Goal: Task Accomplishment & Management: Use online tool/utility

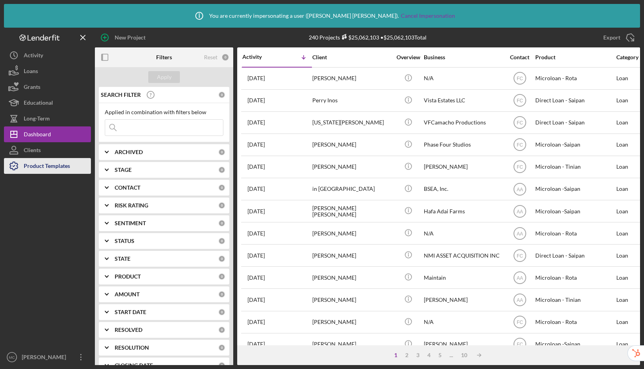
click at [51, 169] on div "Product Templates" at bounding box center [47, 167] width 46 height 18
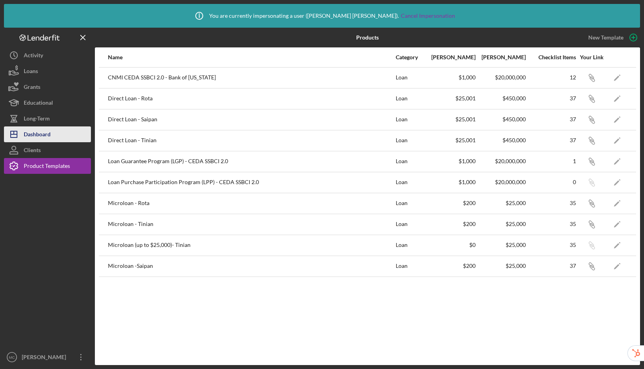
click at [35, 133] on div "Dashboard" at bounding box center [37, 136] width 27 height 18
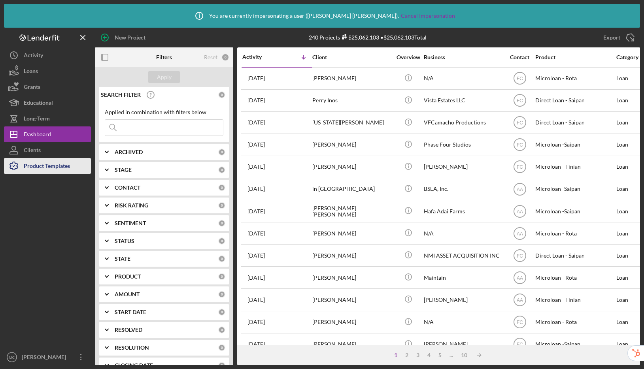
click at [42, 166] on div "Product Templates" at bounding box center [47, 167] width 46 height 18
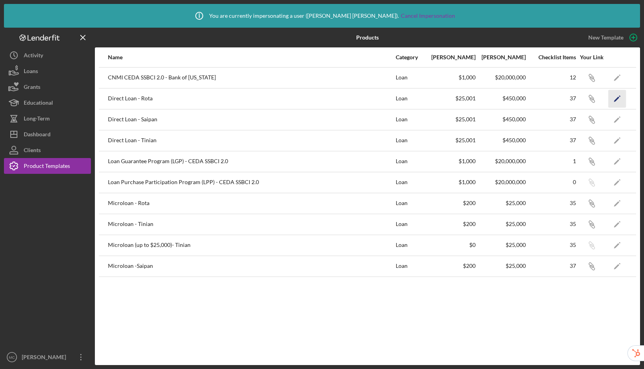
click at [623, 98] on icon "Icon/Edit" at bounding box center [618, 99] width 18 height 18
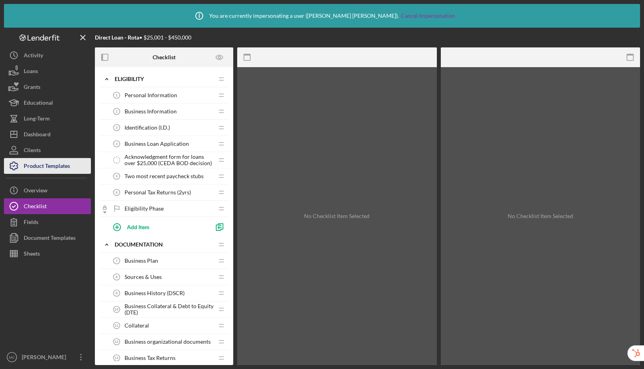
click at [57, 164] on div "Product Templates" at bounding box center [47, 167] width 46 height 18
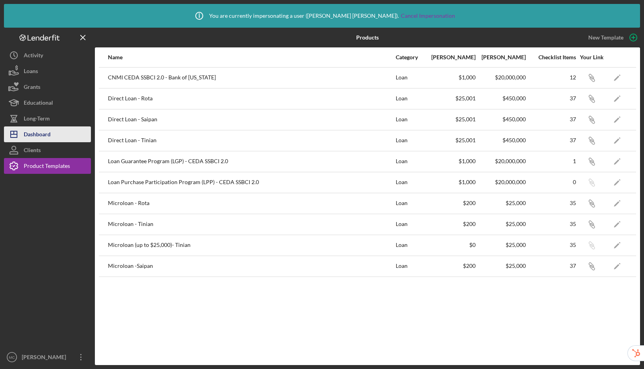
click at [57, 135] on button "Icon/Dashboard Dashboard" at bounding box center [47, 135] width 87 height 16
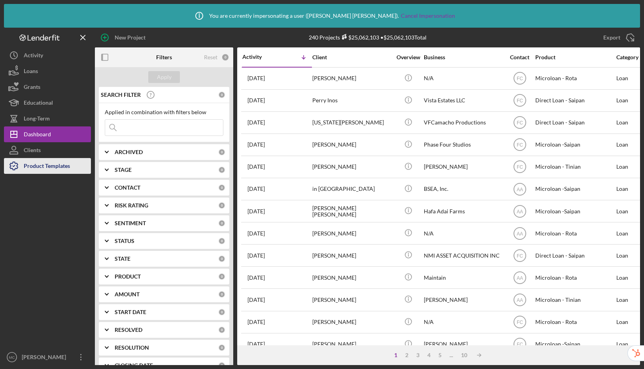
click at [70, 162] on div "Product Templates" at bounding box center [47, 167] width 46 height 18
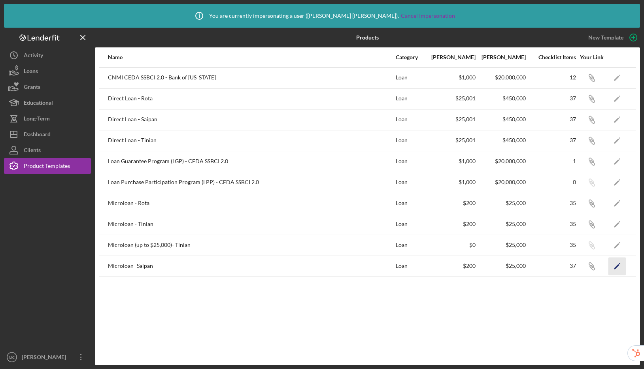
click at [619, 268] on icon "Icon/Edit" at bounding box center [618, 267] width 18 height 18
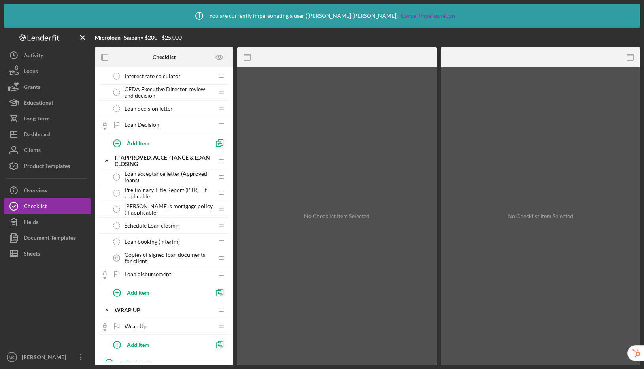
scroll to position [561, 0]
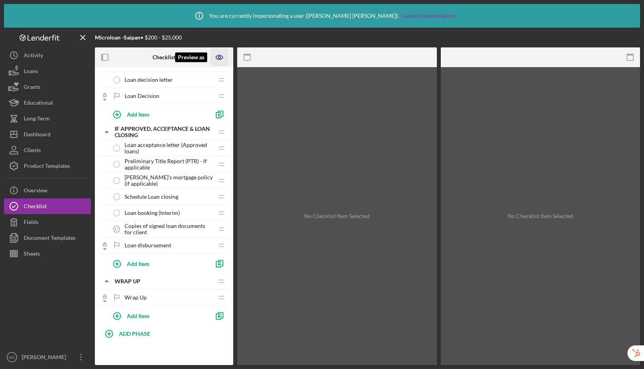
click at [218, 59] on icon "Preview as" at bounding box center [220, 58] width 18 height 18
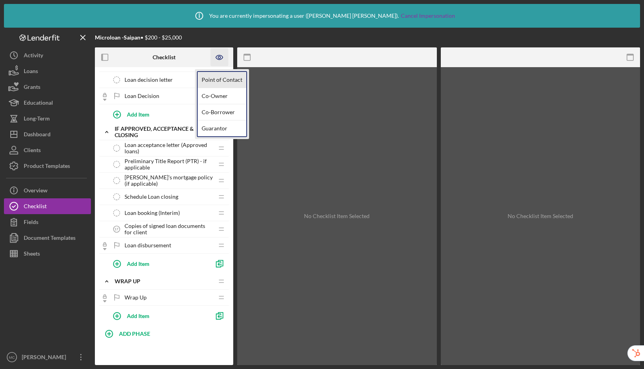
click at [239, 80] on link "Point of Contact" at bounding box center [222, 80] width 49 height 16
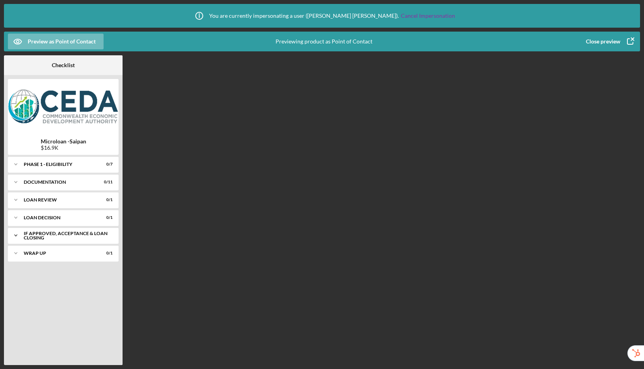
click at [42, 239] on div "If approved, acceptance & loan closing" at bounding box center [66, 235] width 85 height 9
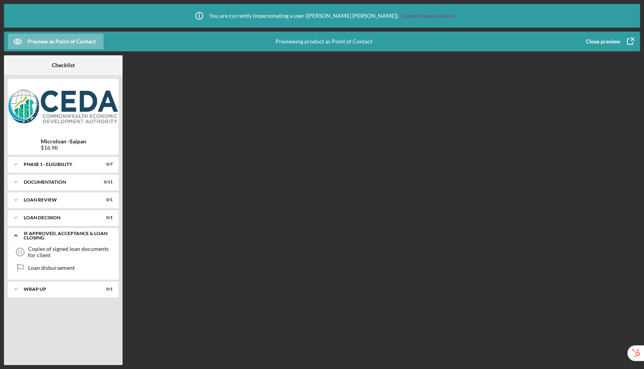
click at [42, 239] on div "If approved, acceptance & loan closing" at bounding box center [66, 235] width 85 height 9
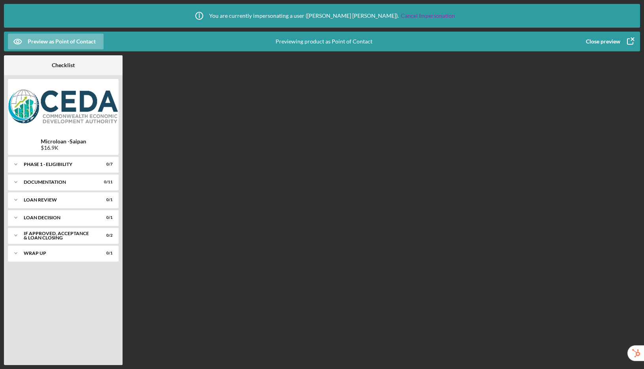
click at [606, 40] on div "Close preview" at bounding box center [603, 42] width 34 height 16
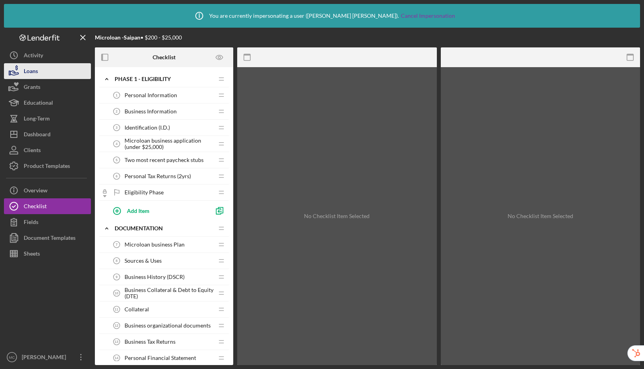
click at [44, 70] on button "Loans" at bounding box center [47, 71] width 87 height 16
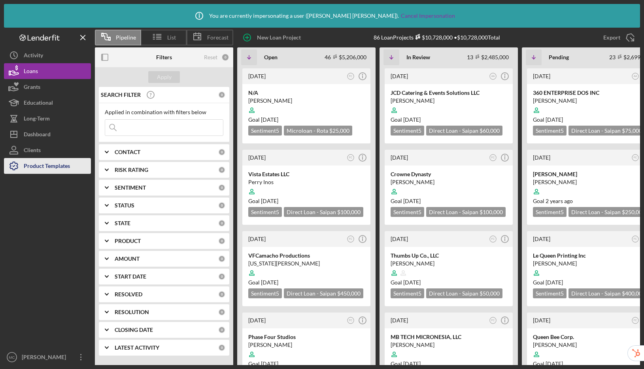
click at [35, 169] on div "Product Templates" at bounding box center [47, 167] width 46 height 18
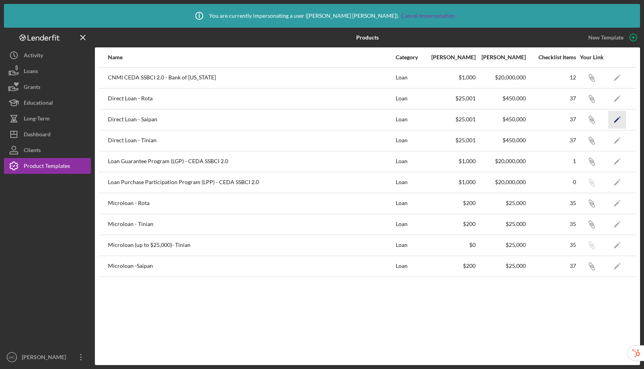
click at [620, 119] on icon "Icon/Edit" at bounding box center [618, 120] width 18 height 18
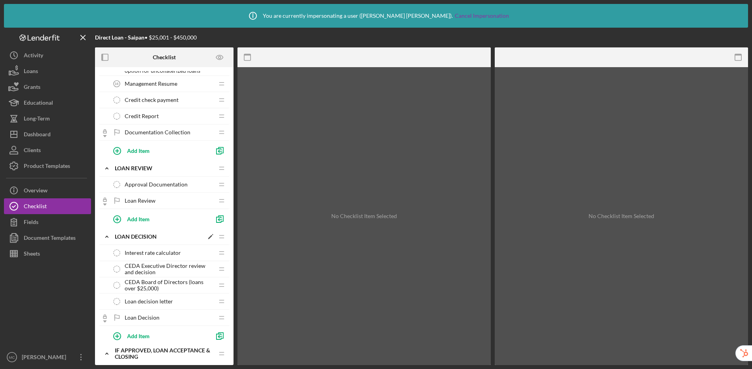
scroll to position [344, 0]
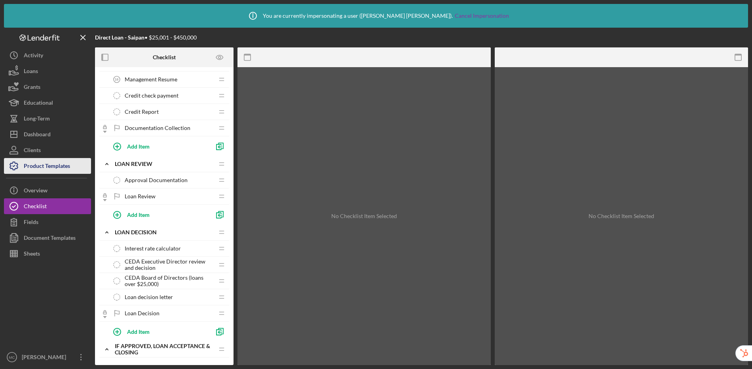
click at [47, 170] on div "Product Templates" at bounding box center [47, 167] width 46 height 18
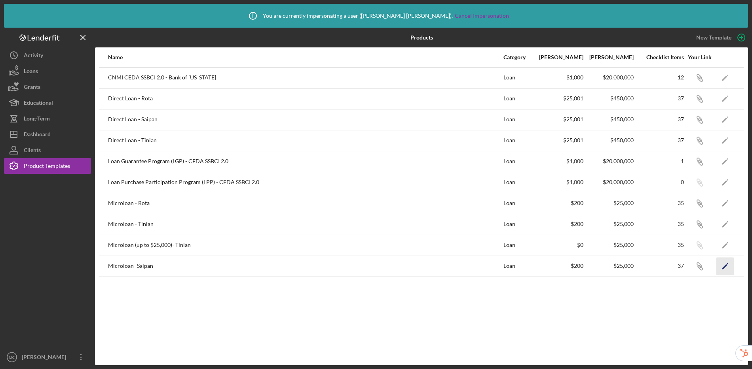
click at [644, 270] on icon "Icon/Edit" at bounding box center [725, 267] width 18 height 18
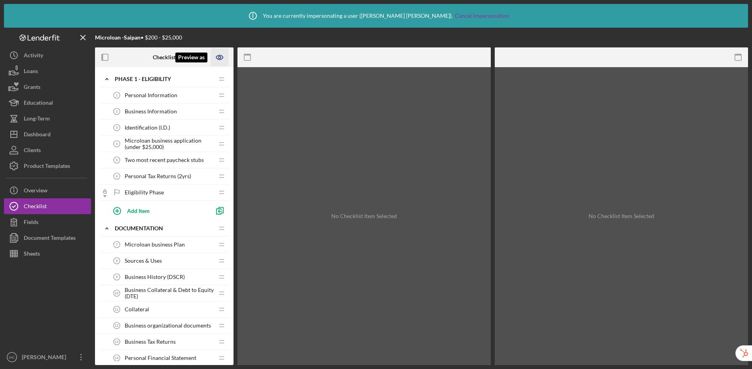
click at [224, 56] on icon "Preview as" at bounding box center [220, 58] width 18 height 18
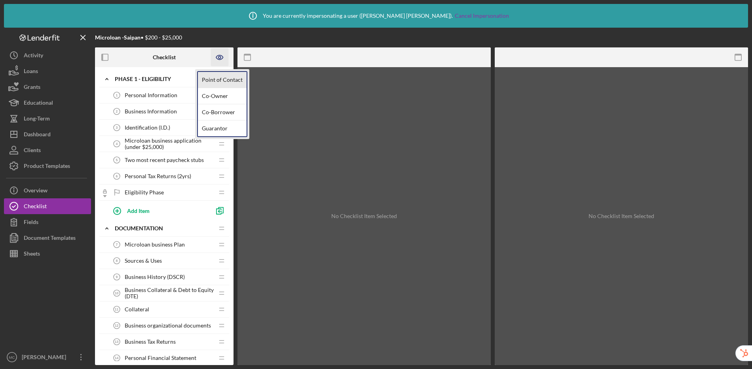
click at [221, 79] on link "Point of Contact" at bounding box center [222, 80] width 49 height 16
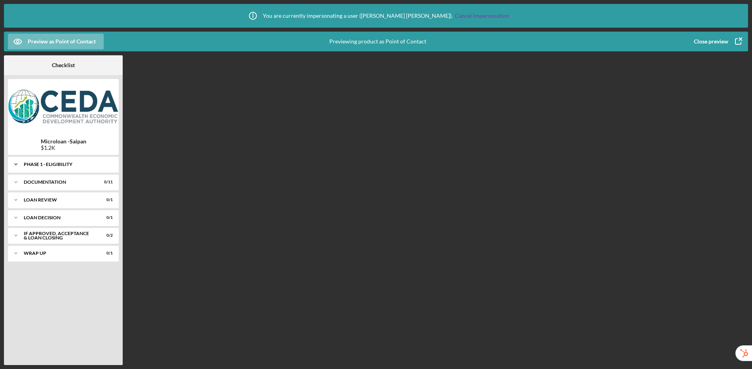
click at [53, 162] on div "Phase 1 - Eligibility" at bounding box center [66, 164] width 85 height 5
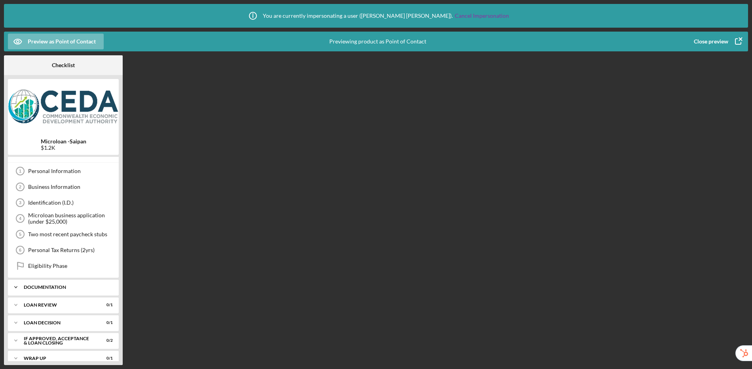
scroll to position [19, 0]
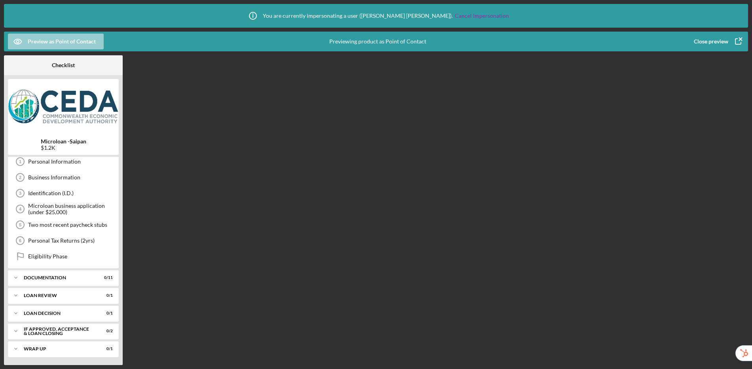
click at [40, 42] on div "Preview as Point of Contact" at bounding box center [62, 42] width 68 height 16
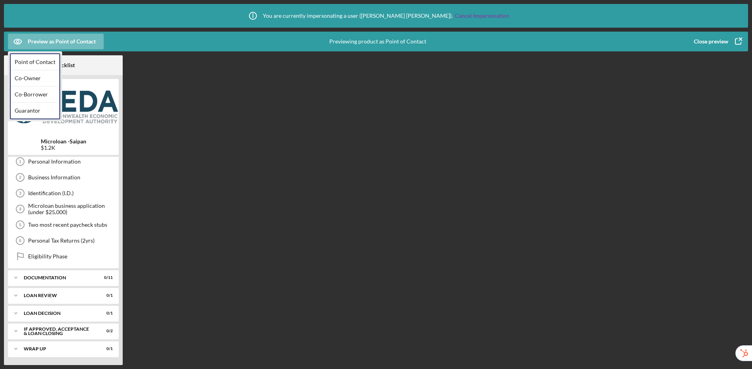
click at [644, 41] on div "Close preview" at bounding box center [710, 42] width 34 height 16
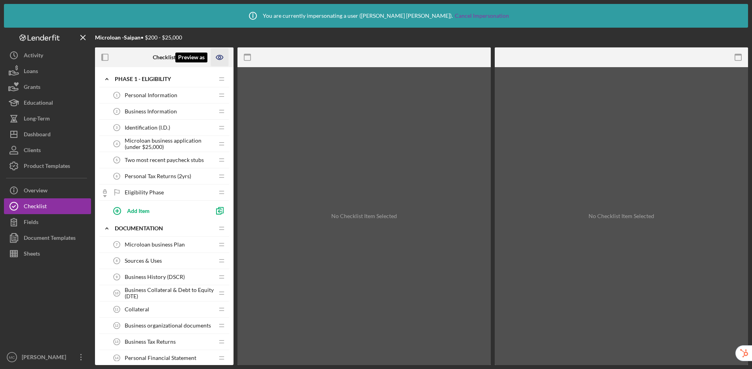
click at [220, 59] on icon "Preview as" at bounding box center [219, 57] width 7 height 4
click at [324, 32] on div at bounding box center [422, 38] width 218 height 20
click at [143, 214] on div "Add Item" at bounding box center [138, 210] width 23 height 15
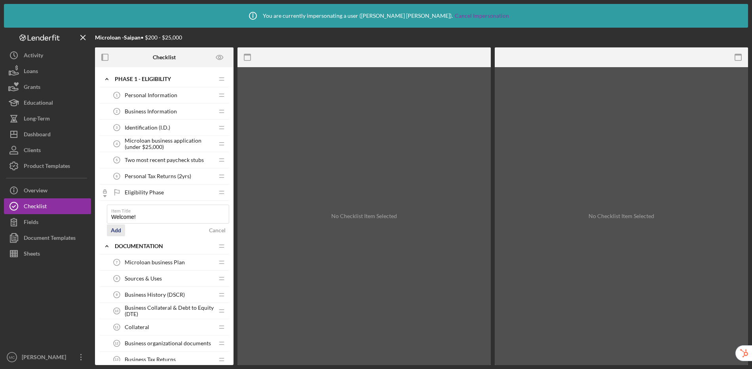
type input "Welcome!"
click at [116, 230] on div "Add" at bounding box center [116, 231] width 10 height 12
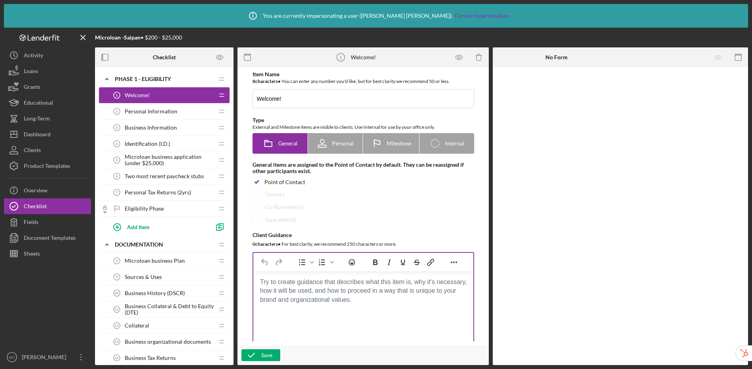
click at [326, 287] on body "Rich Text Area. Press ALT-0 for help." at bounding box center [362, 282] width 207 height 9
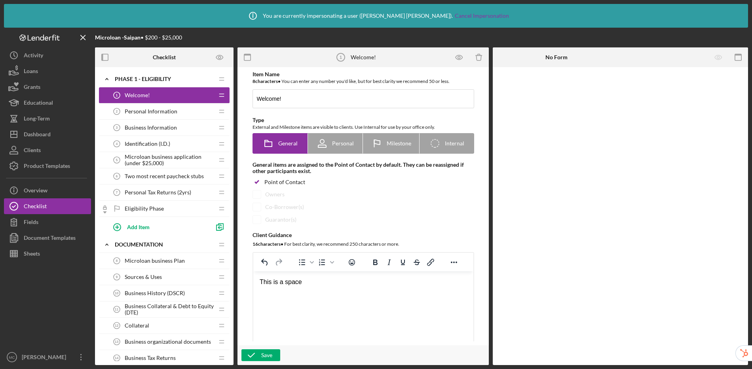
drag, startPoint x: 306, startPoint y: 281, endPoint x: 256, endPoint y: 282, distance: 50.3
click at [256, 282] on html "This is a space" at bounding box center [363, 282] width 220 height 21
click at [259, 284] on strong "client giving them a heads up that the online application has 2 phases" at bounding box center [353, 286] width 189 height 15
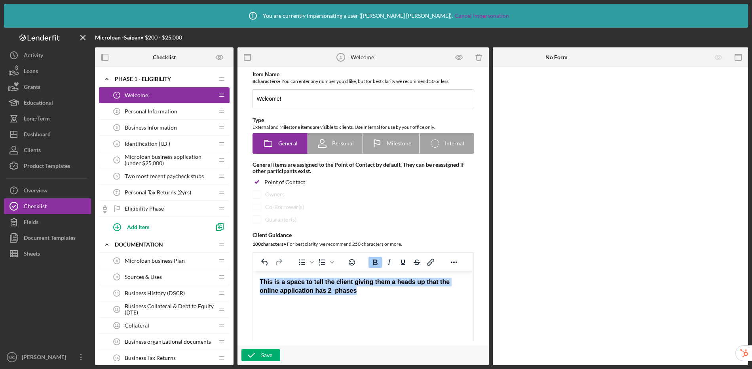
drag, startPoint x: 364, startPoint y: 292, endPoint x: 251, endPoint y: 284, distance: 113.0
click at [253, 284] on html "This is a space to tell the client giving them a heads up that the online appli…" at bounding box center [363, 287] width 220 height 30
click at [377, 265] on icon "Bold" at bounding box center [374, 262] width 9 height 9
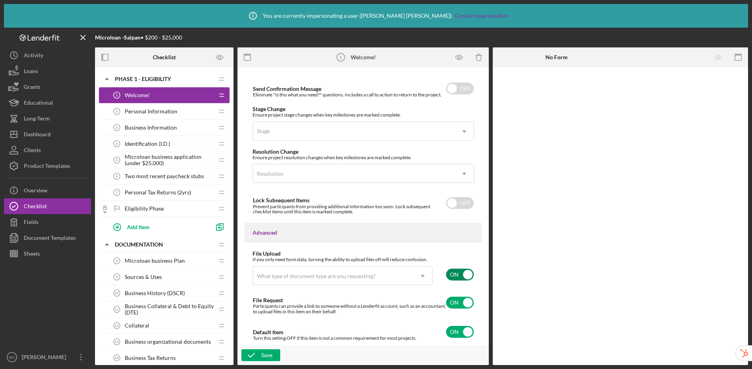
click at [458, 271] on input "checkbox" at bounding box center [460, 275] width 28 height 12
checkbox input "false"
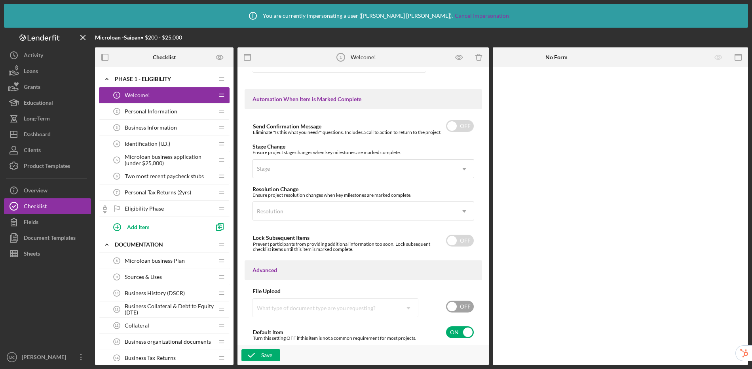
scroll to position [504, 0]
click at [273, 350] on button "Save" at bounding box center [260, 356] width 39 height 12
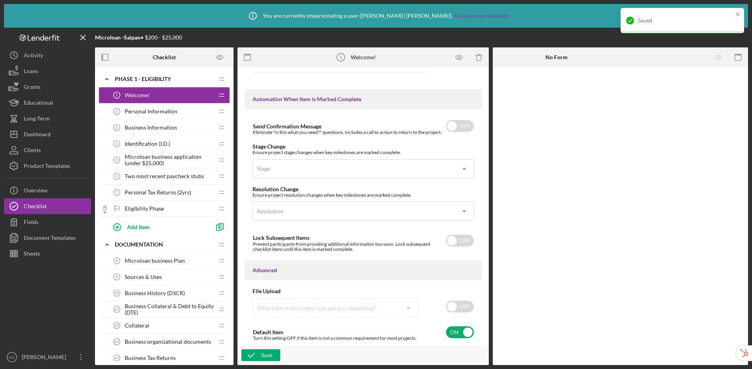
scroll to position [0, 0]
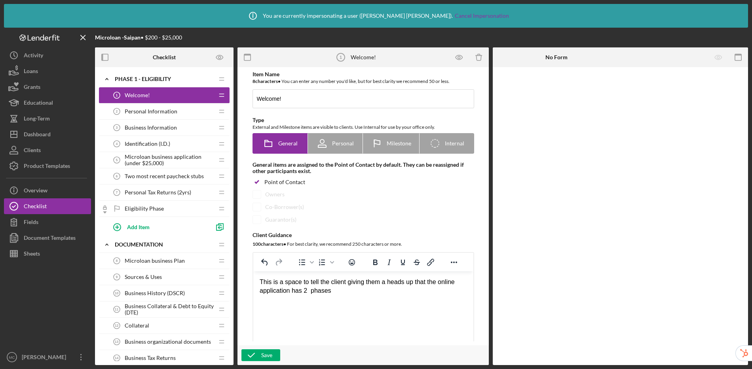
click at [353, 293] on div "This is a space to tell the client giving them a heads up that the online appli…" at bounding box center [362, 287] width 207 height 18
click at [154, 111] on span "Personal Information" at bounding box center [151, 111] width 53 height 6
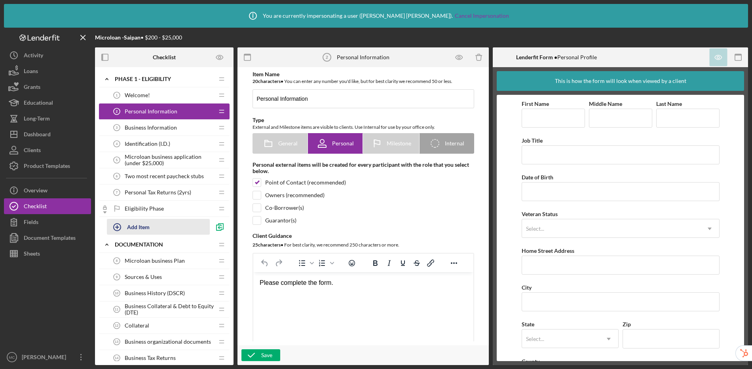
click at [139, 228] on div "Add Item" at bounding box center [138, 227] width 23 height 15
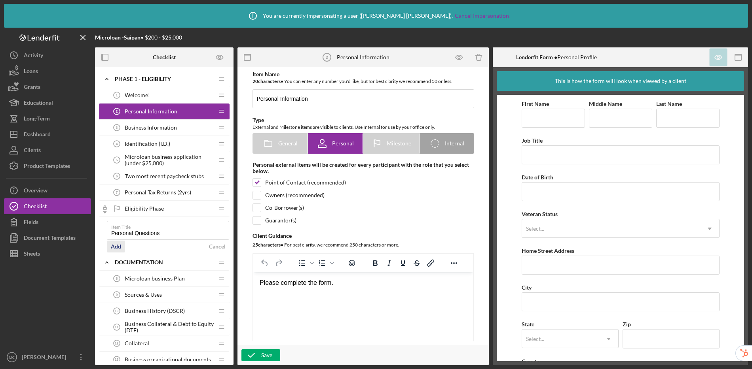
type input "Personal Questions"
click at [117, 248] on div "Add" at bounding box center [116, 247] width 10 height 12
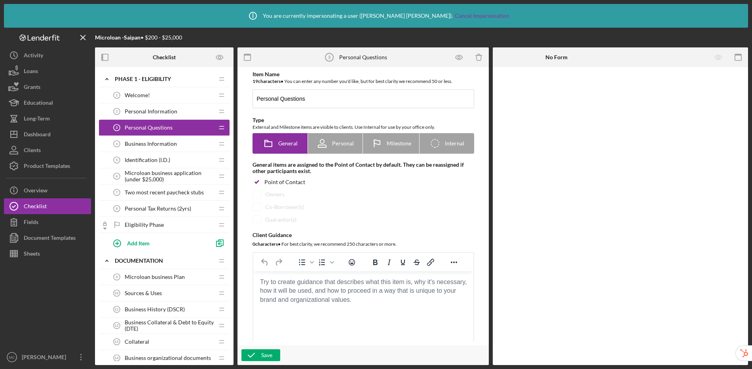
click at [150, 113] on span "Personal Information" at bounding box center [151, 111] width 53 height 6
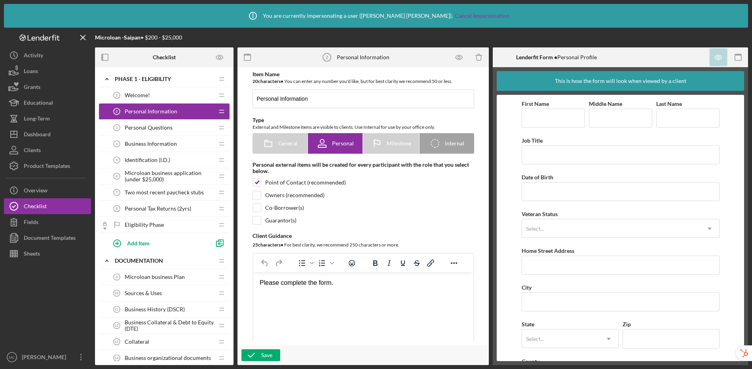
click at [150, 126] on span "Personal Questions" at bounding box center [149, 128] width 48 height 6
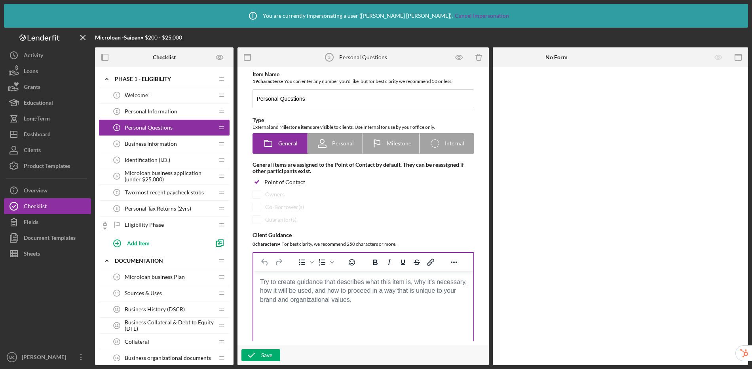
click at [366, 286] on body "Rich Text Area. Press ALT-0 for help." at bounding box center [362, 282] width 207 height 9
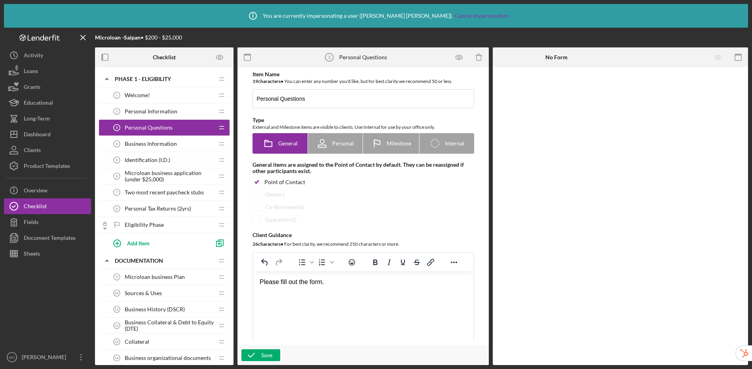
scroll to position [362, 0]
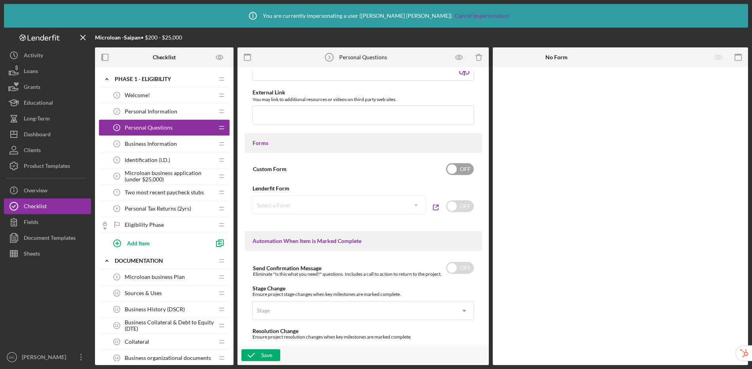
click at [456, 170] on input "checkbox" at bounding box center [460, 169] width 28 height 12
checkbox input "true"
click at [549, 91] on div "Add Form Element" at bounding box center [547, 89] width 46 height 16
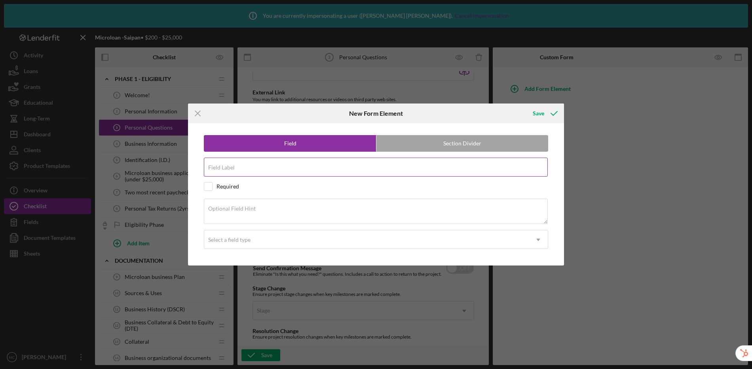
click at [282, 168] on input "Field Label" at bounding box center [376, 167] width 344 height 19
type input "W"
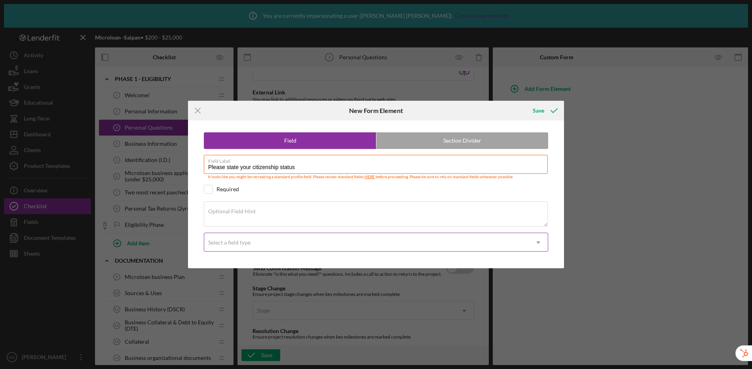
type input "Please state your citizenship status"
click at [233, 246] on div "Select a field type" at bounding box center [366, 243] width 324 height 18
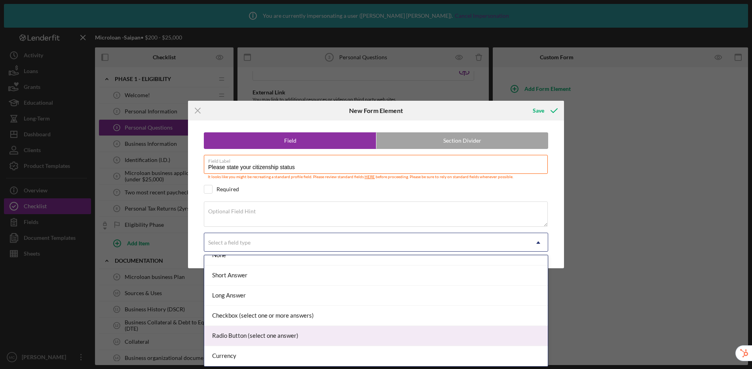
scroll to position [15, 0]
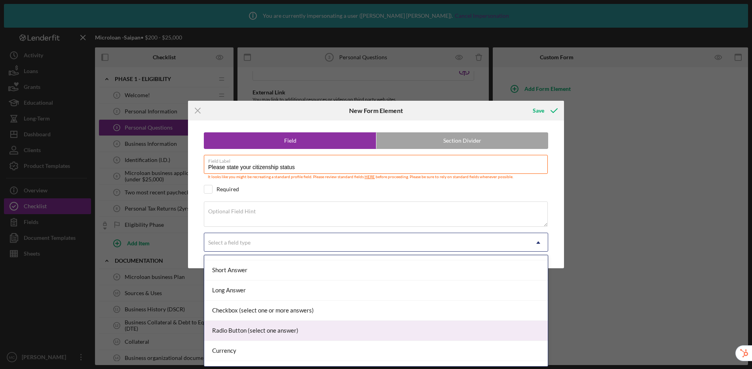
click at [250, 333] on div "Radio Button (select one answer)" at bounding box center [375, 331] width 343 height 20
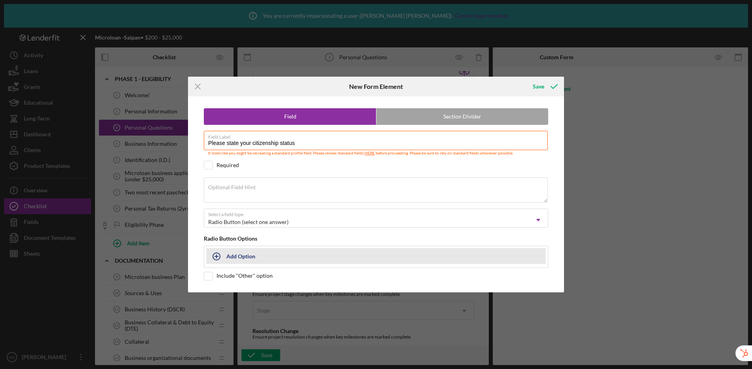
click at [237, 257] on div "Add Option" at bounding box center [240, 256] width 29 height 15
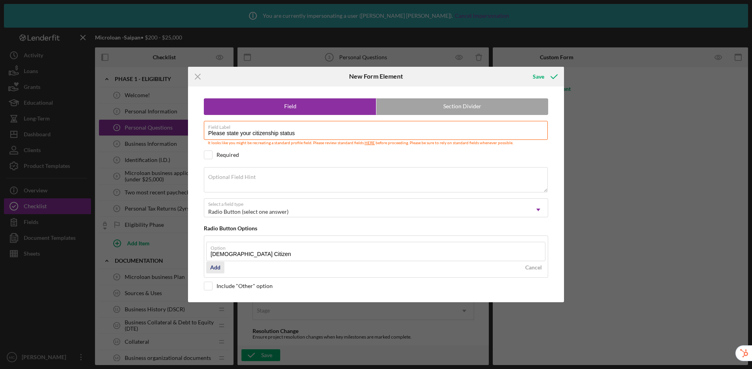
type input "[DEMOGRAPHIC_DATA] Citizen"
click at [213, 270] on div "Add" at bounding box center [215, 268] width 10 height 12
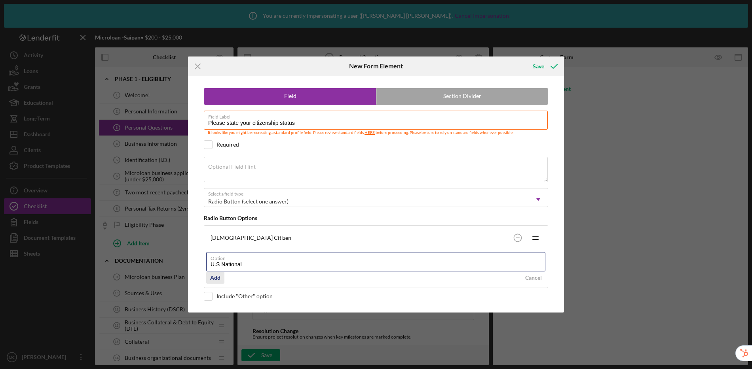
type input "U.S National"
click at [217, 280] on div "Add" at bounding box center [215, 278] width 10 height 12
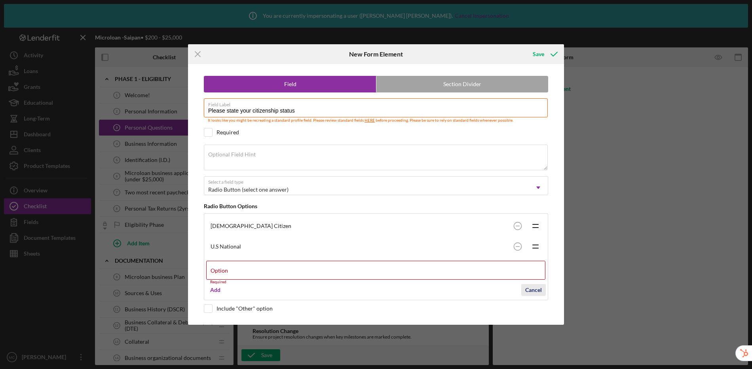
click at [532, 292] on div "Cancel" at bounding box center [533, 290] width 17 height 12
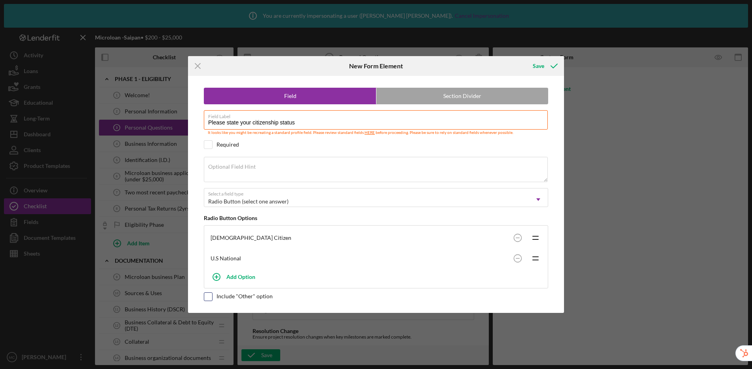
click at [209, 297] on input "checkbox" at bounding box center [208, 297] width 8 height 8
checkbox input "true"
click at [538, 66] on div "Save" at bounding box center [537, 66] width 11 height 16
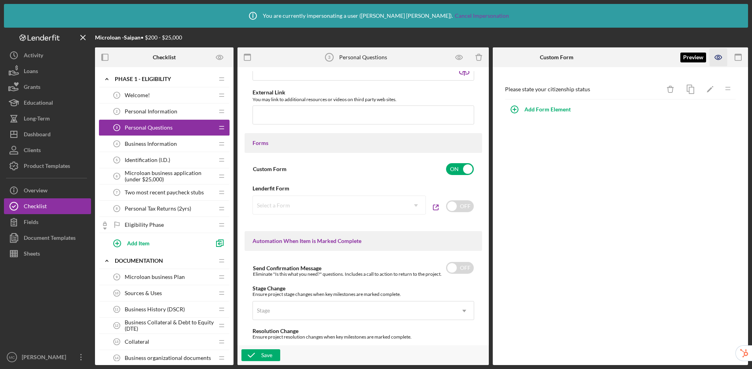
click at [644, 60] on icon "button" at bounding box center [718, 58] width 18 height 18
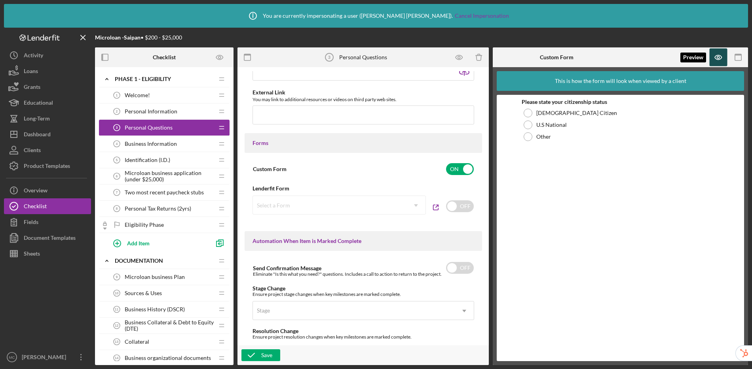
click at [644, 58] on icon "button" at bounding box center [718, 58] width 18 height 18
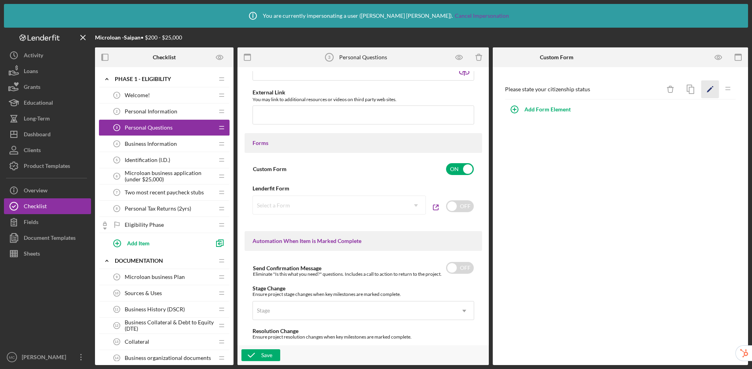
click at [644, 93] on icon "Icon/Edit" at bounding box center [710, 90] width 18 height 18
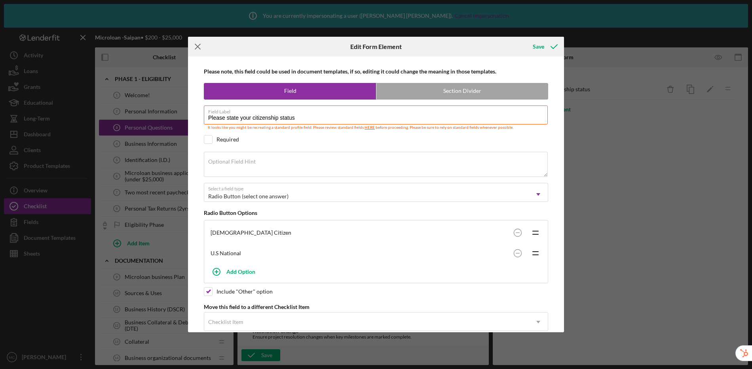
click at [200, 47] on icon "Icon/Menu Close" at bounding box center [198, 47] width 20 height 20
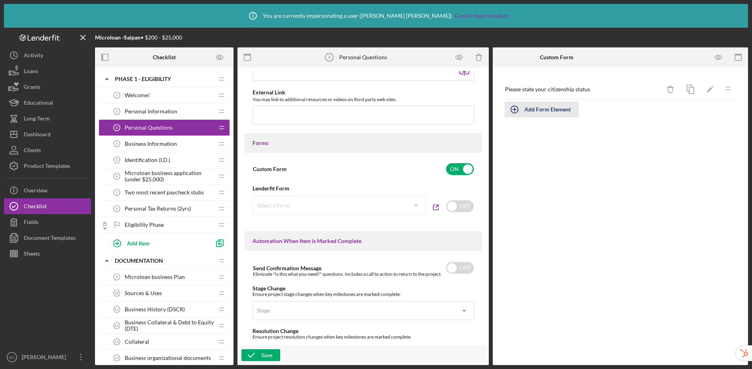
click at [527, 113] on div "Add Form Element" at bounding box center [547, 110] width 46 height 16
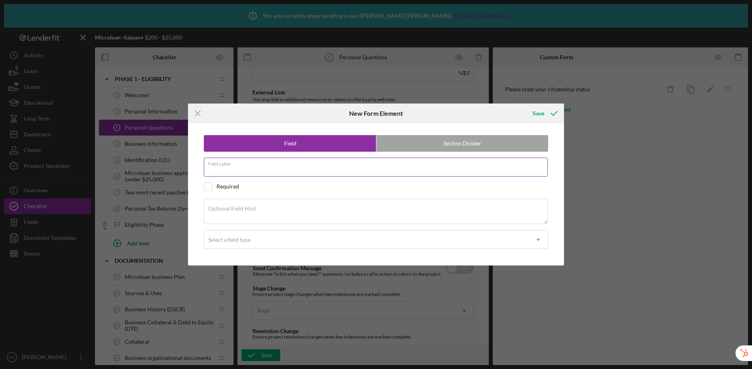
click at [438, 176] on input "Field Label" at bounding box center [376, 167] width 344 height 19
type input "R"
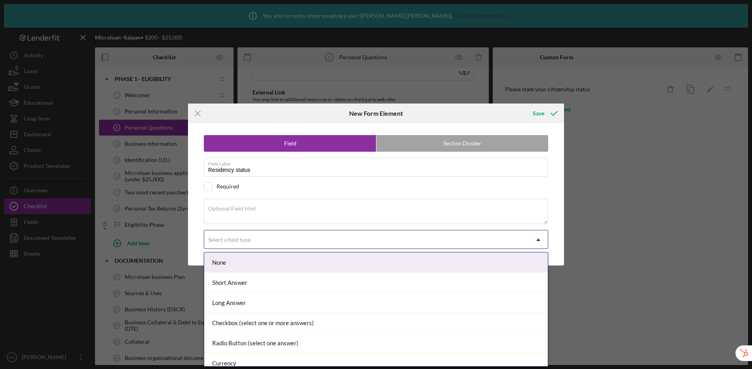
click at [464, 245] on div "Select a field type" at bounding box center [366, 240] width 324 height 18
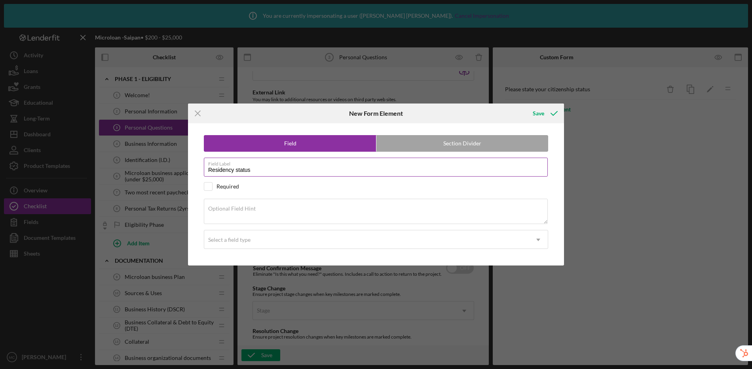
click at [263, 170] on input "Residency status" at bounding box center [376, 167] width 344 height 19
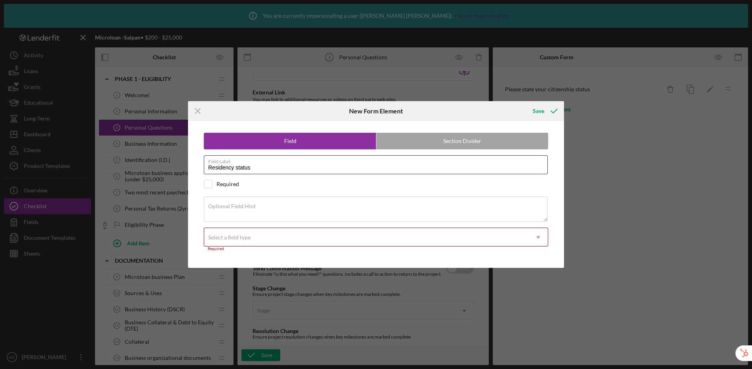
drag, startPoint x: 270, startPoint y: 170, endPoint x: 155, endPoint y: 160, distance: 115.1
click at [155, 160] on div "Icon/Menu Close New Form Element Save Field Section Divider Field Label Residen…" at bounding box center [376, 184] width 752 height 369
drag, startPoint x: 296, startPoint y: 168, endPoint x: 253, endPoint y: 167, distance: 42.7
click at [253, 167] on input "Have you lived in [GEOGRAPHIC_DATA] for a" at bounding box center [376, 164] width 344 height 19
type input "Have you lived in [GEOGRAPHIC_DATA] for at least 2 years?"
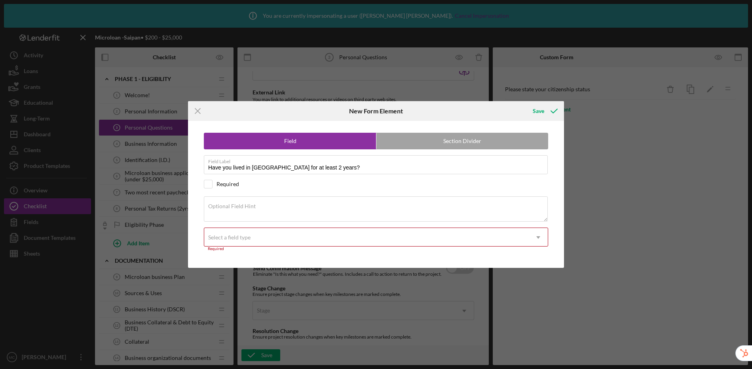
click at [258, 242] on div "Select a field type" at bounding box center [366, 238] width 324 height 18
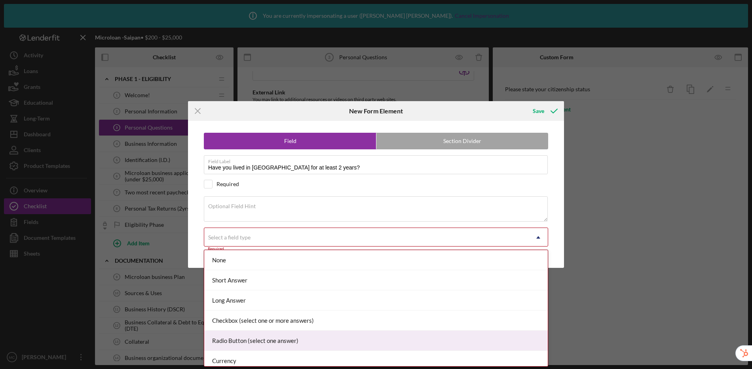
click at [248, 340] on div "Radio Button (select one answer)" at bounding box center [375, 341] width 343 height 20
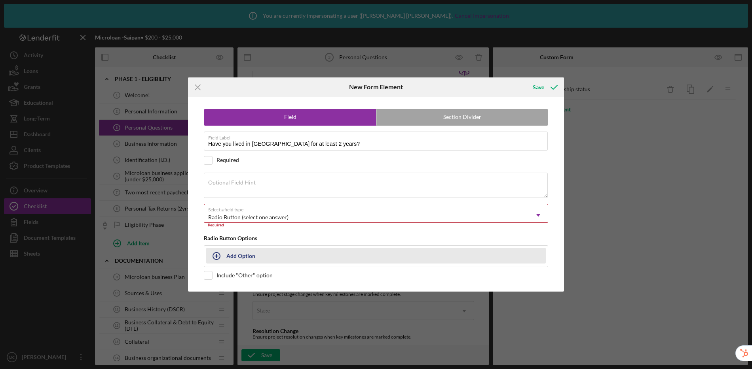
click at [250, 258] on div "Add Option" at bounding box center [240, 255] width 29 height 15
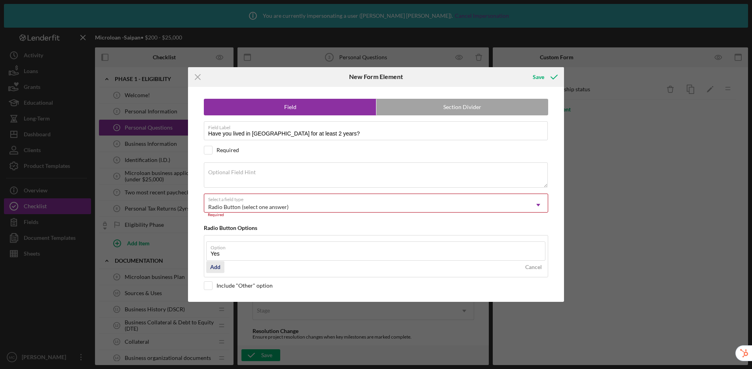
type input "Yes"
click at [210, 268] on div "Add" at bounding box center [215, 267] width 10 height 12
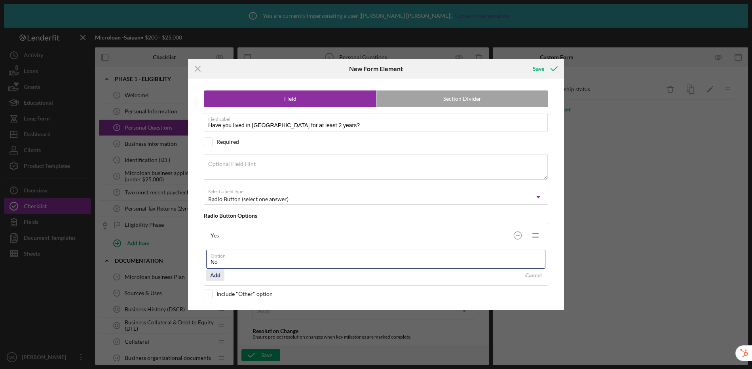
type input "No"
click at [210, 278] on div "Add" at bounding box center [215, 276] width 10 height 12
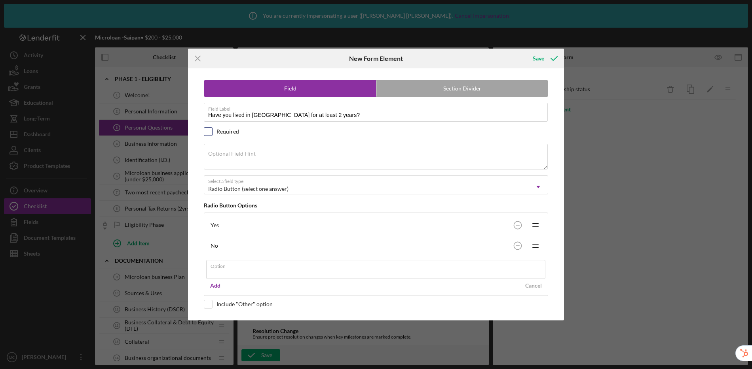
click at [207, 132] on div "Field Section Divider Field Label Have you lived in [GEOGRAPHIC_DATA] for at le…" at bounding box center [376, 194] width 368 height 252
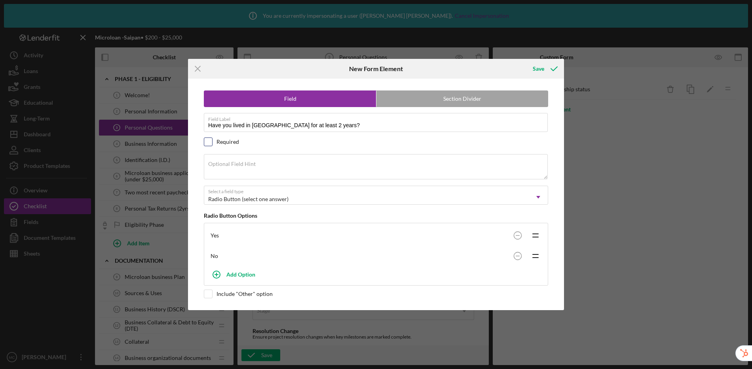
click at [206, 146] on div at bounding box center [208, 142] width 9 height 9
checkbox input "true"
click at [537, 69] on div "Save" at bounding box center [537, 69] width 11 height 16
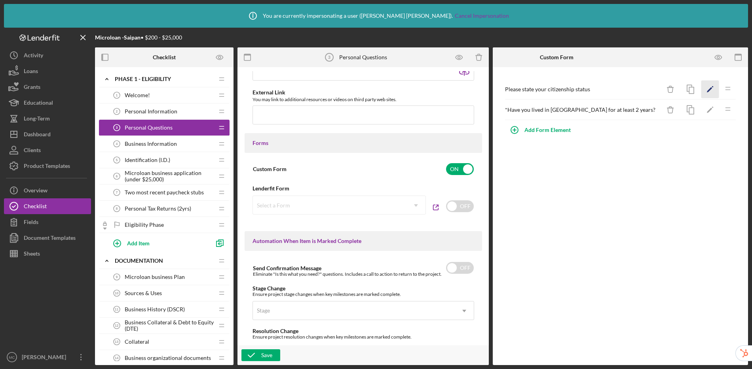
click at [644, 88] on polygon "button" at bounding box center [710, 90] width 6 height 6
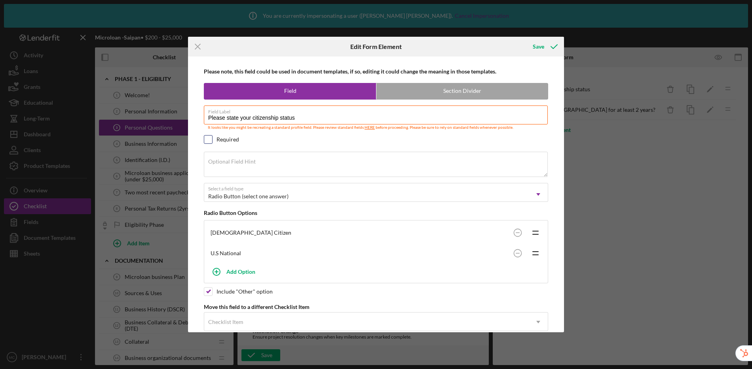
click at [209, 142] on input "checkbox" at bounding box center [208, 140] width 8 height 8
checkbox input "true"
click at [544, 47] on button "Save" at bounding box center [544, 47] width 39 height 16
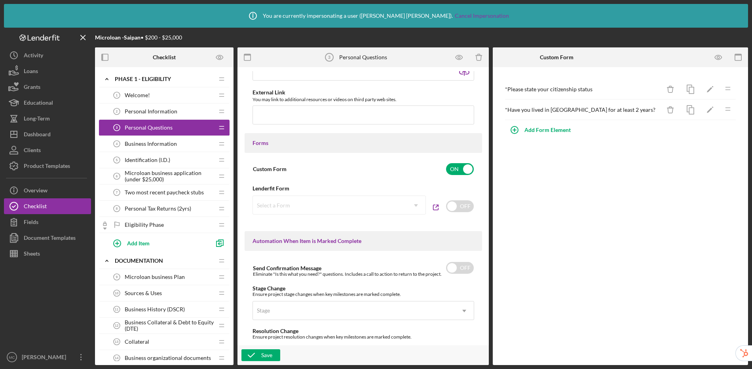
click at [175, 158] on div "Identification (I.D.) 5 Identification (I.D.)" at bounding box center [161, 160] width 105 height 16
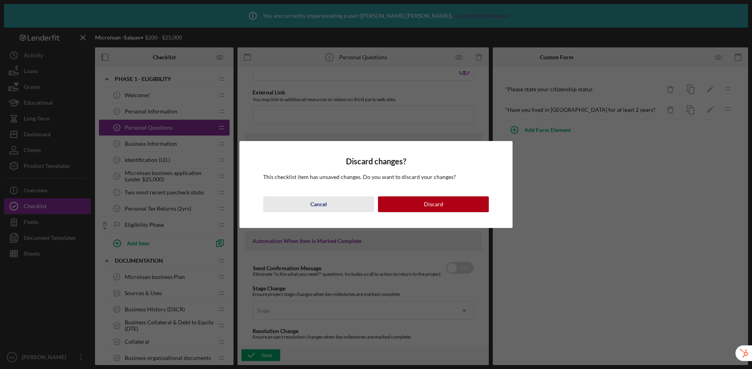
click at [306, 206] on button "Cancel" at bounding box center [318, 205] width 111 height 16
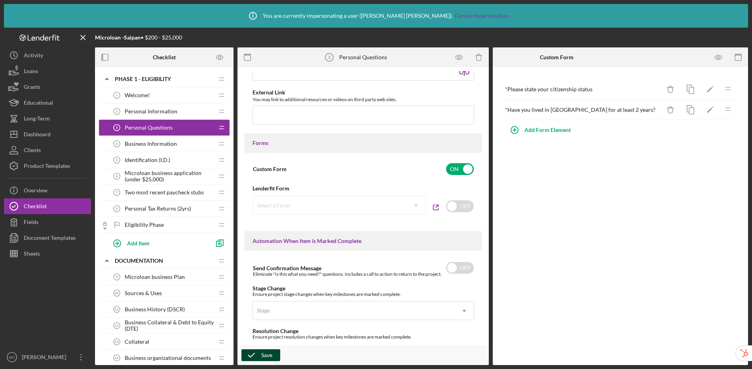
click at [267, 357] on div "Save" at bounding box center [266, 356] width 11 height 12
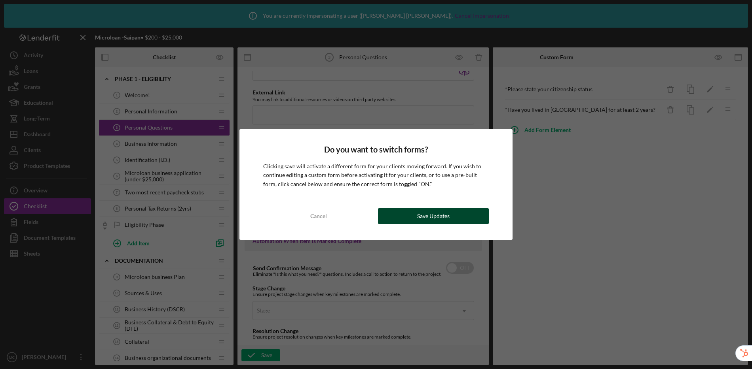
click at [440, 213] on div "Save Updates" at bounding box center [433, 216] width 32 height 16
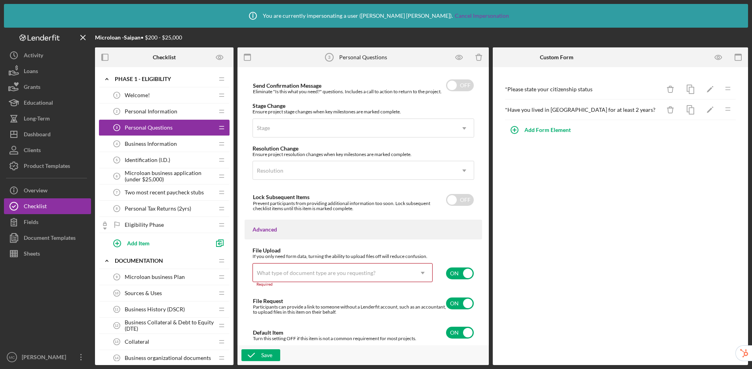
scroll to position [545, 0]
click at [453, 273] on input "checkbox" at bounding box center [460, 273] width 28 height 12
checkbox input "false"
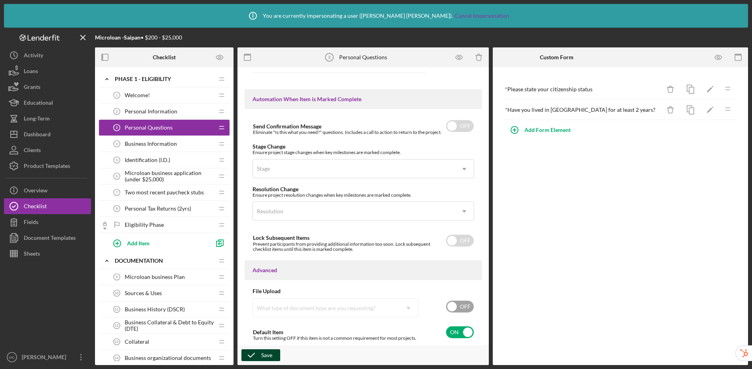
click at [260, 356] on icon "button" at bounding box center [251, 356] width 20 height 20
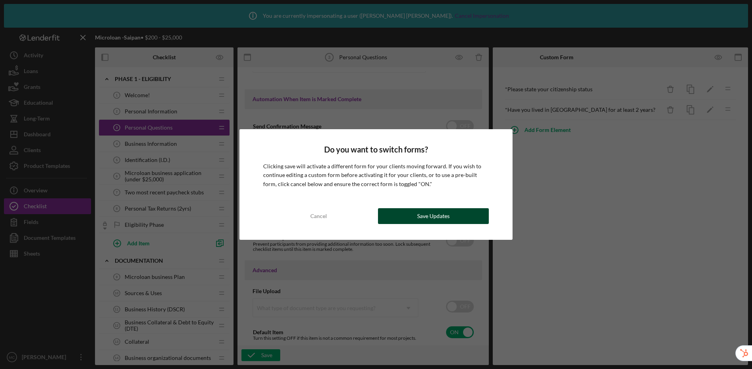
click at [409, 214] on button "Save Updates" at bounding box center [433, 216] width 111 height 16
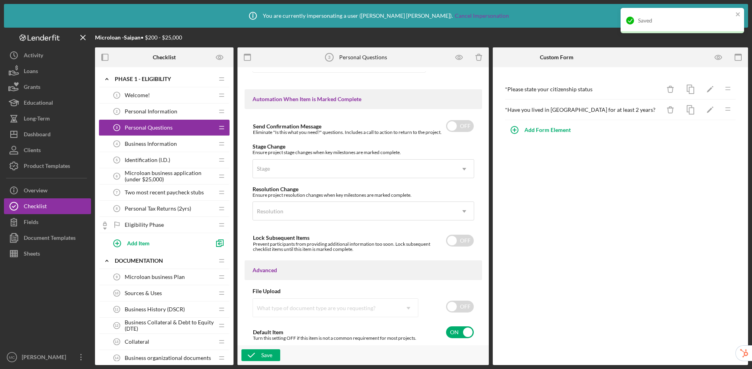
click at [153, 161] on span "Identification (I.D.)" at bounding box center [147, 160] width 45 height 6
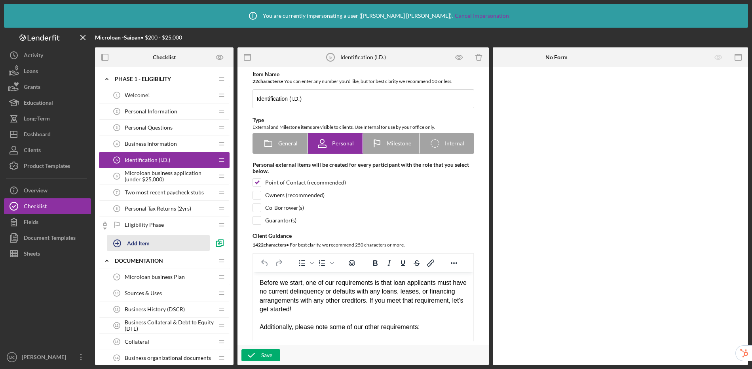
click at [134, 244] on div "Add Item" at bounding box center [138, 243] width 23 height 15
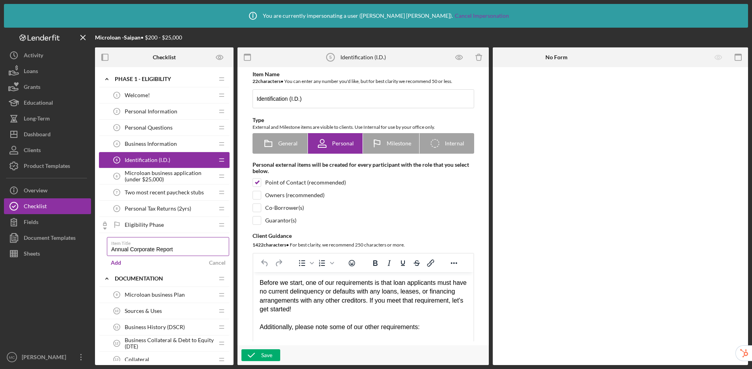
click at [153, 251] on input "Annual Corporate Report" at bounding box center [168, 246] width 122 height 19
type input "Annual Corporation Report"
click at [116, 263] on div "Add" at bounding box center [116, 263] width 10 height 12
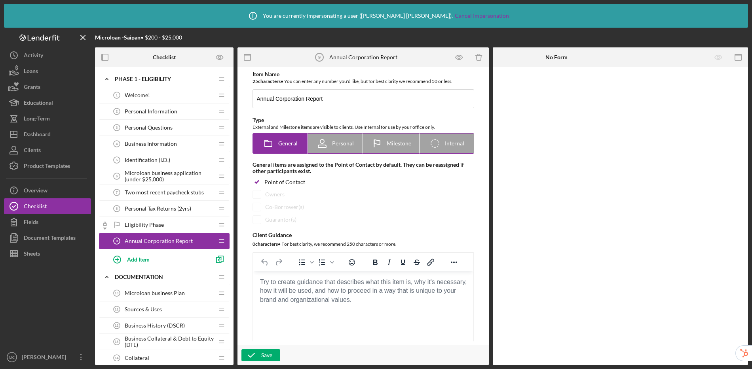
click at [330, 141] on icon at bounding box center [322, 144] width 20 height 20
radio input "false"
radio input "true"
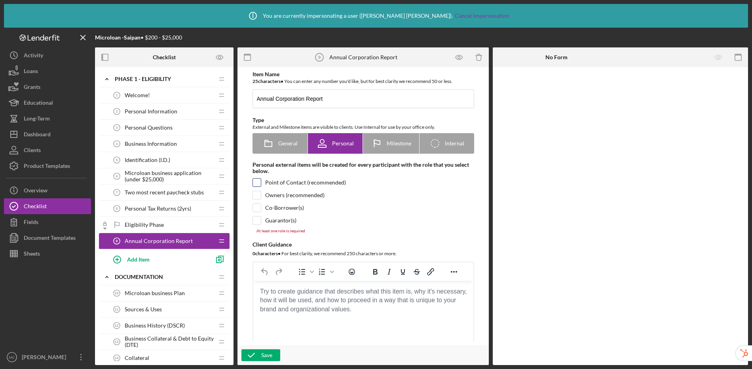
click at [257, 184] on input "checkbox" at bounding box center [257, 183] width 8 height 8
checkbox input "true"
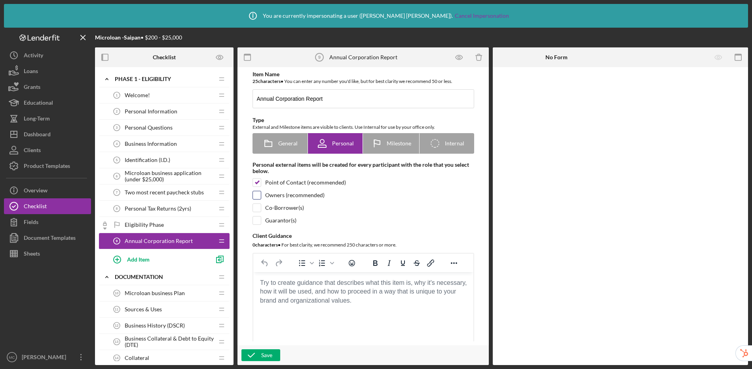
click at [256, 196] on input "checkbox" at bounding box center [257, 195] width 8 height 8
checkbox input "true"
click at [303, 288] on body "Rich Text Area. Press ALT-0 for help." at bounding box center [362, 283] width 207 height 9
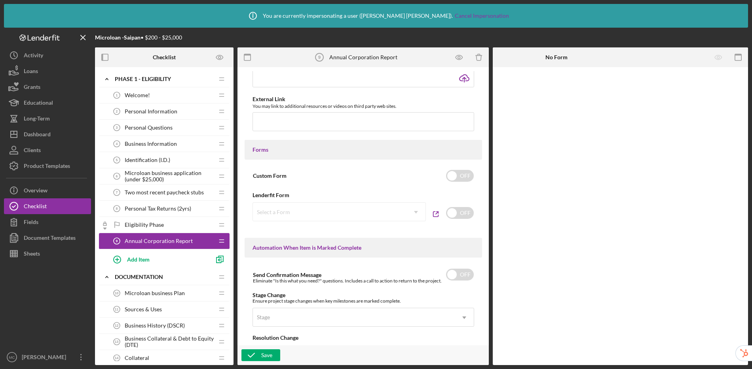
scroll to position [542, 0]
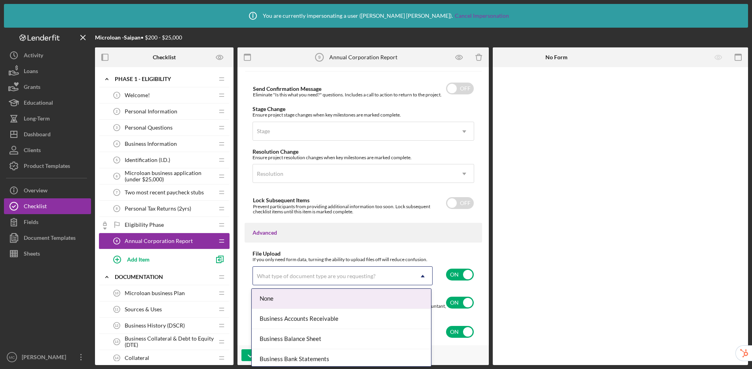
click at [402, 275] on div "What type of document type are you requesting?" at bounding box center [333, 276] width 160 height 18
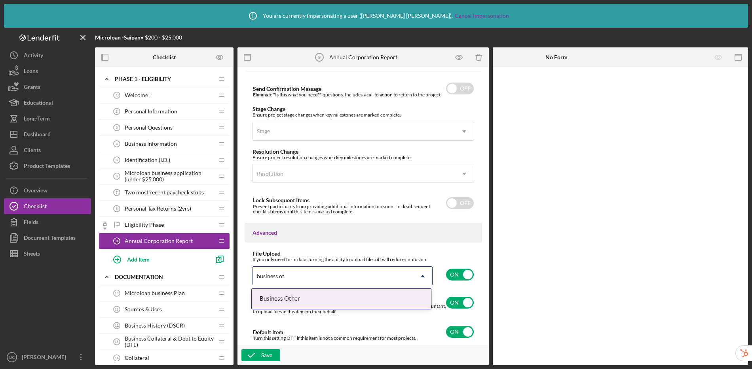
type input "business oth"
click at [391, 299] on div "Business Other" at bounding box center [341, 299] width 179 height 20
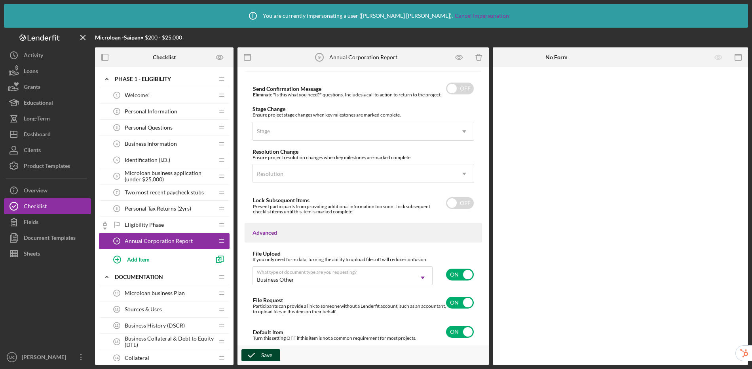
click at [258, 356] on icon "button" at bounding box center [251, 356] width 20 height 20
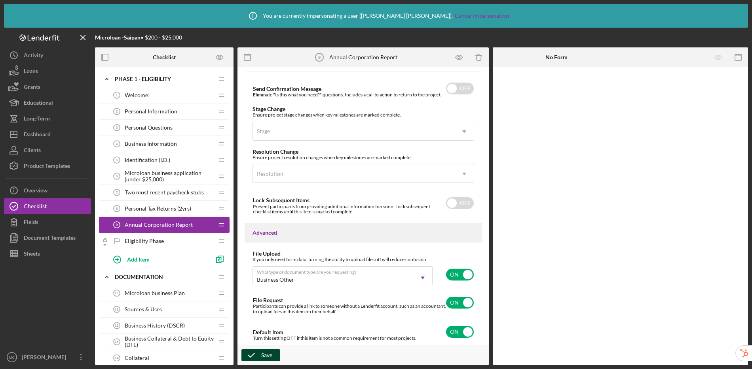
drag, startPoint x: 222, startPoint y: 224, endPoint x: 177, endPoint y: 6, distance: 222.8
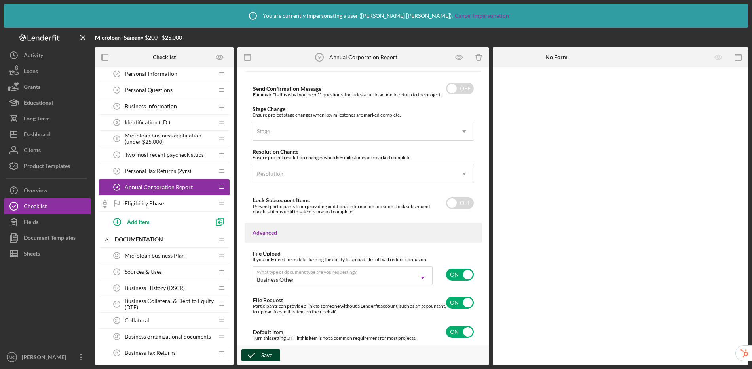
scroll to position [0, 0]
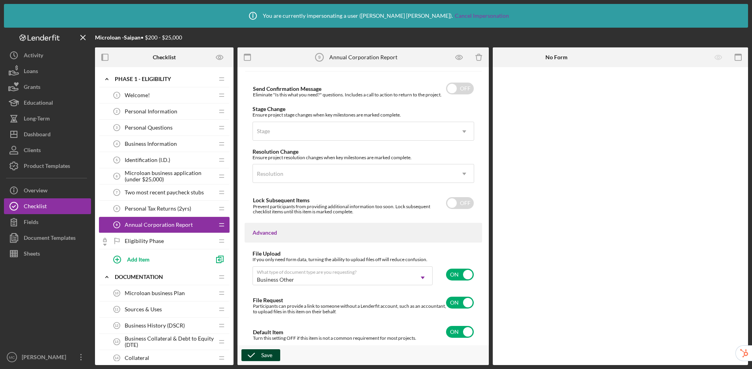
click at [153, 176] on span "Microloan business application (under $25,000)" at bounding box center [169, 176] width 89 height 13
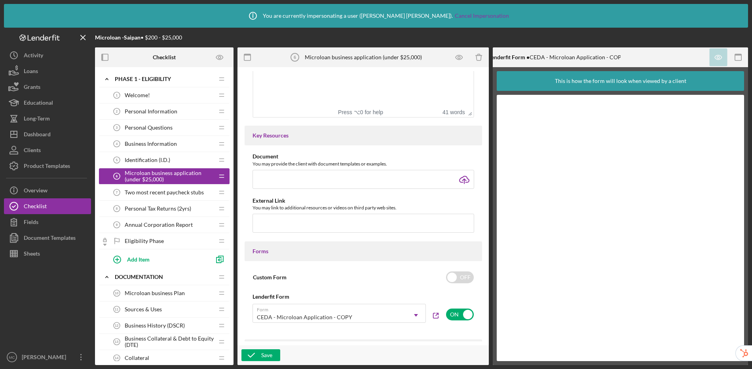
scroll to position [118, 0]
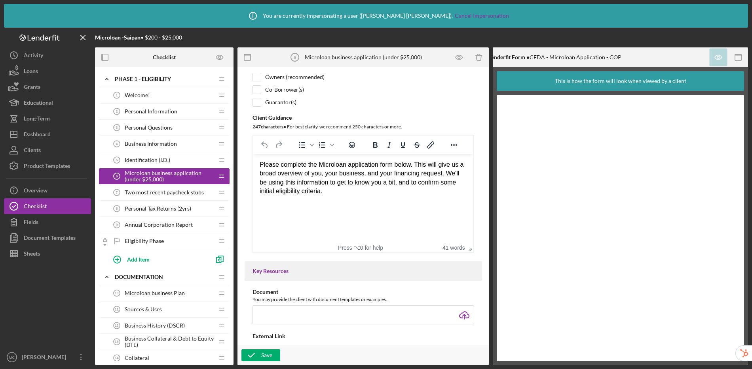
click at [162, 194] on span "Two most recent paycheck stubs" at bounding box center [164, 192] width 79 height 6
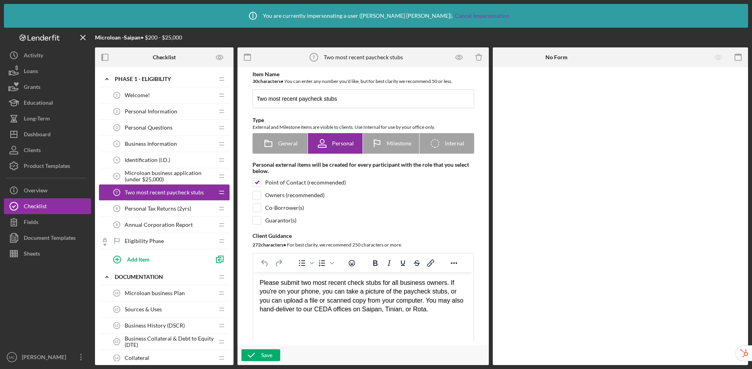
click at [161, 174] on span "Microloan business application (under $25,000)" at bounding box center [169, 176] width 89 height 13
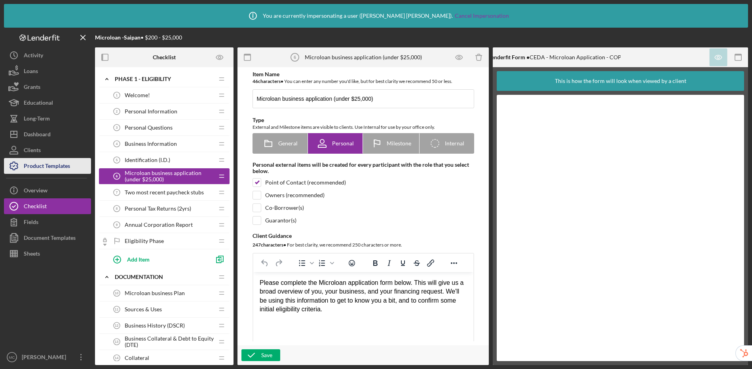
click at [51, 168] on div "Product Templates" at bounding box center [47, 167] width 46 height 18
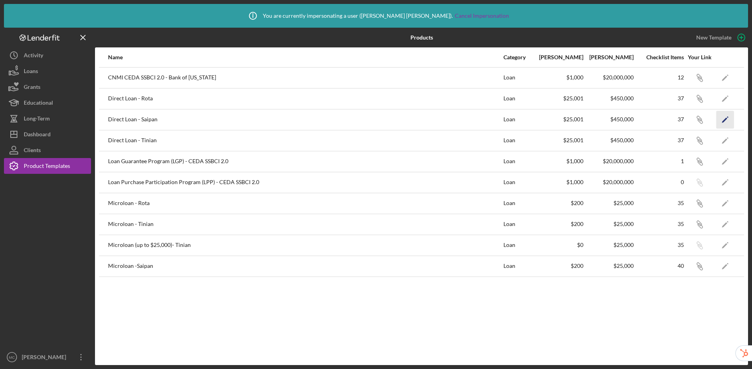
click at [644, 119] on icon "Icon/Edit" at bounding box center [725, 120] width 18 height 18
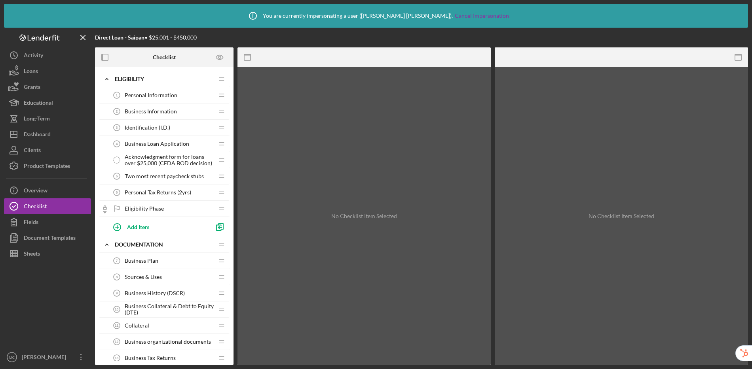
click at [163, 165] on span "Acknowledgment form for loans over $25,000 (CEDA BOD decision)" at bounding box center [169, 160] width 89 height 13
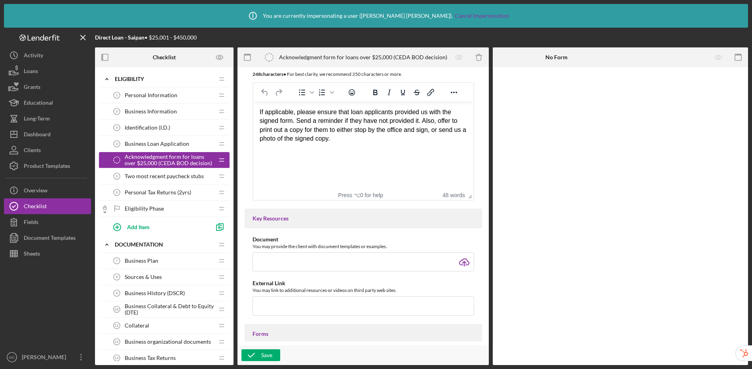
scroll to position [127, 0]
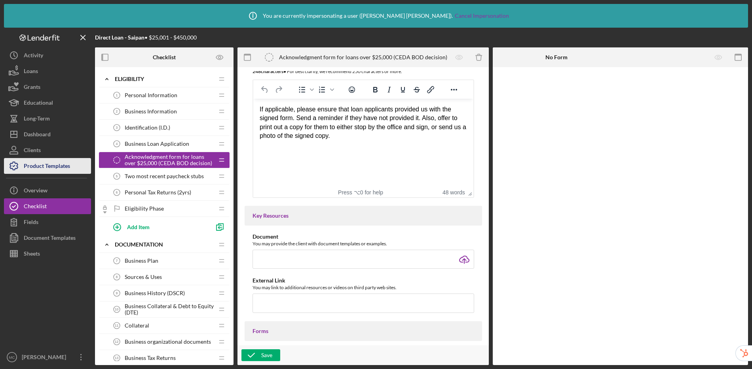
click at [38, 167] on div "Product Templates" at bounding box center [47, 167] width 46 height 18
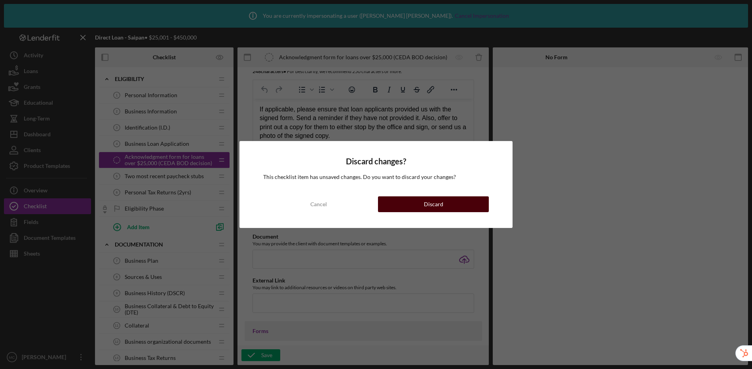
click at [452, 208] on button "Discard" at bounding box center [433, 205] width 111 height 16
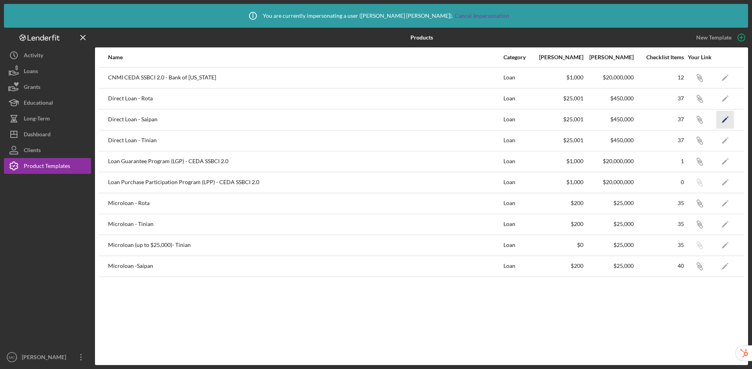
click at [644, 119] on polygon "button" at bounding box center [725, 120] width 6 height 6
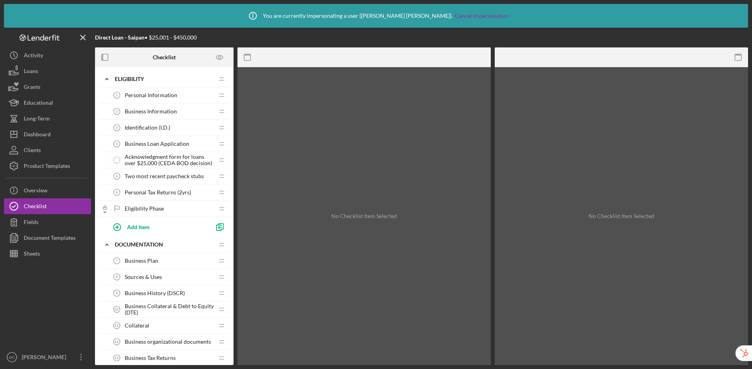
click at [137, 144] on span "Business Loan Application" at bounding box center [157, 144] width 64 height 6
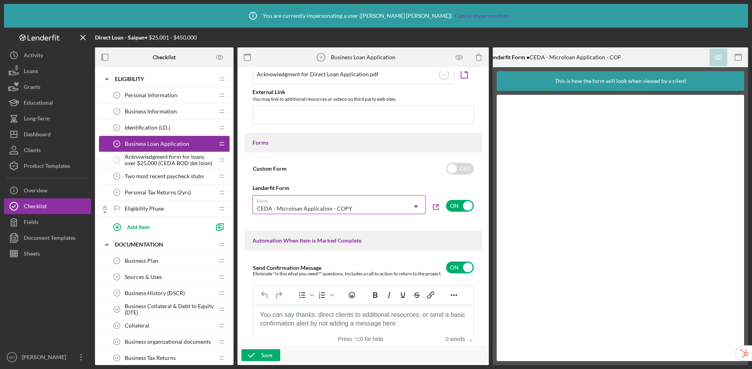
scroll to position [320, 0]
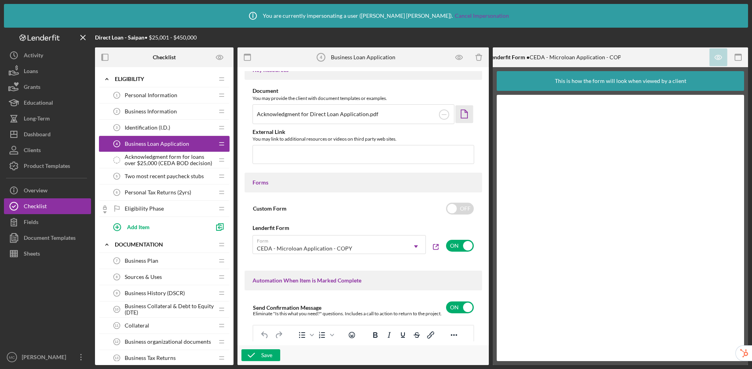
click at [465, 116] on icon "Icon/Document" at bounding box center [464, 114] width 18 height 18
click at [35, 164] on div "Product Templates" at bounding box center [47, 167] width 46 height 18
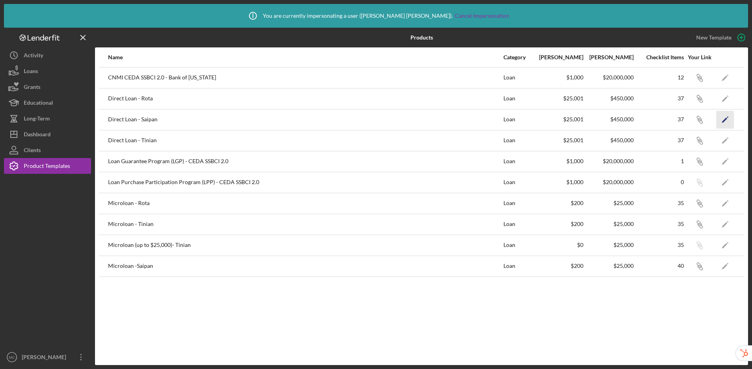
click at [644, 119] on icon "Icon/Edit" at bounding box center [725, 120] width 18 height 18
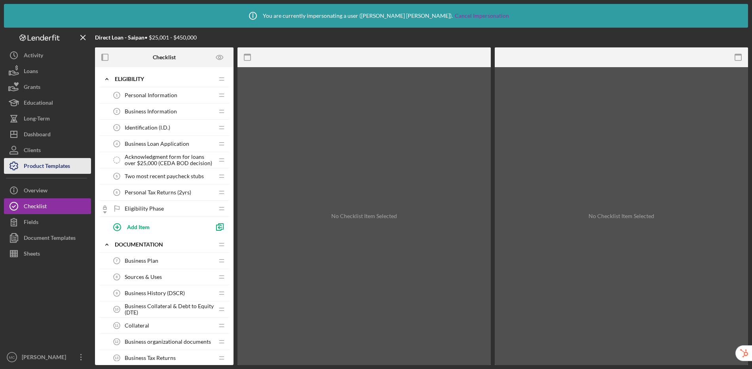
click at [35, 170] on div "Product Templates" at bounding box center [47, 167] width 46 height 18
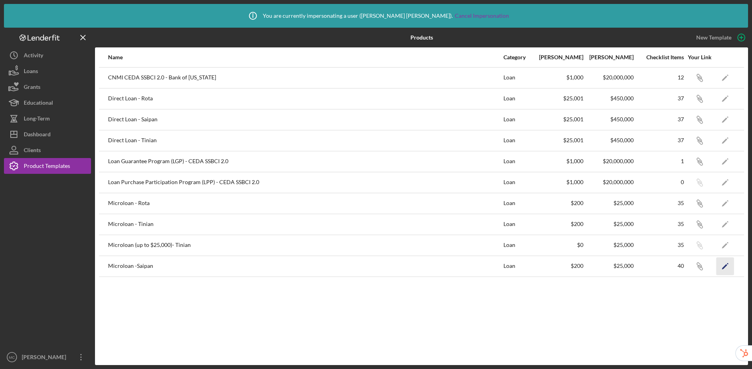
click at [644, 269] on icon "Icon/Edit" at bounding box center [725, 267] width 18 height 18
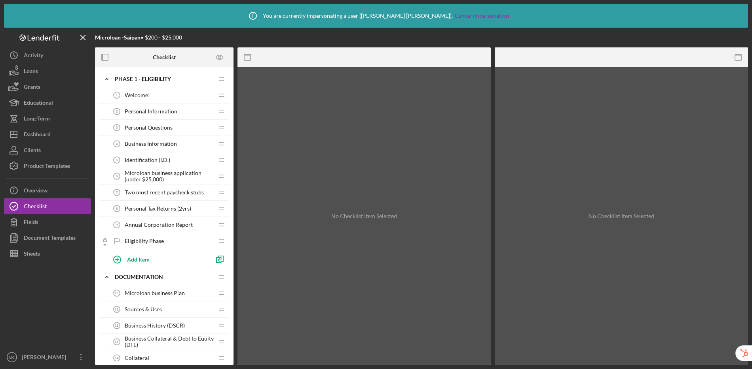
click at [169, 194] on span "Two most recent paycheck stubs" at bounding box center [164, 192] width 79 height 6
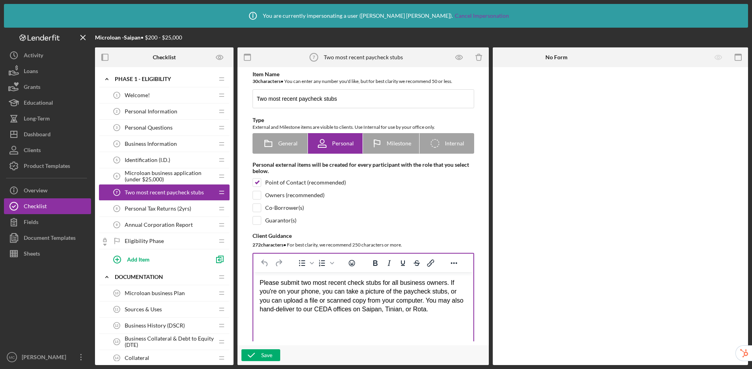
scroll to position [13, 0]
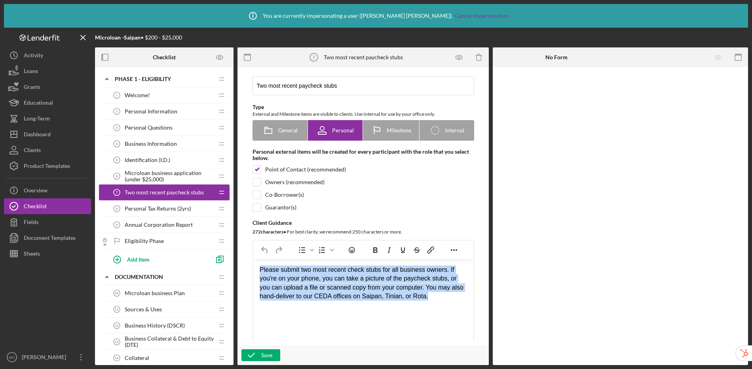
drag, startPoint x: 260, startPoint y: 269, endPoint x: 430, endPoint y: 299, distance: 172.7
click at [430, 299] on div "Please submit two most recent check stubs for all business owners. If you're on…" at bounding box center [362, 284] width 207 height 36
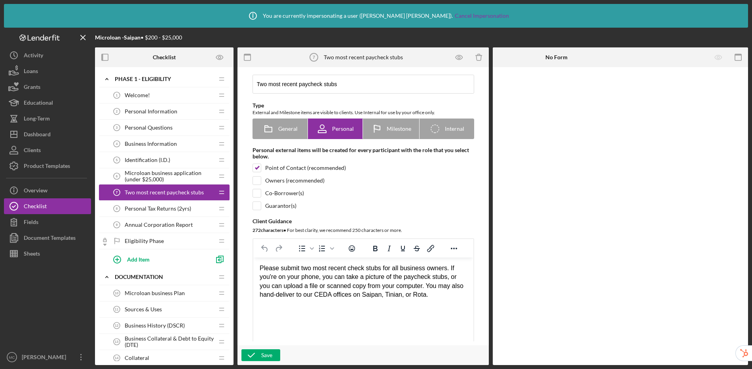
drag, startPoint x: 395, startPoint y: 311, endPoint x: 584, endPoint y: 459, distance: 240.1
click at [395, 306] on html "Please submit two most recent check stubs for all business owners. If you're on…" at bounding box center [363, 282] width 220 height 48
click at [452, 300] on html "Please submit two most recent check stubs for all business owners. If you're on…" at bounding box center [363, 282] width 220 height 48
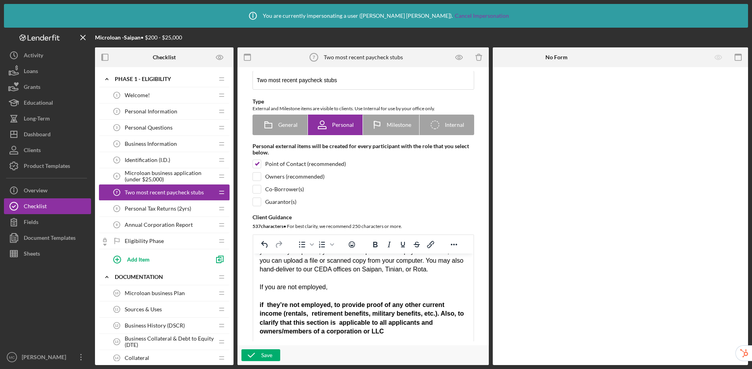
scroll to position [26, 0]
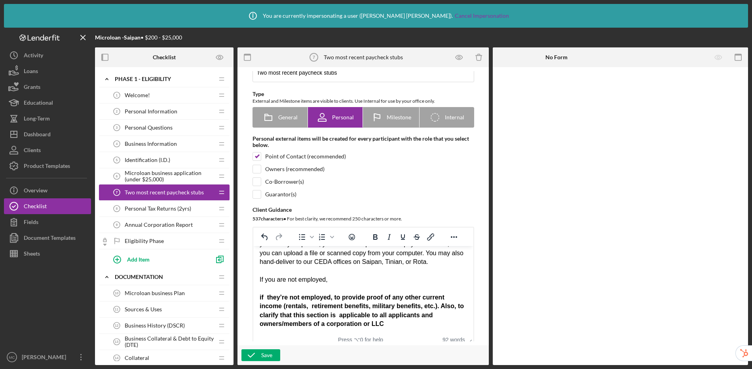
click at [346, 281] on div "If you are not employed," at bounding box center [362, 280] width 207 height 9
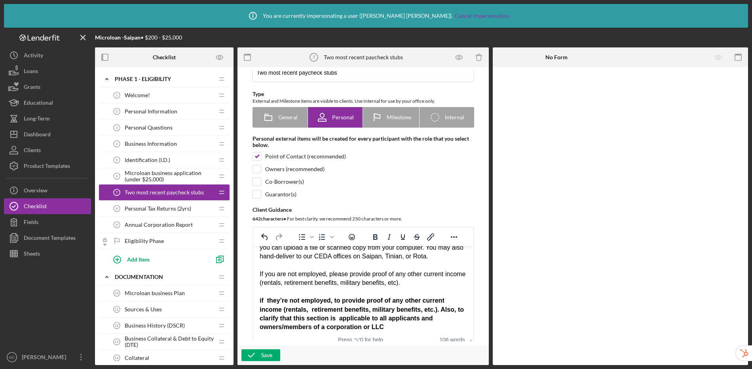
scroll to position [28, 0]
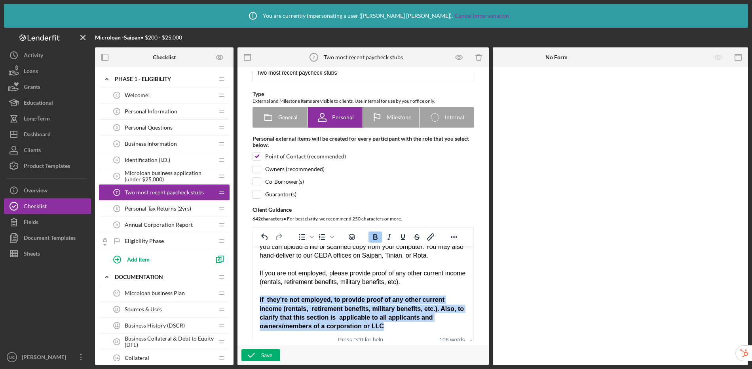
drag, startPoint x: 395, startPoint y: 328, endPoint x: 259, endPoint y: 299, distance: 139.5
click at [259, 299] on div "if they’re not employed, to provide proof of any other current income (rentals,…" at bounding box center [362, 314] width 207 height 36
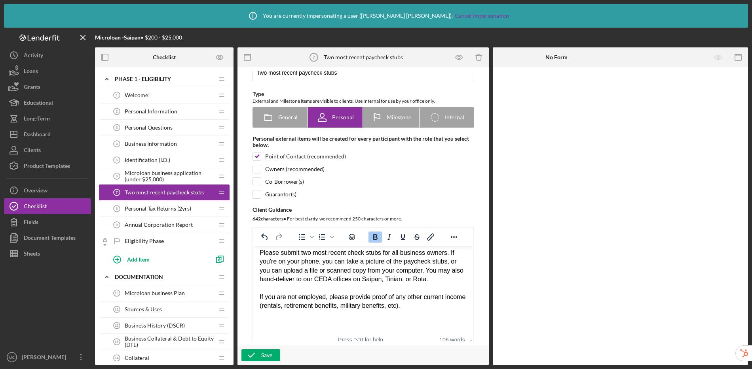
scroll to position [0, 0]
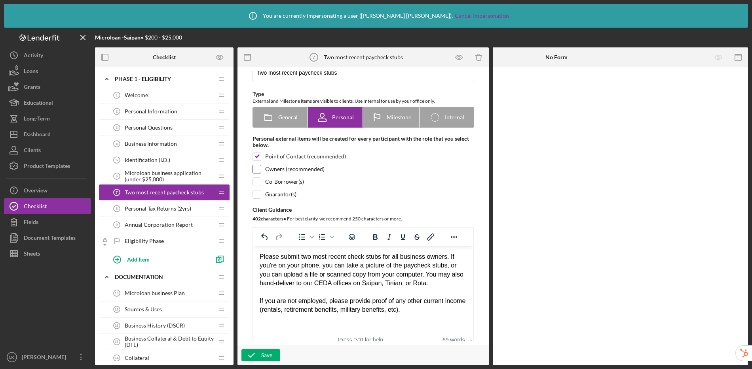
click at [260, 169] on div at bounding box center [256, 169] width 9 height 9
checkbox input "true"
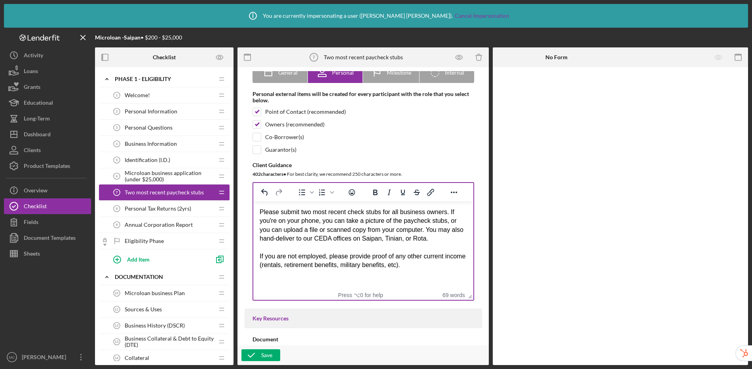
scroll to position [109, 0]
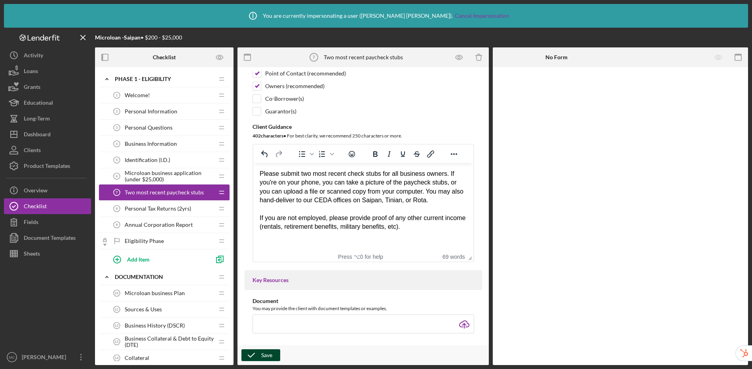
click at [260, 356] on icon "button" at bounding box center [251, 356] width 20 height 20
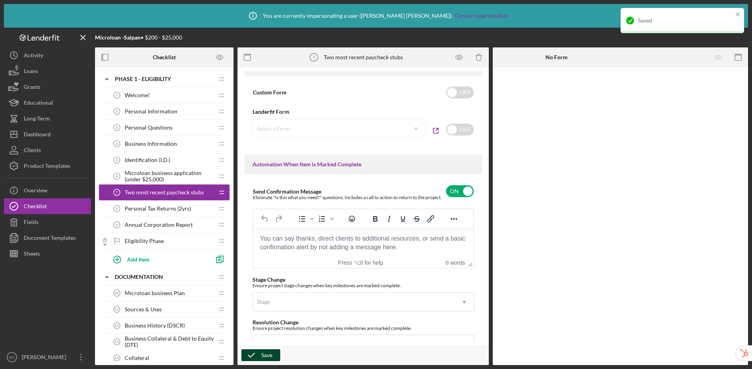
scroll to position [610, 0]
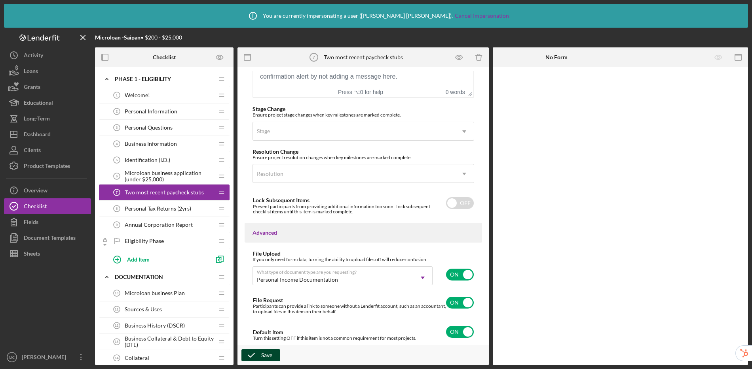
click at [176, 210] on span "Personal Tax Returns (2yrs)" at bounding box center [158, 209] width 66 height 6
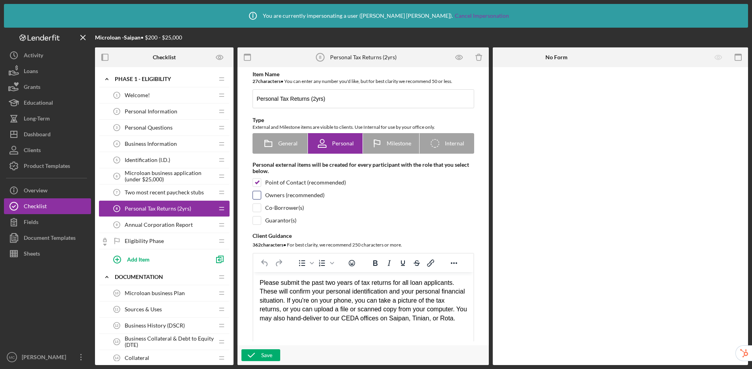
click at [259, 196] on div at bounding box center [256, 195] width 9 height 9
checkbox input "true"
click at [257, 206] on input "checkbox" at bounding box center [257, 208] width 8 height 8
checkbox input "true"
click at [255, 222] on input "checkbox" at bounding box center [257, 221] width 8 height 8
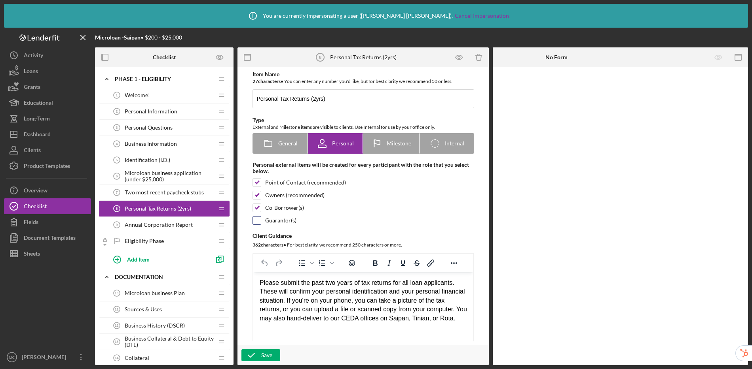
checkbox input "true"
click at [260, 356] on icon "button" at bounding box center [251, 356] width 20 height 20
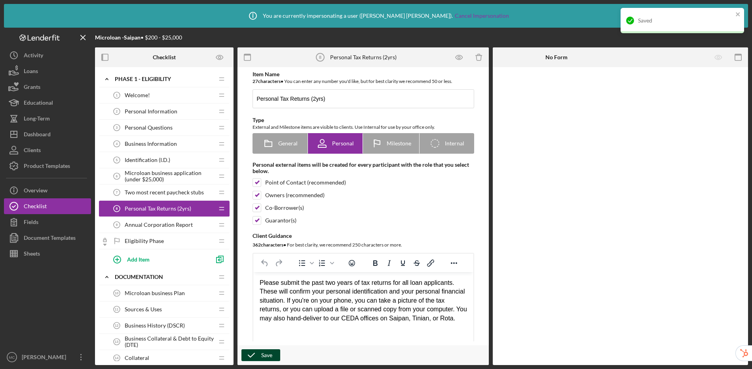
click at [162, 190] on span "Two most recent paycheck stubs" at bounding box center [164, 192] width 79 height 6
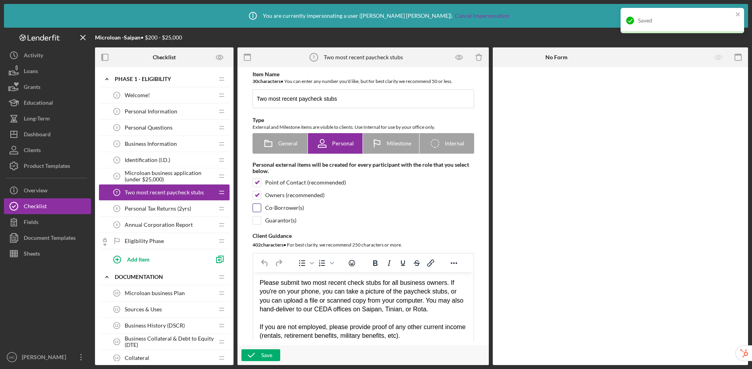
click at [257, 208] on input "checkbox" at bounding box center [257, 208] width 8 height 8
checkbox input "true"
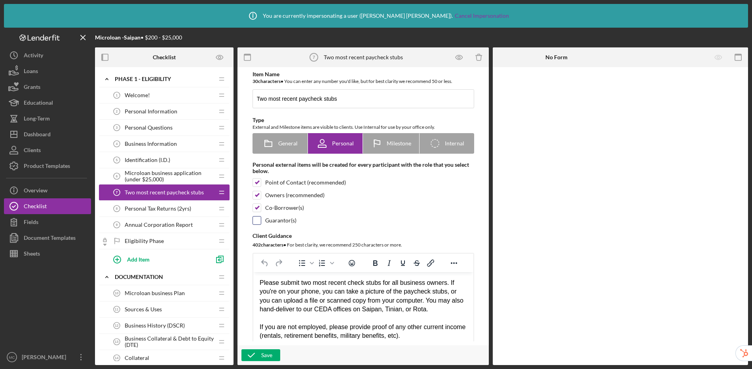
click at [257, 221] on input "checkbox" at bounding box center [257, 221] width 8 height 8
checkbox input "true"
click at [254, 356] on icon "button" at bounding box center [251, 356] width 20 height 20
click at [152, 224] on span "Annual Corporation Report" at bounding box center [159, 225] width 68 height 6
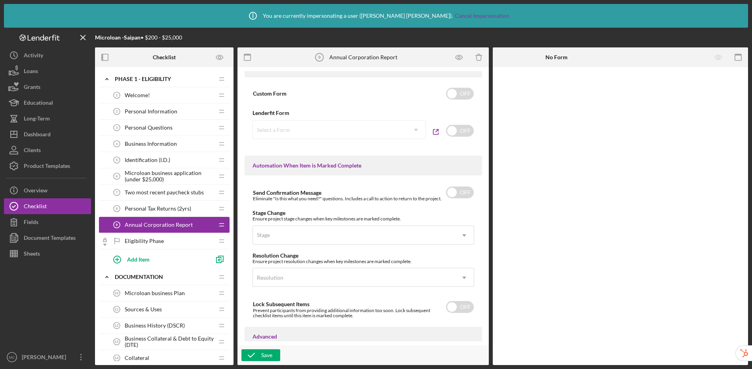
scroll to position [351, 0]
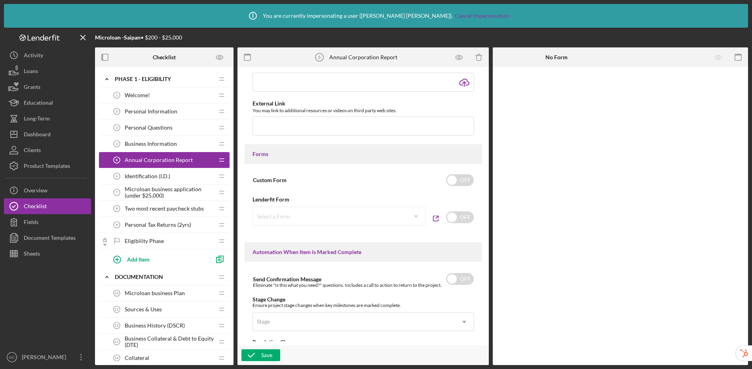
click at [174, 158] on span "Annual Corporation Report" at bounding box center [159, 160] width 68 height 6
click at [136, 175] on span "Identification (I.D.)" at bounding box center [147, 176] width 45 height 6
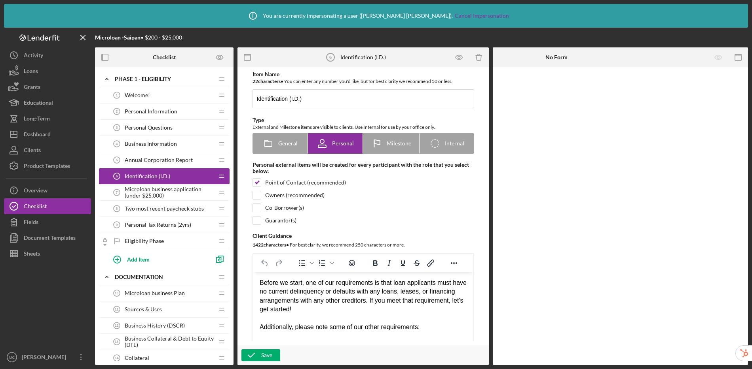
click at [157, 162] on span "Annual Corporation Report" at bounding box center [159, 160] width 68 height 6
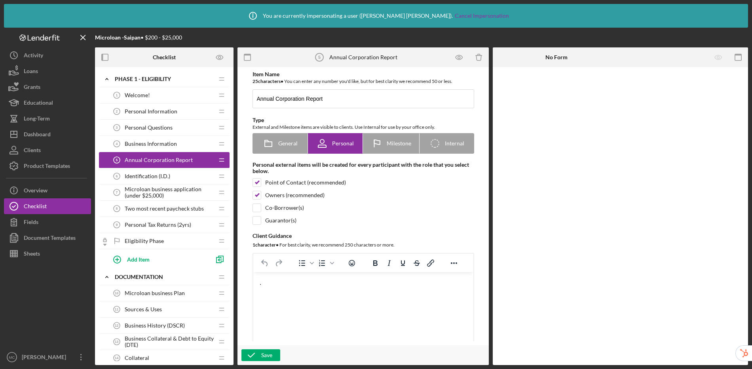
drag, startPoint x: 285, startPoint y: 289, endPoint x: 263, endPoint y: 278, distance: 24.8
click at [263, 278] on html "." at bounding box center [363, 283] width 220 height 21
drag, startPoint x: 263, startPoint y: 283, endPoint x: 242, endPoint y: 284, distance: 21.0
click at [253, 284] on html "." at bounding box center [363, 283] width 220 height 21
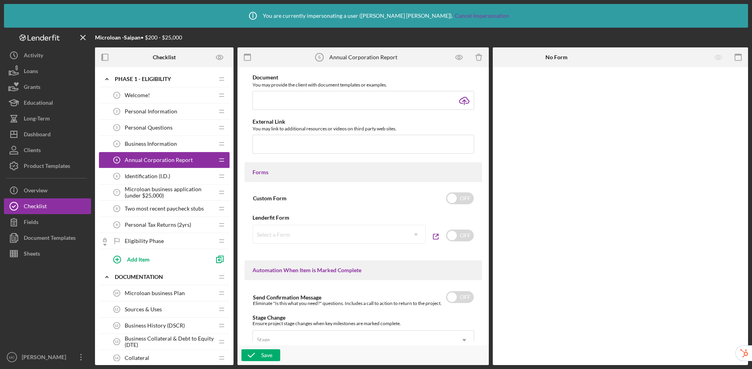
scroll to position [542, 0]
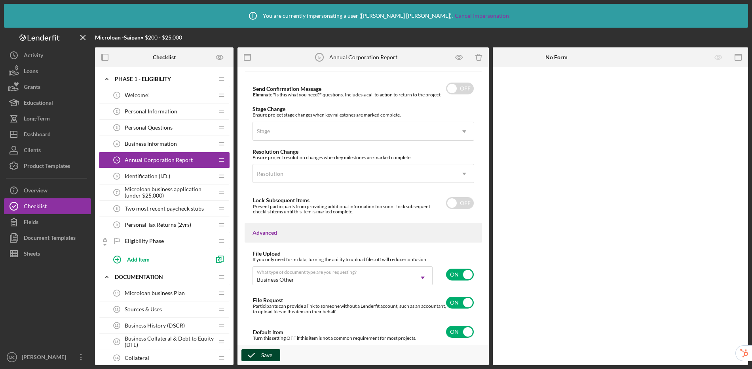
click at [264, 357] on div "Save" at bounding box center [266, 356] width 11 height 12
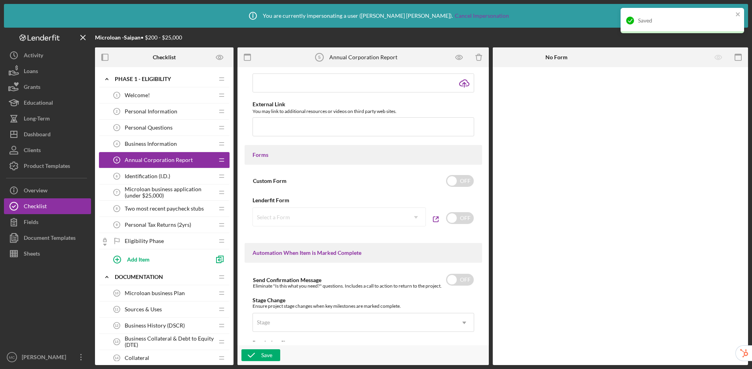
scroll to position [0, 0]
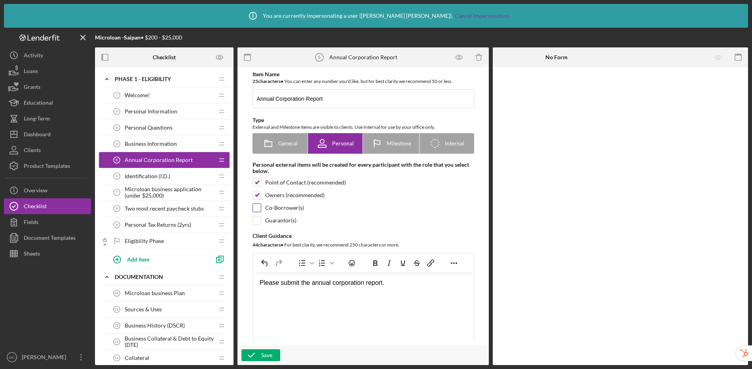
click at [253, 208] on input "checkbox" at bounding box center [257, 208] width 8 height 8
checkbox input "true"
click at [258, 221] on input "checkbox" at bounding box center [257, 221] width 8 height 8
checkbox input "true"
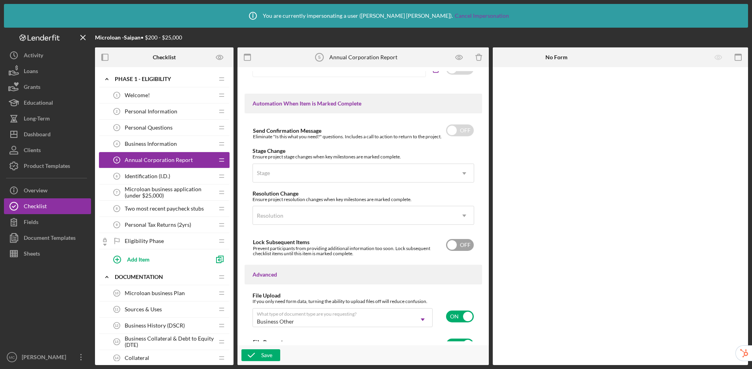
scroll to position [542, 0]
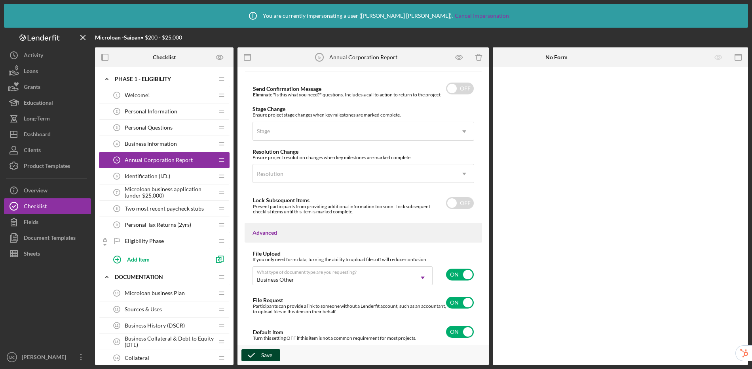
click at [265, 356] on div "Save" at bounding box center [266, 356] width 11 height 12
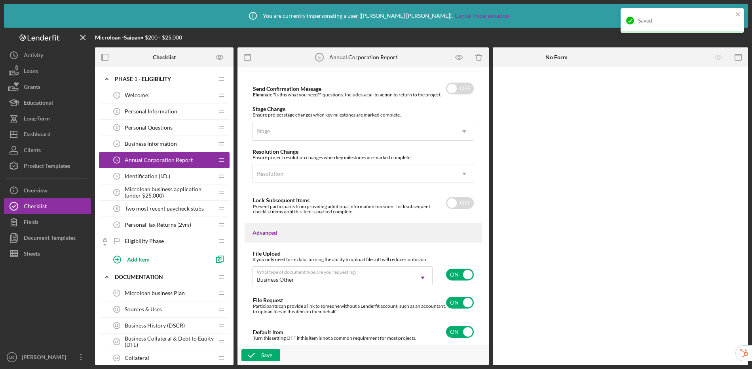
click at [155, 97] on div "Welcome! 1 Welcome!" at bounding box center [161, 95] width 105 height 16
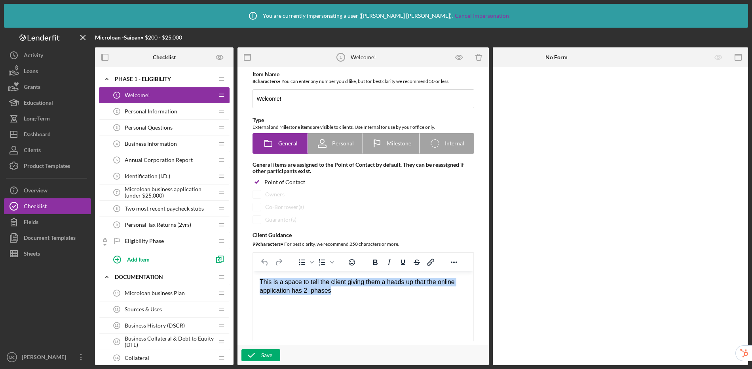
drag, startPoint x: 260, startPoint y: 284, endPoint x: 355, endPoint y: 297, distance: 95.8
click at [355, 297] on html "This is a space to tell the client giving them a heads up that the online appli…" at bounding box center [363, 287] width 220 height 30
click at [339, 302] on html "This is a space to tell the client giving them a heads up that the online appli…" at bounding box center [363, 287] width 220 height 30
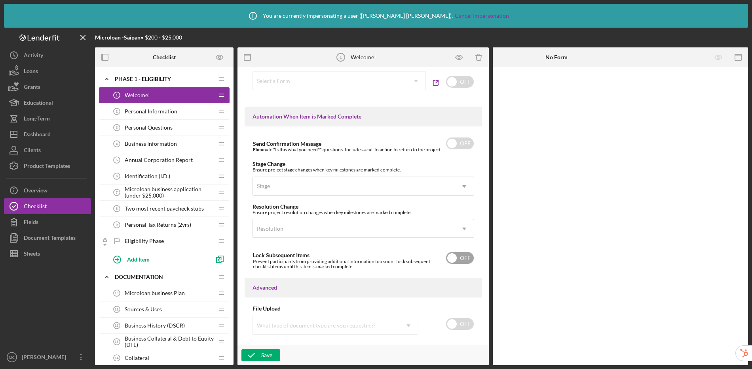
scroll to position [504, 0]
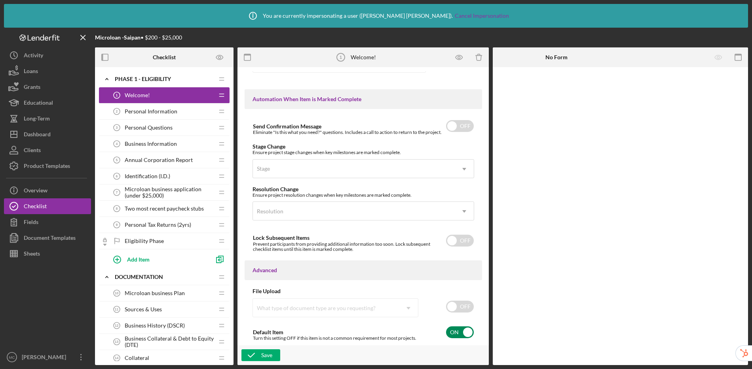
click at [457, 334] on input "checkbox" at bounding box center [460, 333] width 28 height 12
checkbox input "false"
click at [262, 358] on div "Save" at bounding box center [266, 356] width 11 height 12
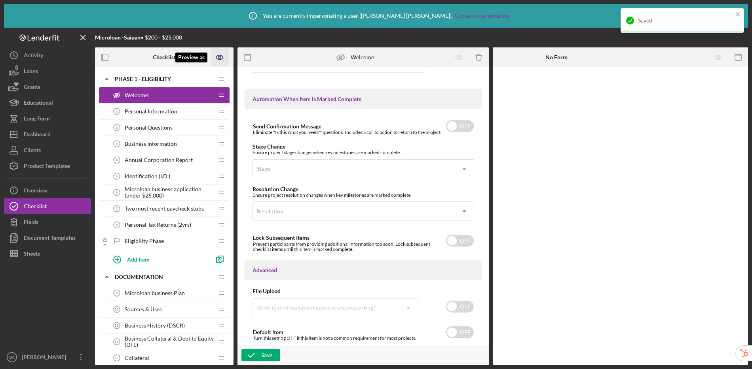
click at [221, 59] on icon "Preview as" at bounding box center [220, 58] width 18 height 18
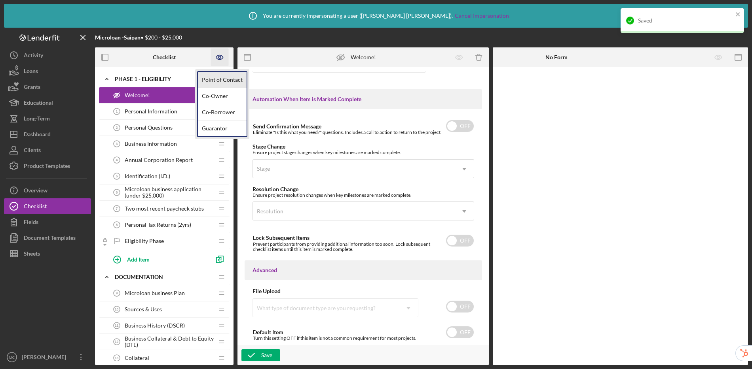
click at [231, 84] on link "Point of Contact" at bounding box center [222, 80] width 49 height 16
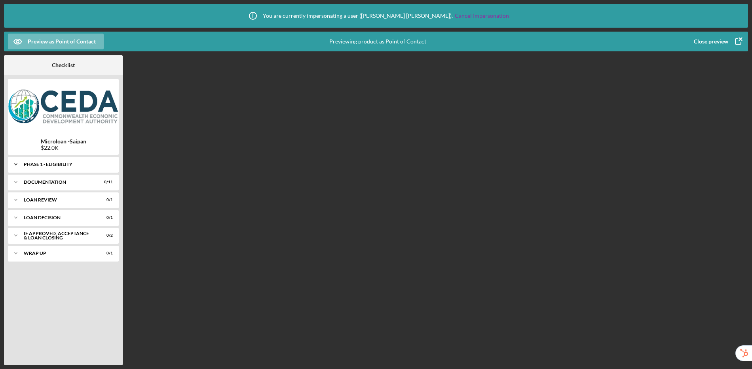
click at [47, 165] on div "Phase 1 - Eligibility" at bounding box center [66, 164] width 85 height 5
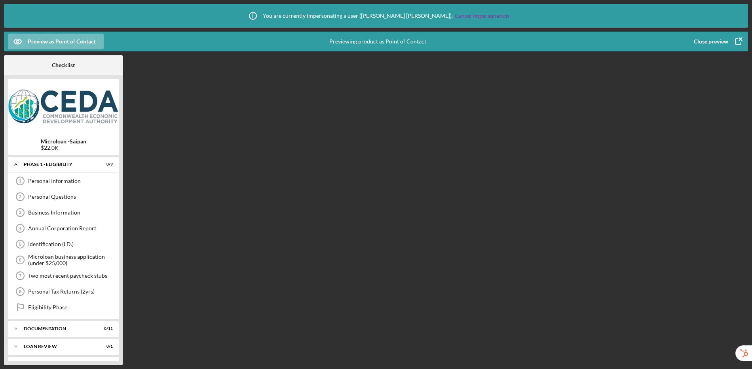
click at [644, 39] on div "Close preview" at bounding box center [710, 42] width 34 height 16
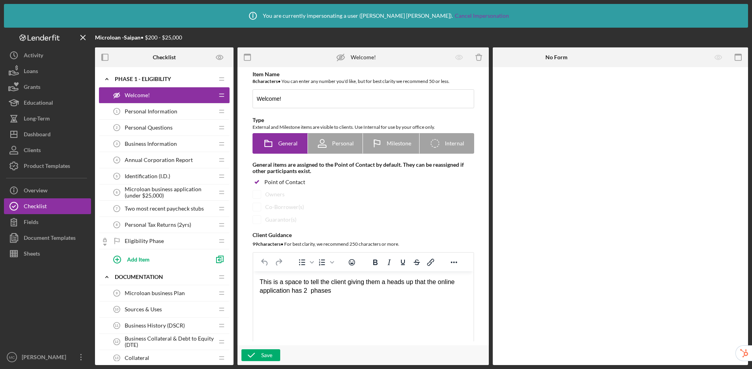
click at [350, 293] on div "This is a space to tell the client giving them a heads up that the online appli…" at bounding box center [362, 287] width 207 height 18
drag, startPoint x: 341, startPoint y: 292, endPoint x: 254, endPoint y: 283, distance: 86.7
click at [254, 283] on html "This is a space to tell the client giving them a heads up that the online appli…" at bounding box center [363, 287] width 220 height 30
click at [375, 291] on div "This is a space to tell the client giving them a heads up that the online appli…" at bounding box center [362, 287] width 207 height 18
drag, startPoint x: 349, startPoint y: 295, endPoint x: 242, endPoint y: 278, distance: 107.7
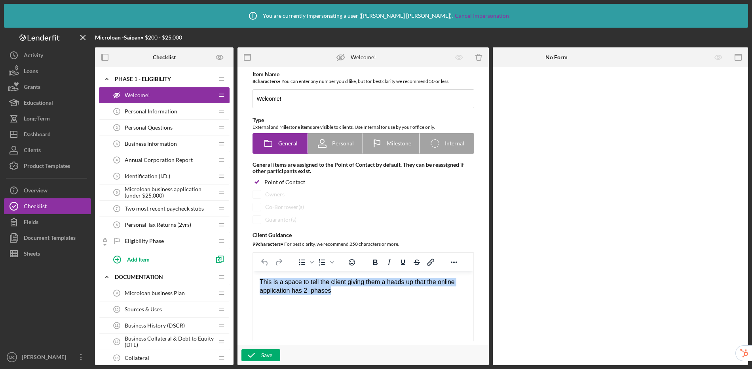
click at [253, 278] on html "This is a space to tell the client giving them a heads up that the online appli…" at bounding box center [363, 287] width 220 height 30
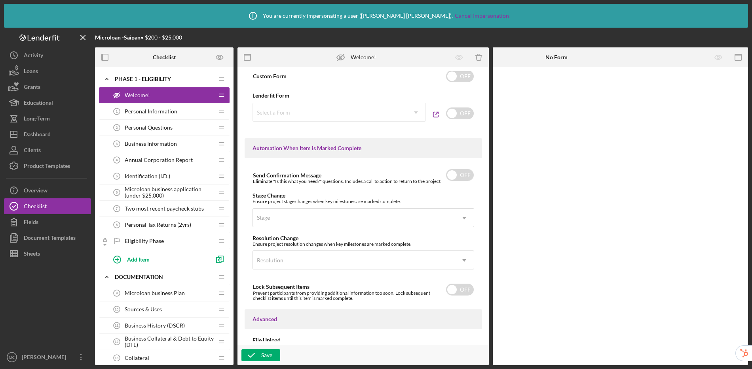
scroll to position [504, 0]
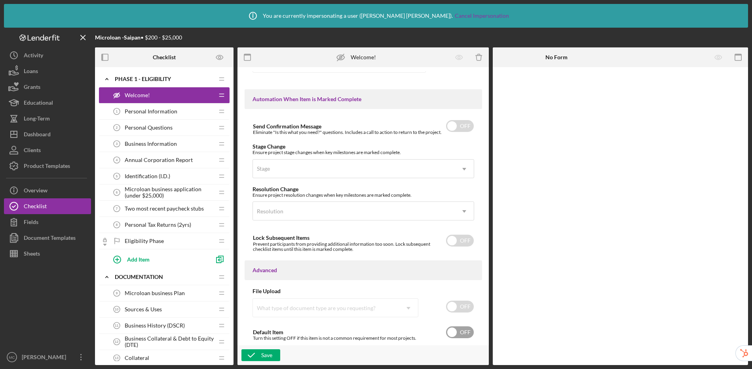
drag, startPoint x: 463, startPoint y: 332, endPoint x: 445, endPoint y: 336, distance: 18.9
click at [463, 332] on input "checkbox" at bounding box center [460, 333] width 28 height 12
checkbox input "true"
click at [272, 357] on div "Save" at bounding box center [266, 356] width 11 height 12
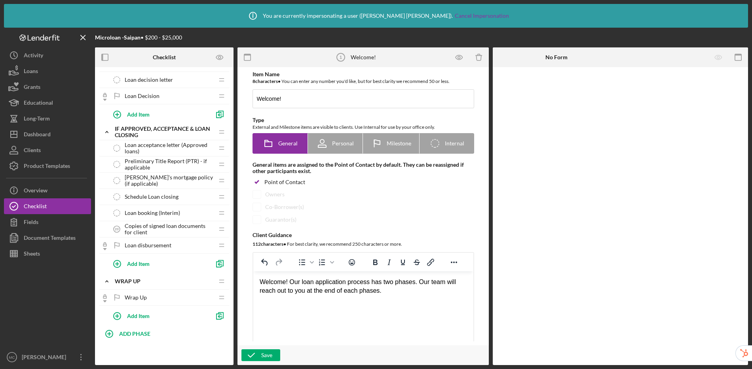
scroll to position [0, 0]
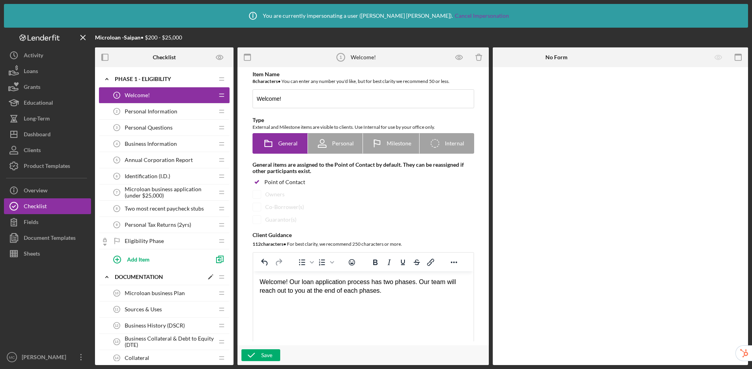
click at [209, 278] on polygon at bounding box center [210, 278] width 4 height 4
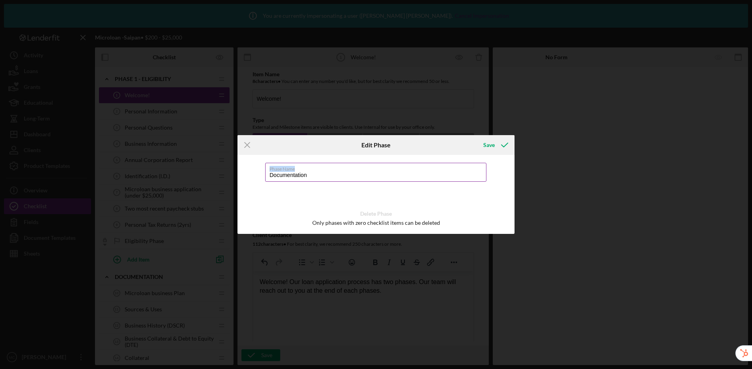
drag, startPoint x: 341, startPoint y: 168, endPoint x: 266, endPoint y: 171, distance: 74.4
click at [266, 171] on div "Phase Name Documentation" at bounding box center [376, 173] width 222 height 20
drag, startPoint x: 314, startPoint y: 178, endPoint x: 235, endPoint y: 172, distance: 78.6
click at [235, 172] on div "Icon/Menu Close Edit Phase Save Phase Name Documentation Delete Phase Only phas…" at bounding box center [376, 184] width 752 height 369
type input "Phase 2"
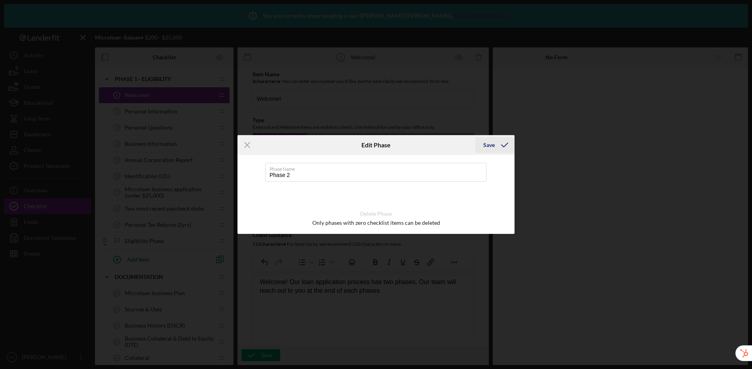
click at [499, 145] on icon "submit" at bounding box center [504, 145] width 20 height 20
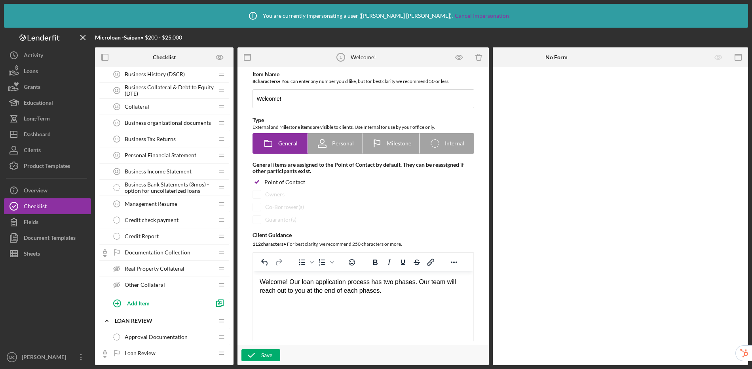
scroll to position [260, 0]
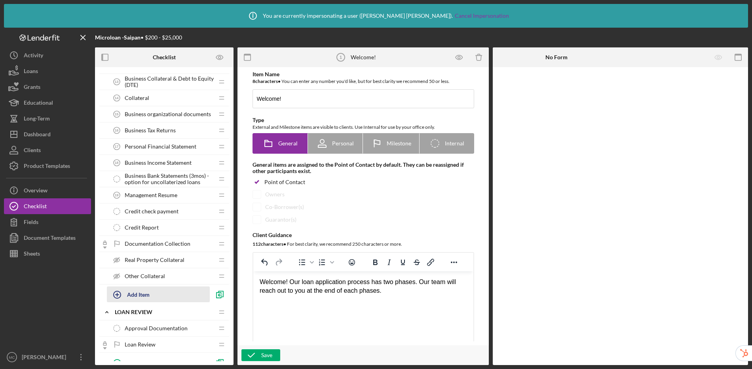
click at [137, 296] on div "Add Item" at bounding box center [138, 294] width 23 height 15
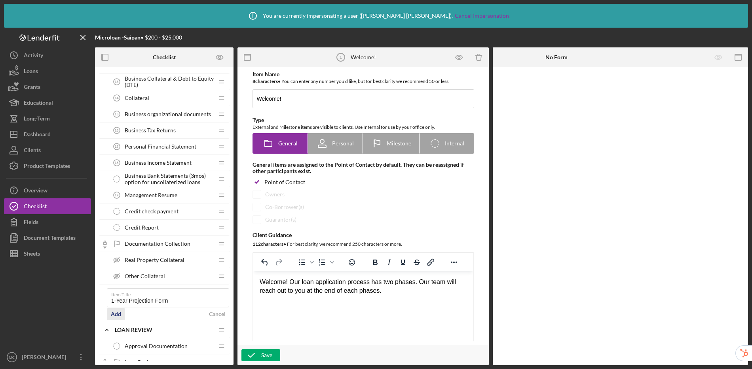
type input "1-Year Projection Form"
click at [116, 316] on div "Add" at bounding box center [116, 315] width 10 height 12
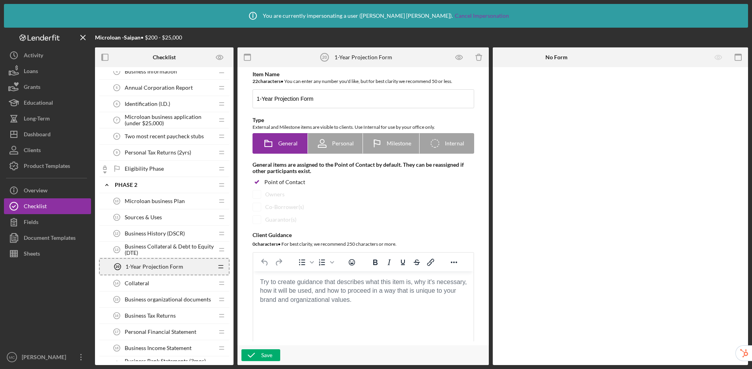
scroll to position [72, 0]
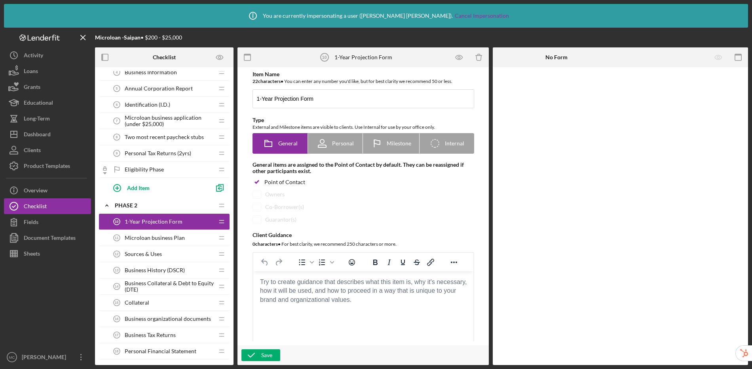
click at [130, 222] on span "1-Year Projection Form" at bounding box center [154, 222] width 58 height 6
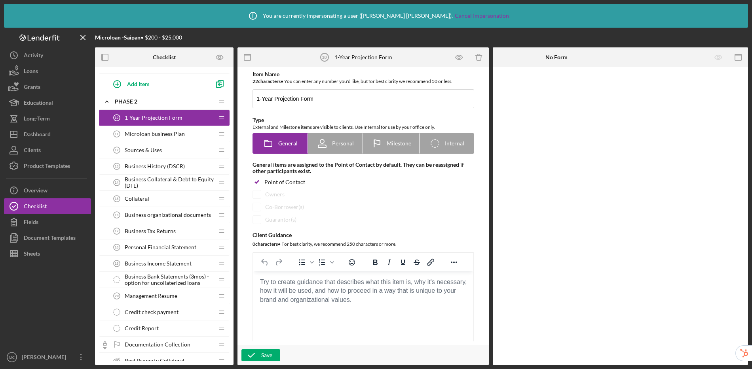
scroll to position [141, 0]
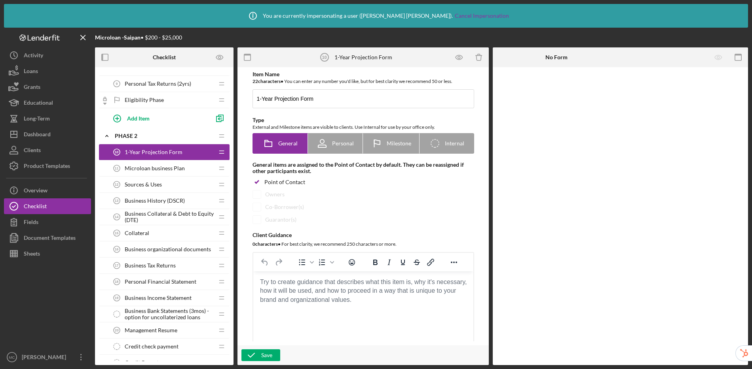
click at [169, 170] on span "Microloan business Plan" at bounding box center [155, 168] width 60 height 6
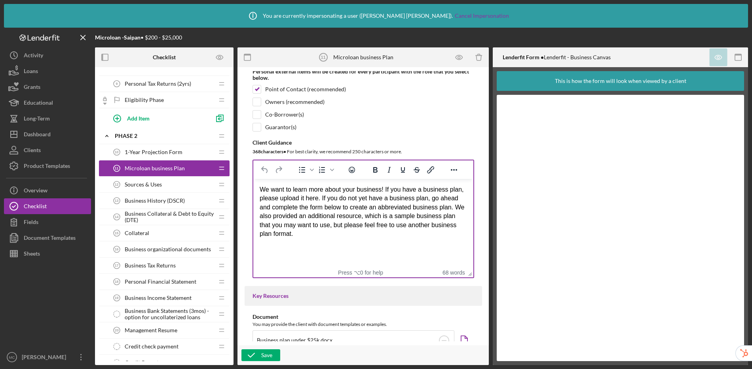
scroll to position [109, 0]
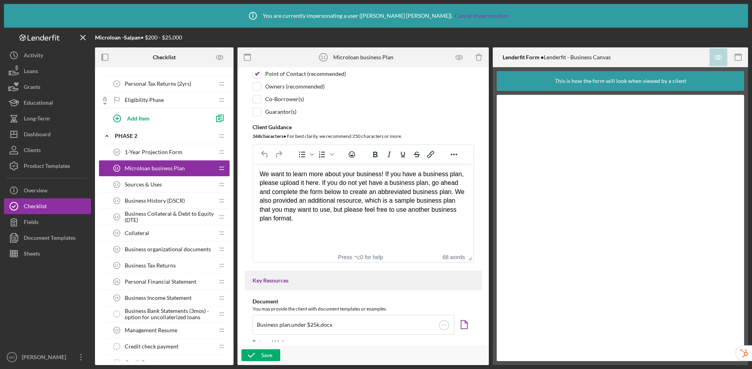
click at [174, 153] on span "1-Year Projection Form" at bounding box center [154, 152] width 58 height 6
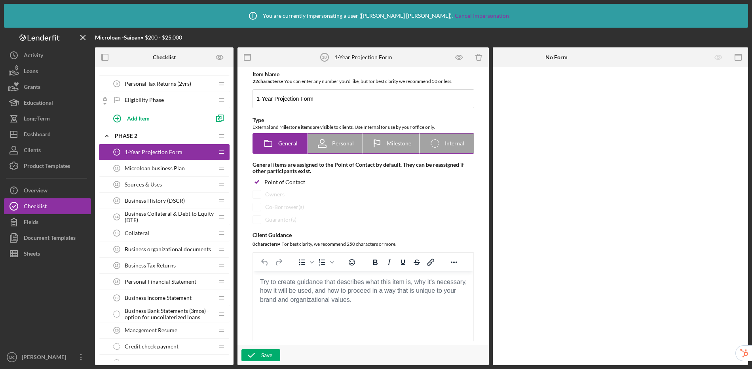
click at [340, 144] on span "Personal" at bounding box center [343, 143] width 22 height 6
radio input "false"
radio input "true"
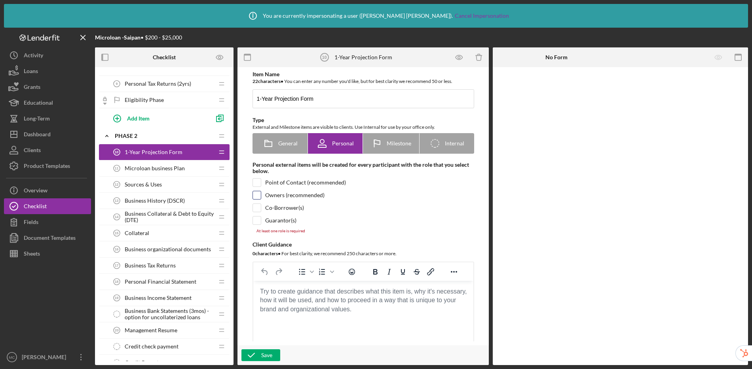
drag, startPoint x: 252, startPoint y: 182, endPoint x: 258, endPoint y: 192, distance: 11.3
click at [253, 183] on input "checkbox" at bounding box center [257, 183] width 8 height 8
checkbox input "true"
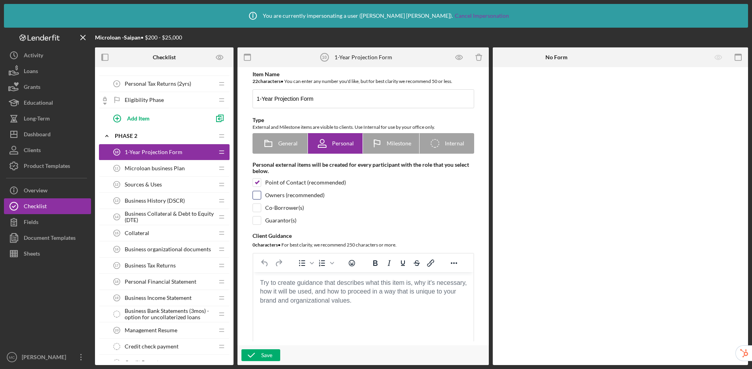
click at [260, 197] on div at bounding box center [256, 195] width 9 height 9
checkbox input "true"
click at [256, 209] on input "checkbox" at bounding box center [257, 208] width 8 height 8
checkbox input "true"
click at [255, 221] on input "checkbox" at bounding box center [257, 221] width 8 height 8
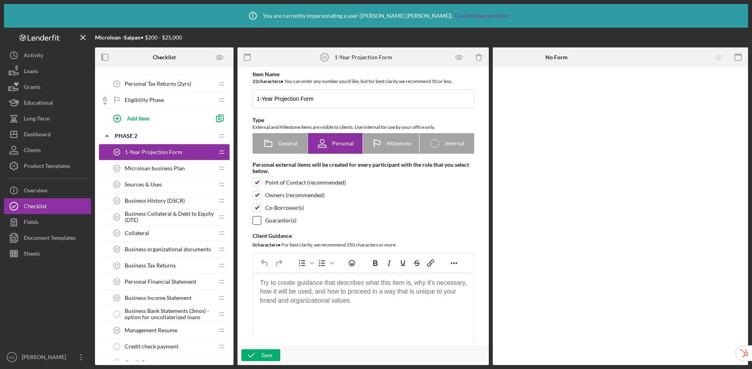
checkbox input "true"
click at [296, 294] on html at bounding box center [363, 283] width 220 height 21
click at [308, 288] on body "Rich Text Area. Press ALT-0 for help." at bounding box center [362, 283] width 207 height 9
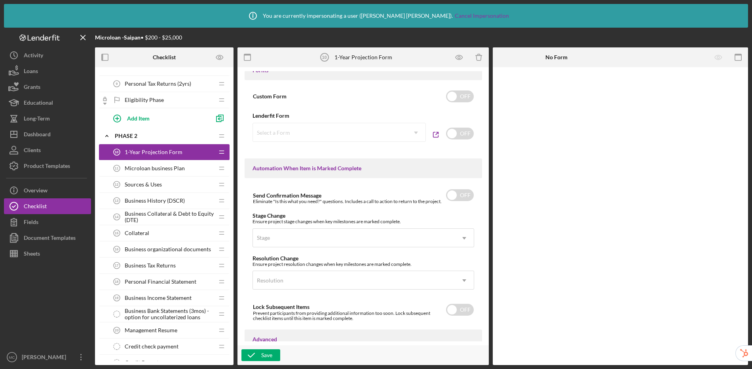
scroll to position [542, 0]
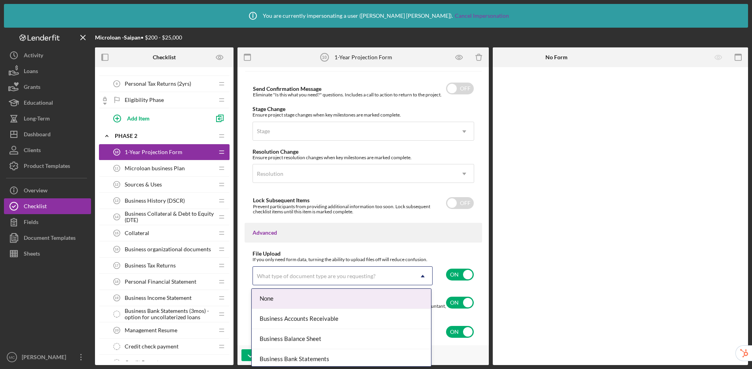
click at [382, 274] on div "What type of document type are you requesting?" at bounding box center [333, 276] width 160 height 18
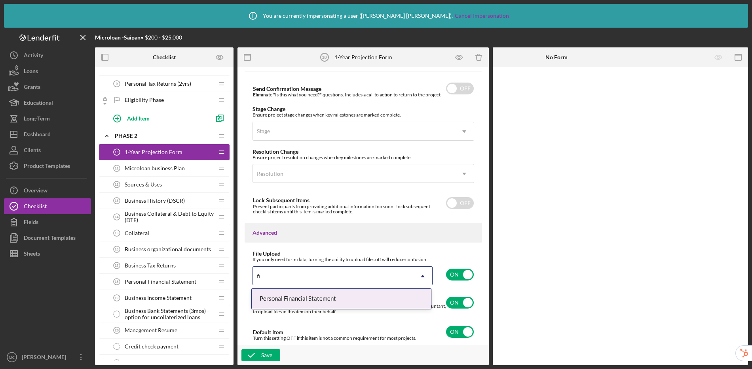
type input "f"
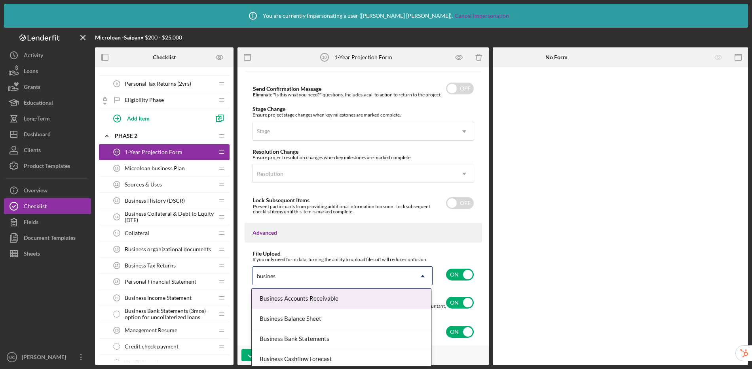
type input "business"
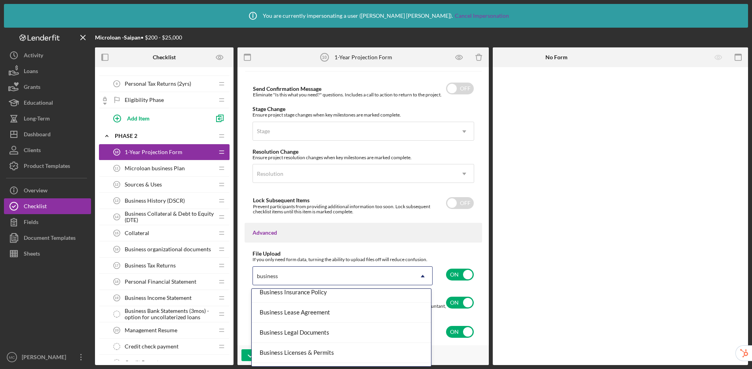
scroll to position [206, 0]
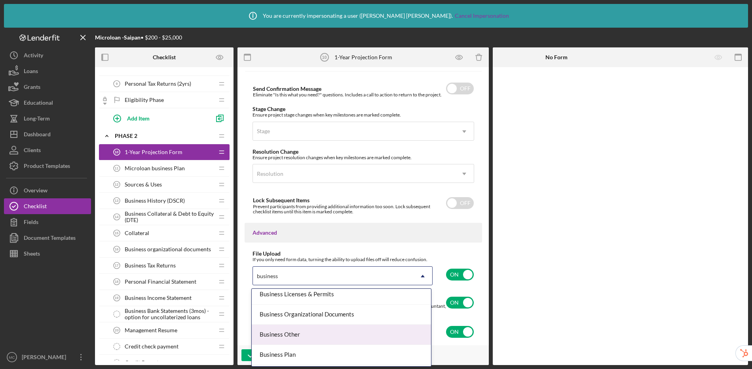
click at [321, 327] on div "Business Other" at bounding box center [341, 335] width 179 height 20
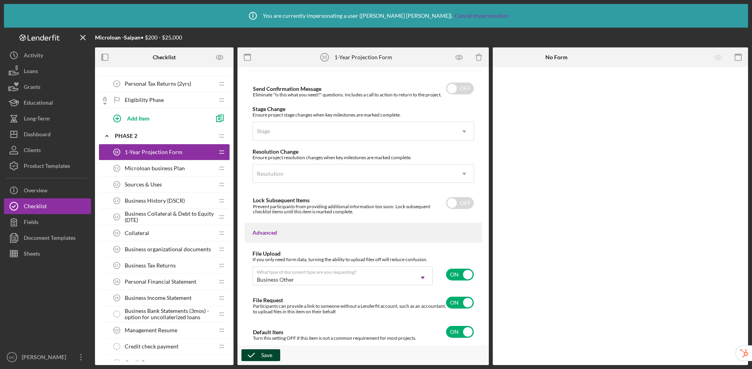
click at [269, 353] on div "Save" at bounding box center [266, 356] width 11 height 12
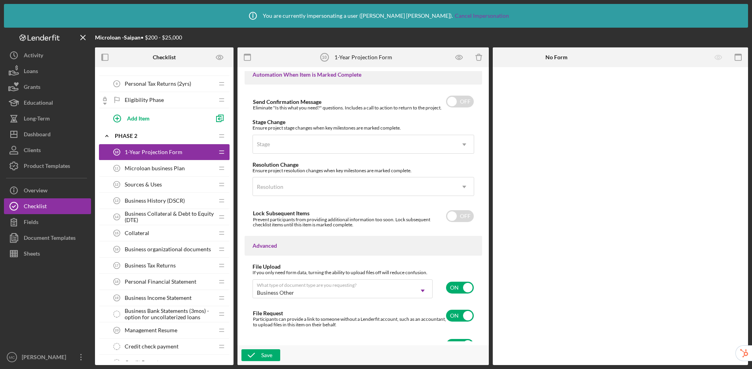
click at [170, 164] on div "Microloan business Plan 11 Microloan business Plan" at bounding box center [161, 169] width 105 height 16
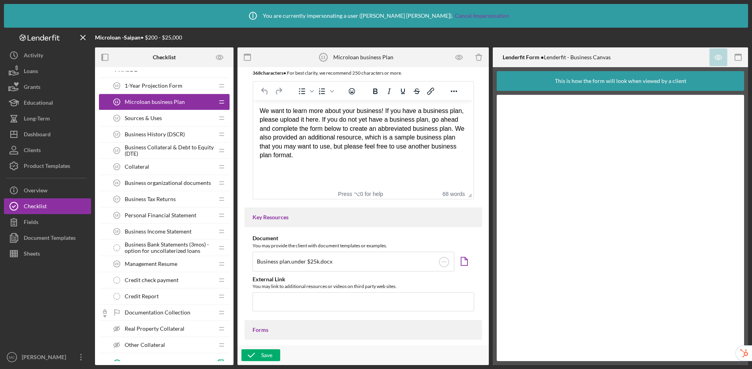
scroll to position [41, 0]
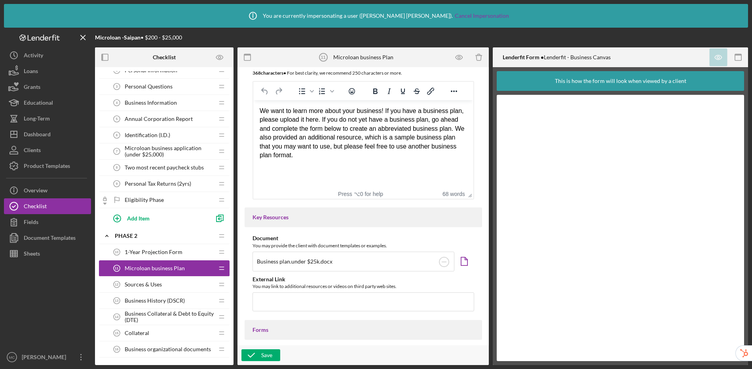
click at [151, 250] on span "1-Year Projection Form" at bounding box center [154, 252] width 58 height 6
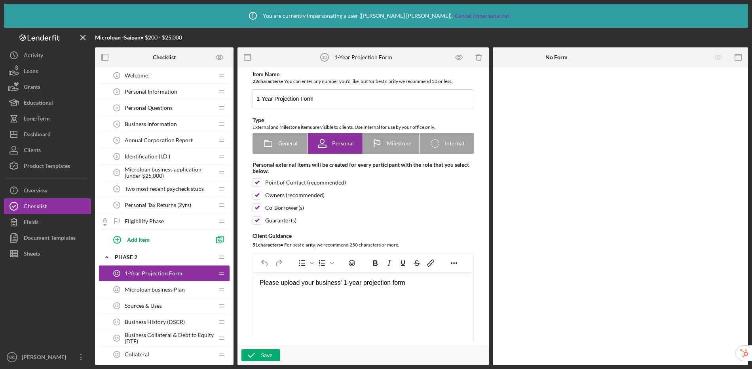
scroll to position [27, 0]
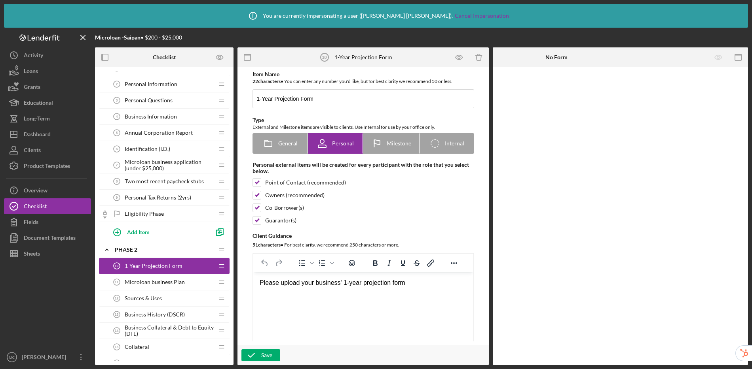
click at [183, 317] on span "Business History (DSCR)" at bounding box center [155, 315] width 60 height 6
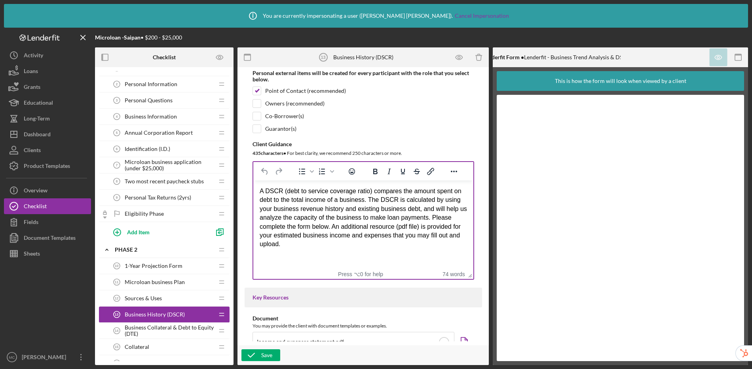
scroll to position [163, 0]
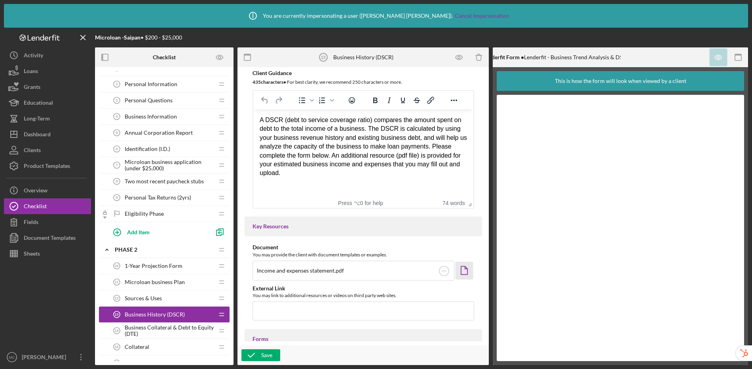
click at [456, 272] on icon "Icon/Document" at bounding box center [464, 271] width 18 height 18
click at [143, 118] on span "Business Information" at bounding box center [151, 117] width 52 height 6
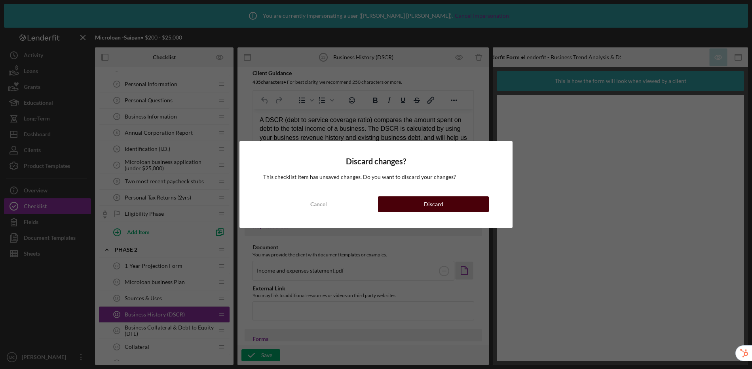
click at [409, 205] on button "Discard" at bounding box center [433, 205] width 111 height 16
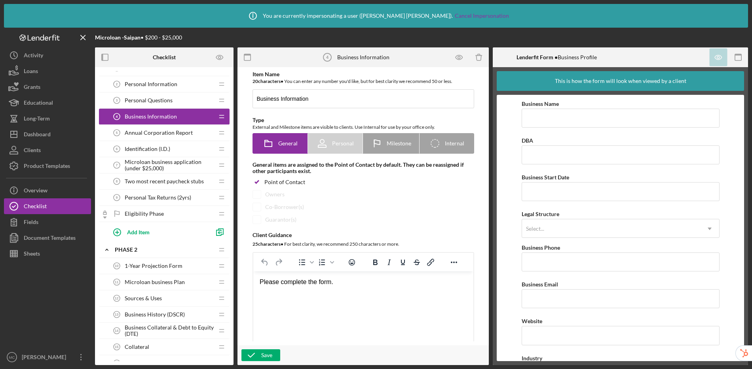
click at [160, 101] on span "Personal Questions" at bounding box center [149, 100] width 48 height 6
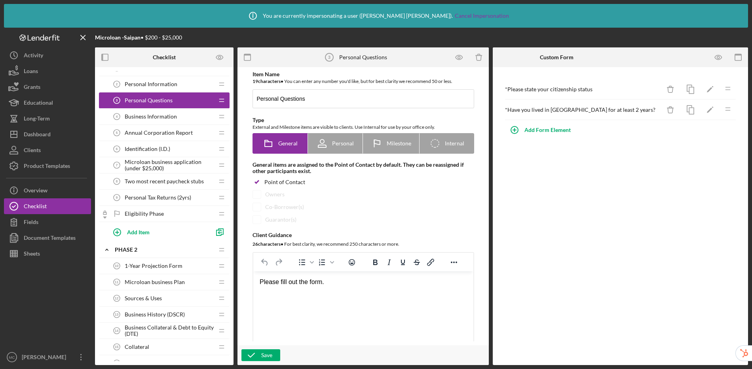
click at [171, 266] on span "1-Year Projection Form" at bounding box center [154, 266] width 58 height 6
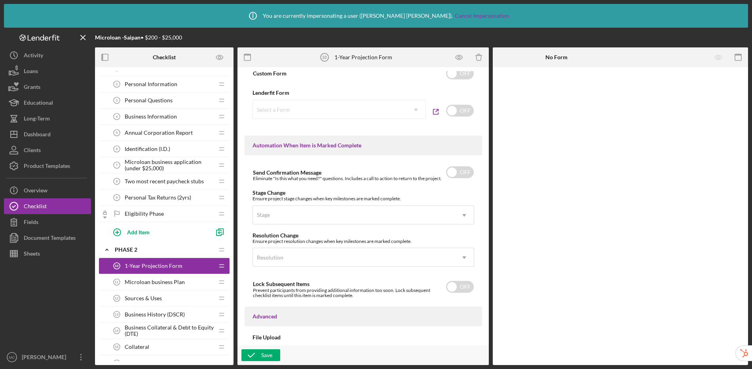
scroll to position [457, 0]
click at [461, 111] on input "checkbox" at bounding box center [460, 112] width 28 height 12
checkbox input "true"
click at [456, 76] on input "checkbox" at bounding box center [460, 74] width 28 height 12
checkbox input "true"
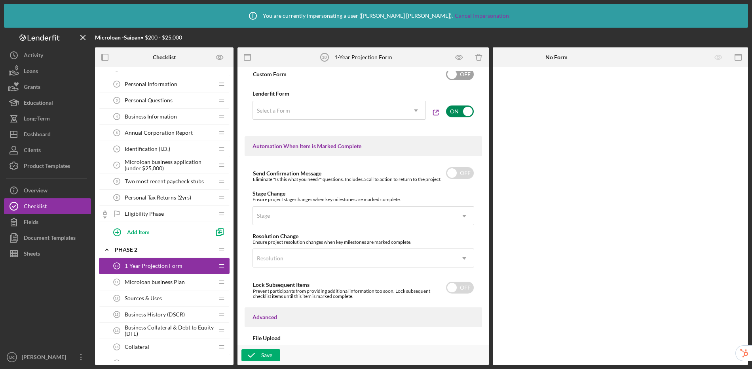
checkbox input "false"
click at [550, 92] on div "Add Form Element" at bounding box center [547, 89] width 46 height 16
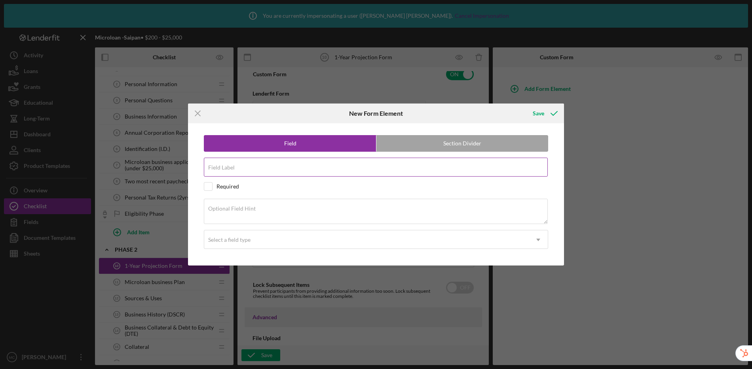
click at [321, 173] on input "Field Label" at bounding box center [376, 167] width 344 height 19
click at [457, 145] on label "Section Divider" at bounding box center [462, 144] width 172 height 16
radio input "false"
radio input "true"
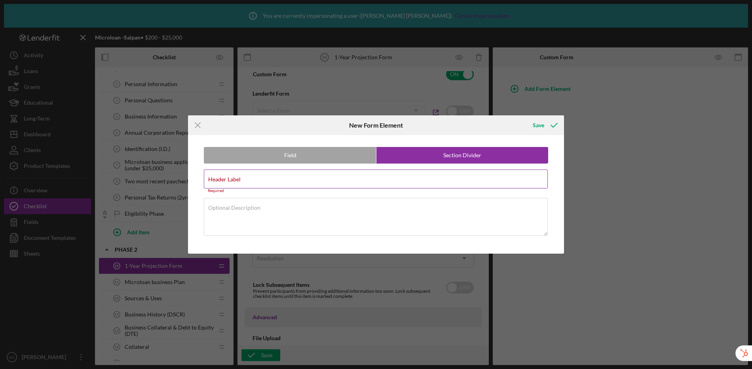
click at [298, 182] on input "Header Label" at bounding box center [376, 179] width 344 height 19
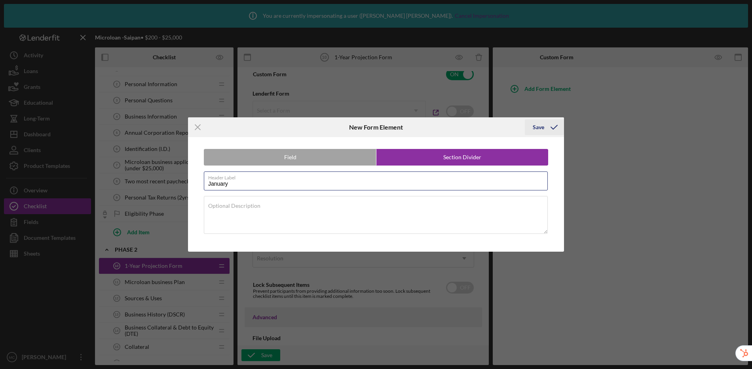
type input "January"
click at [545, 130] on icon "submit" at bounding box center [554, 127] width 20 height 20
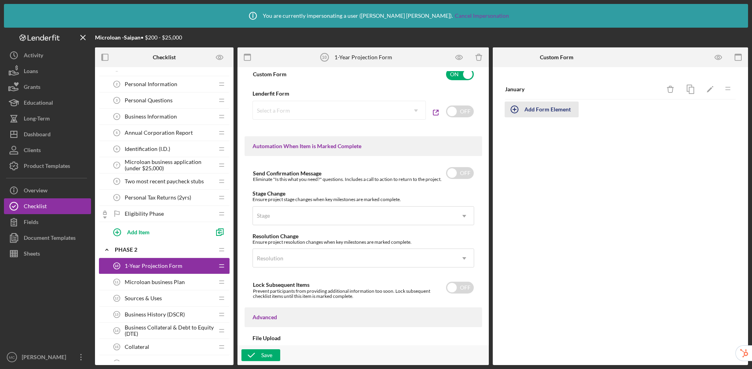
click at [557, 114] on div "Add Form Element" at bounding box center [547, 110] width 46 height 16
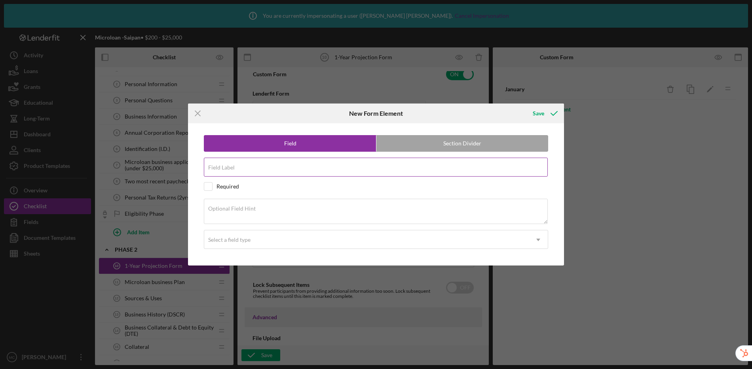
click at [267, 168] on input "Field Label" at bounding box center [376, 167] width 344 height 19
type input "Sales"
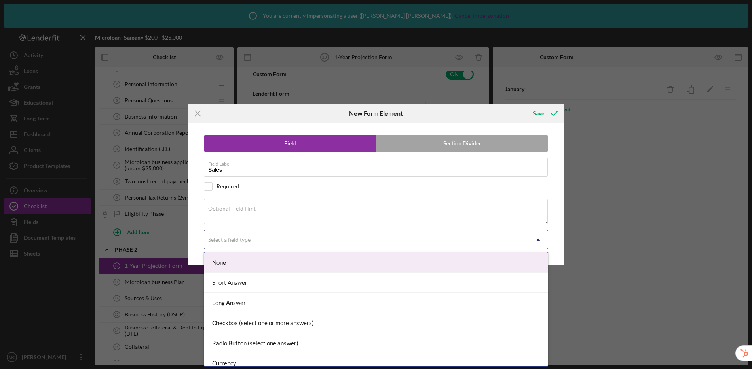
click at [276, 244] on div "Select a field type" at bounding box center [366, 240] width 324 height 18
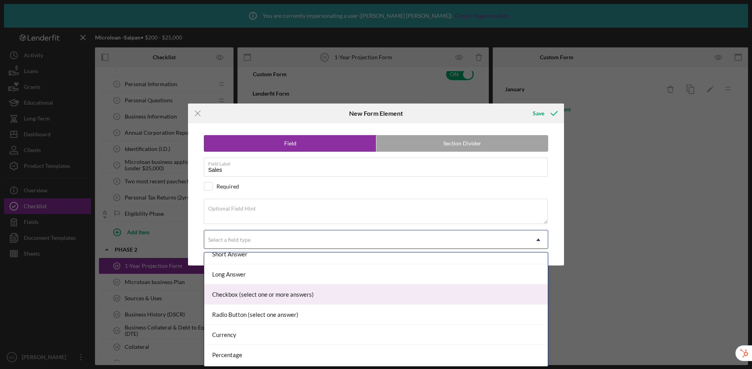
scroll to position [74, 0]
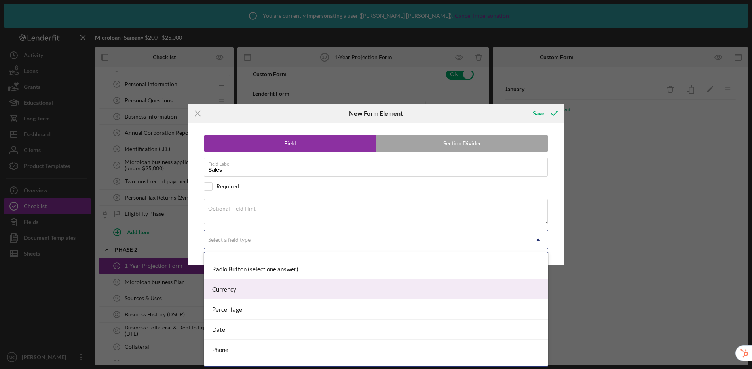
click at [263, 292] on div "Currency" at bounding box center [375, 290] width 343 height 20
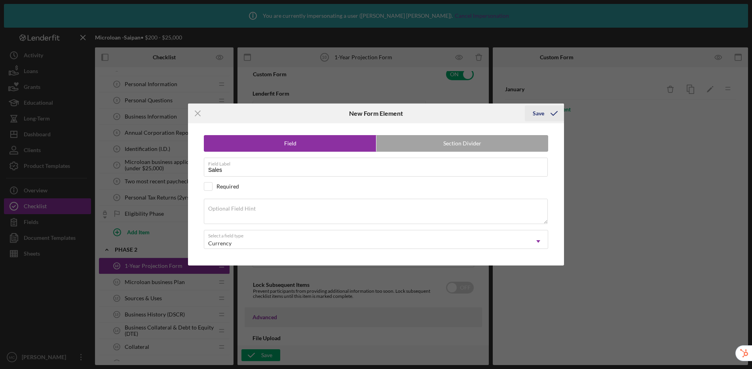
click at [546, 117] on icon "submit" at bounding box center [554, 114] width 20 height 20
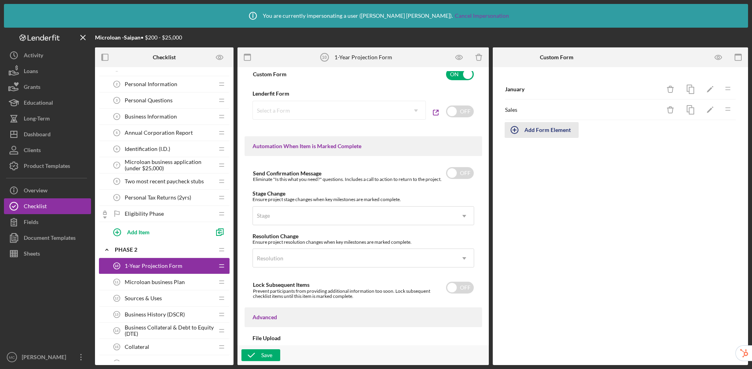
click at [541, 126] on div "Add Form Element" at bounding box center [547, 130] width 46 height 16
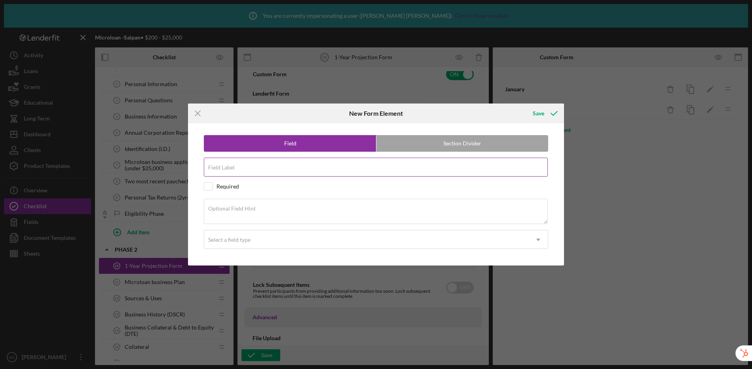
click at [340, 167] on div "Field Label" at bounding box center [376, 168] width 344 height 20
type input "Gross Profit"
click at [537, 115] on div "Save" at bounding box center [537, 114] width 11 height 16
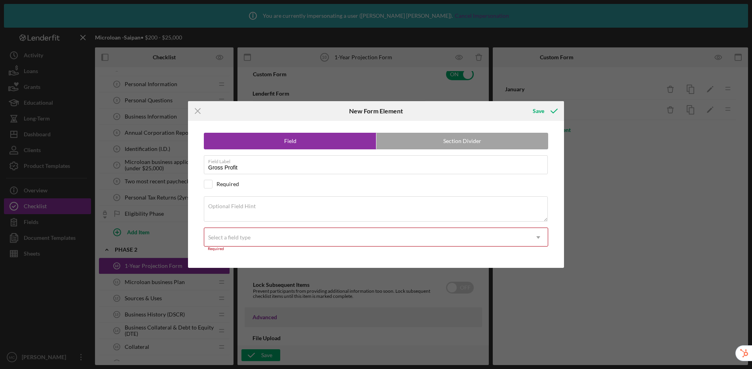
click at [286, 241] on div "Select a field type" at bounding box center [366, 238] width 324 height 18
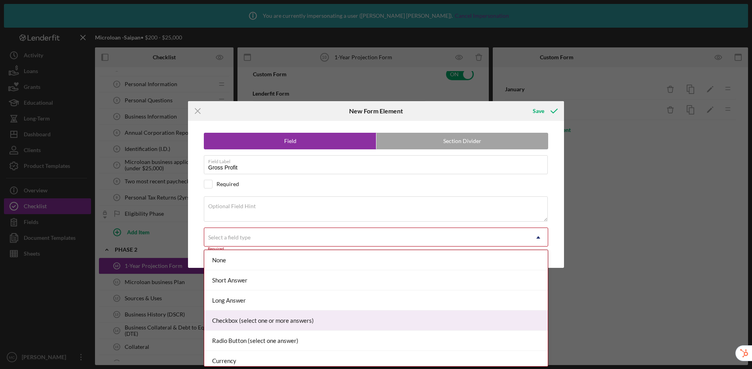
scroll to position [72, 0]
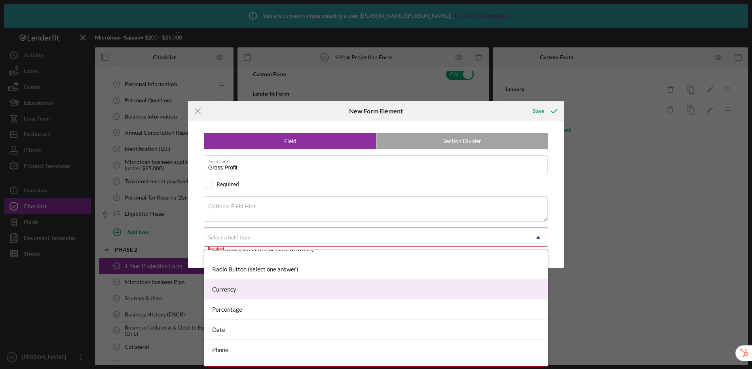
click at [282, 290] on div "Currency" at bounding box center [375, 290] width 343 height 20
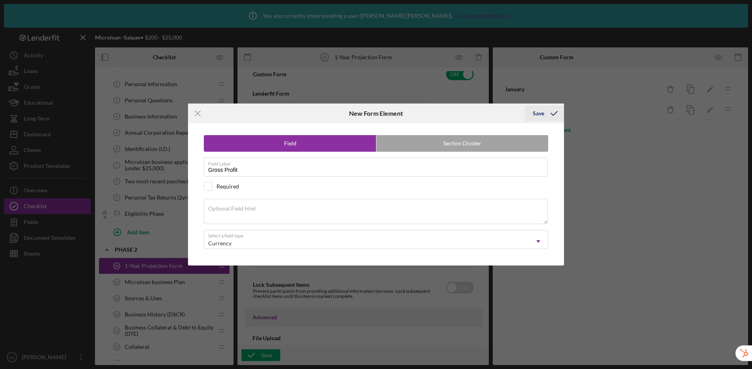
click at [538, 115] on div "Save" at bounding box center [537, 114] width 11 height 16
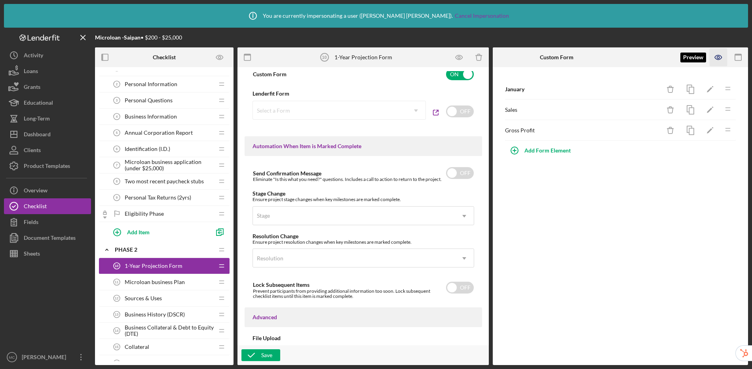
click at [644, 60] on icon "button" at bounding box center [718, 58] width 18 height 18
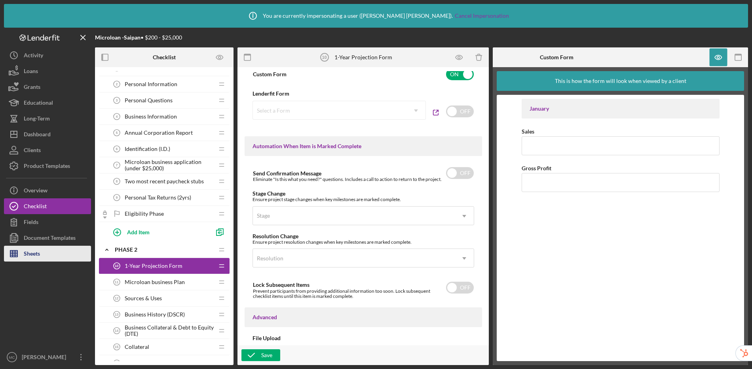
click at [50, 254] on button "Sheets" at bounding box center [47, 254] width 87 height 16
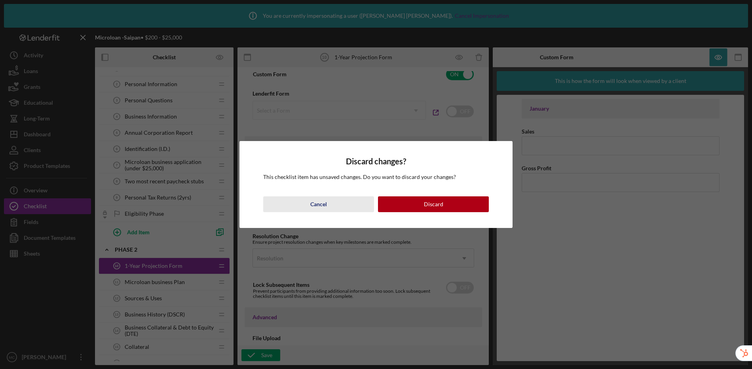
click at [314, 208] on div "Cancel" at bounding box center [318, 205] width 17 height 16
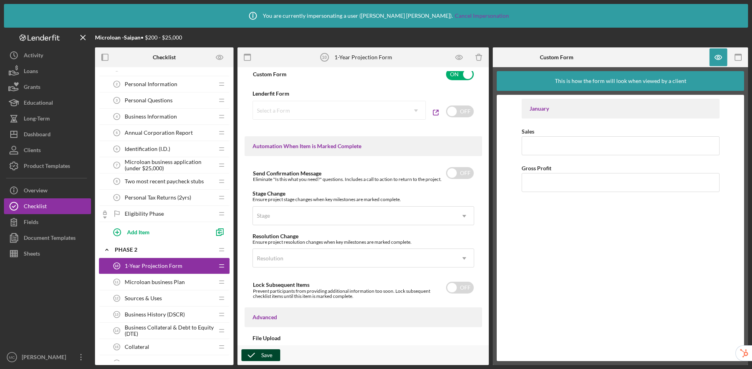
click at [266, 350] on div "Save" at bounding box center [266, 356] width 11 height 12
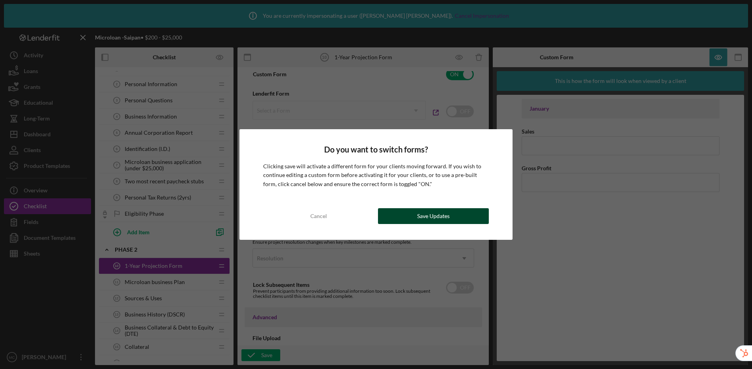
click at [417, 218] on div "Save Updates" at bounding box center [433, 216] width 32 height 16
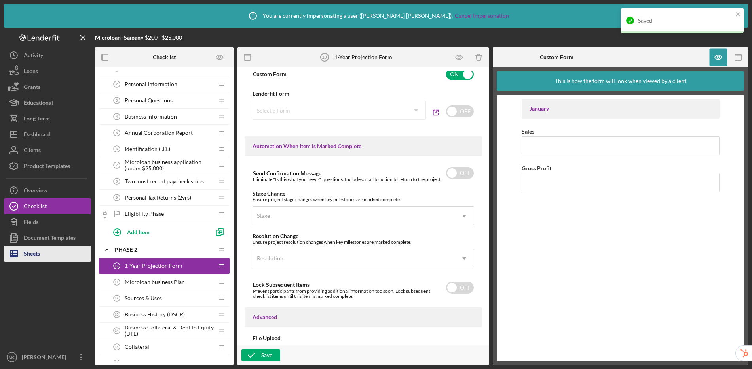
click at [31, 254] on div "Sheets" at bounding box center [32, 255] width 16 height 18
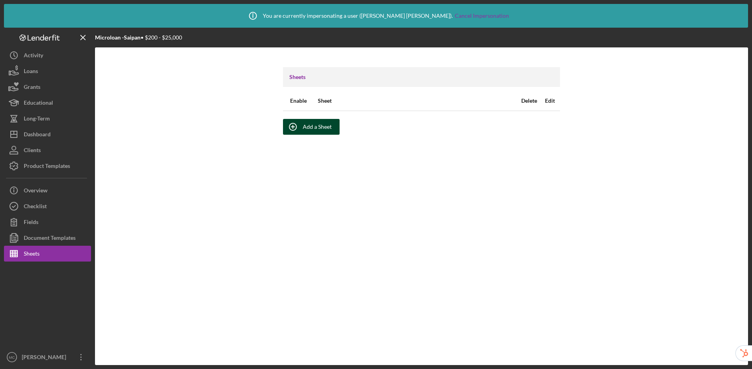
click at [316, 129] on div "Add a Sheet" at bounding box center [317, 127] width 29 height 16
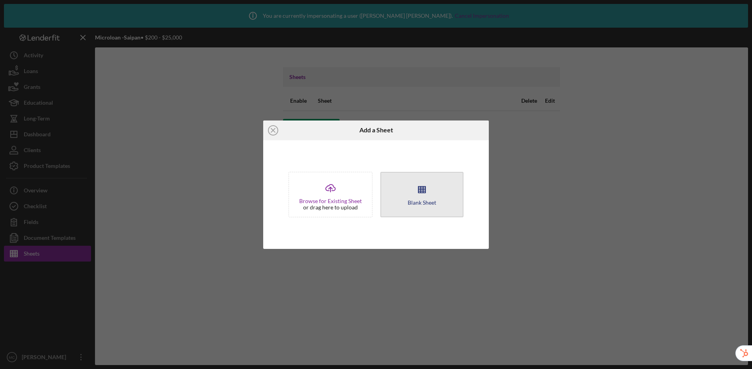
click at [417, 193] on icon "button" at bounding box center [422, 190] width 20 height 20
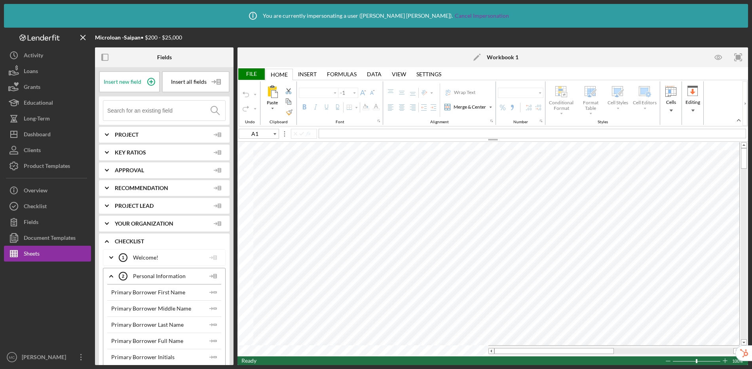
type input "Calibri"
type input "11"
type input "A3"
type input "A2"
type input "B2"
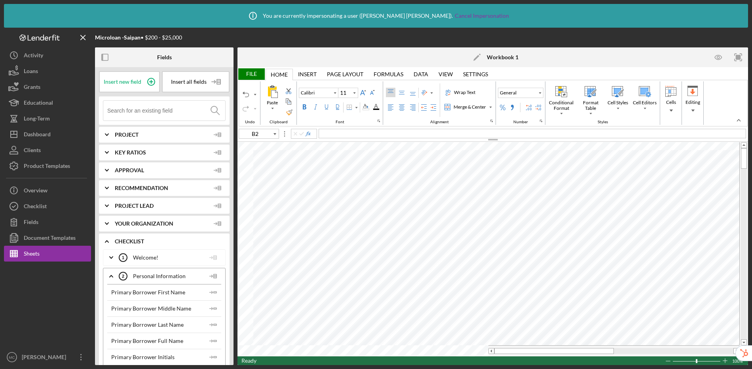
click at [159, 111] on input at bounding box center [166, 111] width 118 height 20
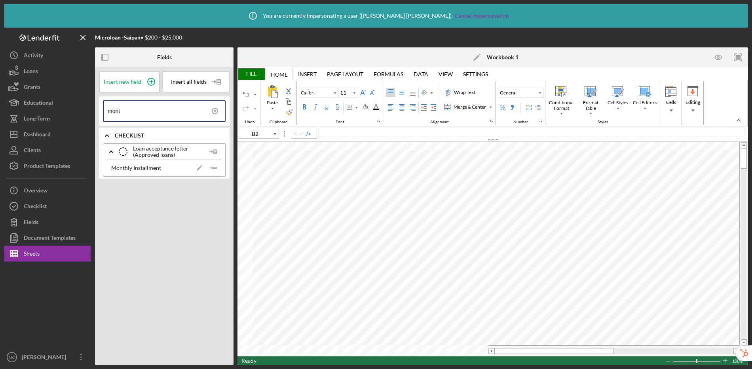
type input "month"
drag, startPoint x: 142, startPoint y: 113, endPoint x: 104, endPoint y: 113, distance: 38.0
click at [104, 113] on div "month" at bounding box center [164, 110] width 123 height 21
type input "Sales"
click at [210, 169] on icon "Icon/Insert Field" at bounding box center [213, 168] width 16 height 16
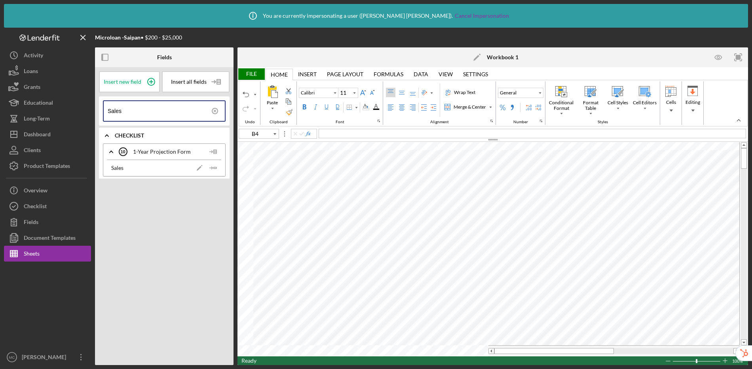
type input "B3"
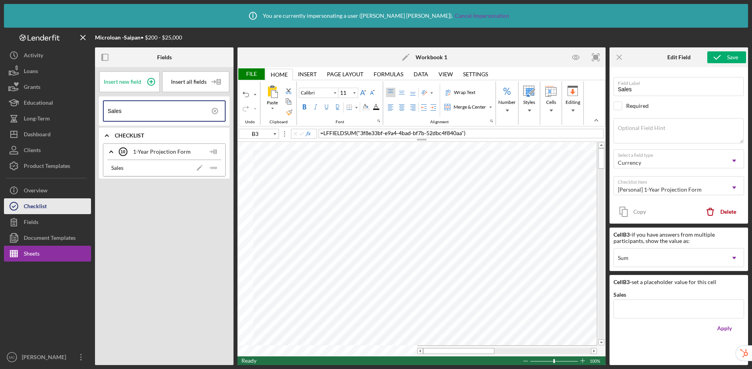
click at [47, 206] on button "Checklist" at bounding box center [47, 207] width 87 height 16
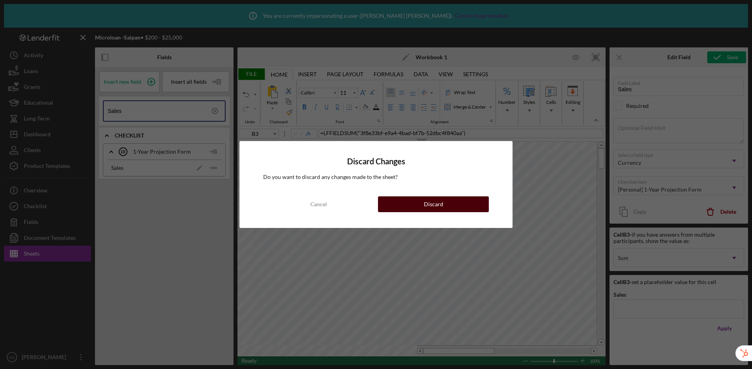
click at [401, 205] on button "Discard" at bounding box center [433, 205] width 111 height 16
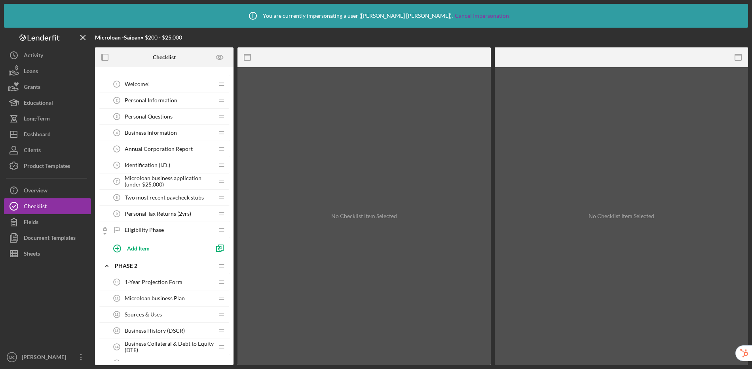
scroll to position [57, 0]
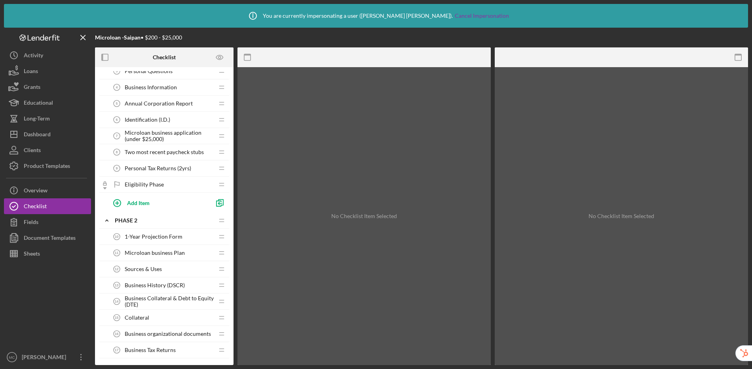
click at [167, 240] on span "1-Year Projection Form" at bounding box center [154, 237] width 58 height 6
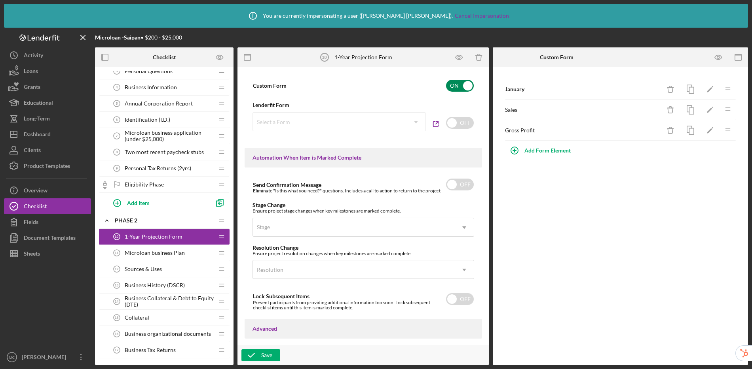
scroll to position [542, 0]
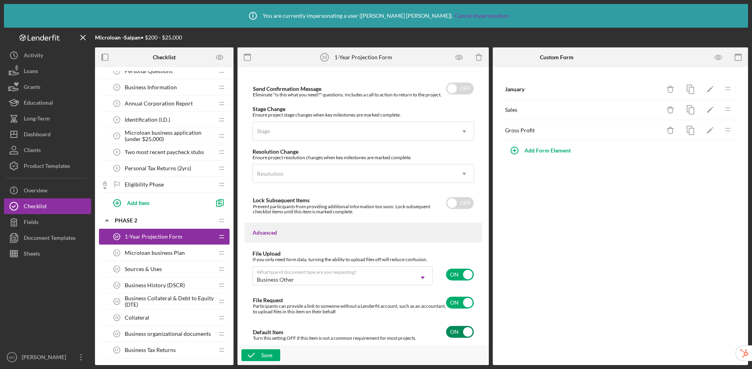
click at [464, 333] on input "checkbox" at bounding box center [460, 332] width 28 height 12
checkbox input "false"
click at [264, 357] on div "Save" at bounding box center [266, 356] width 11 height 12
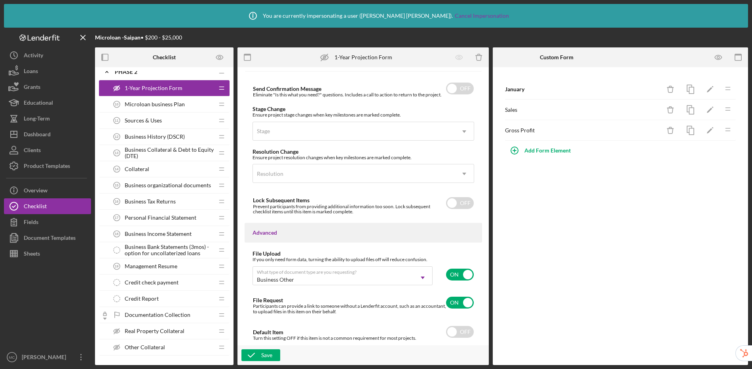
scroll to position [171, 0]
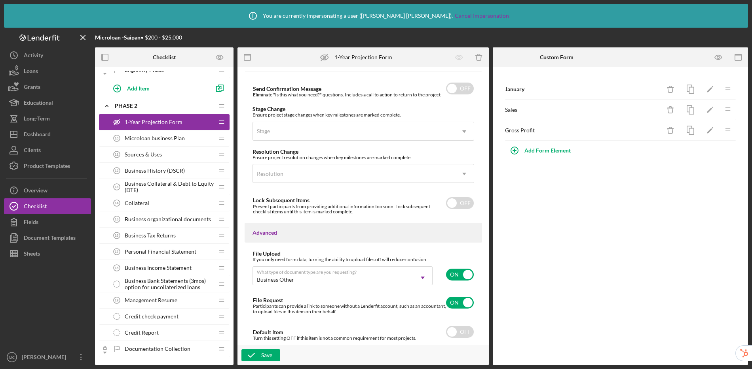
click at [169, 136] on span "Microloan business Plan" at bounding box center [155, 138] width 60 height 6
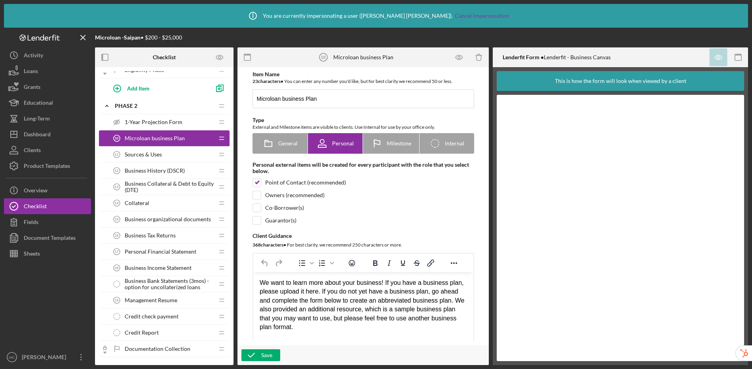
click at [150, 205] on div "Collateral 14 Collateral" at bounding box center [161, 203] width 105 height 16
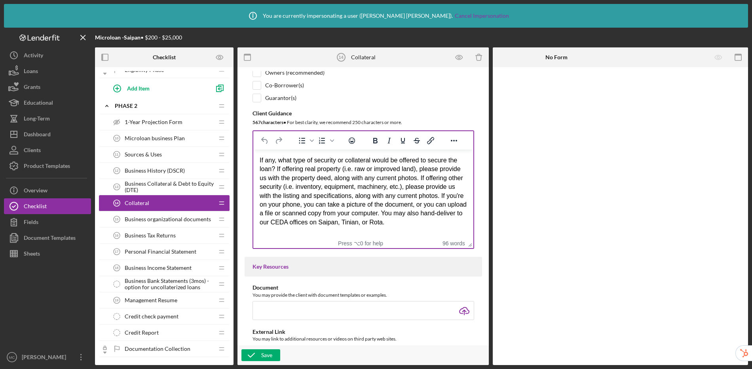
scroll to position [398, 0]
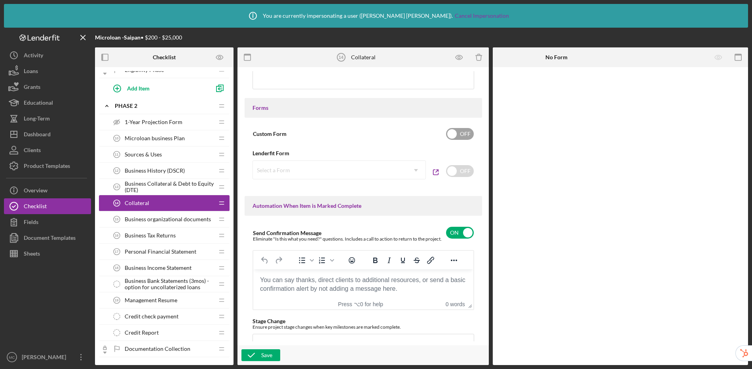
click at [453, 132] on input "checkbox" at bounding box center [460, 134] width 28 height 12
checkbox input "true"
click at [549, 90] on div "Add Form Element" at bounding box center [547, 89] width 46 height 16
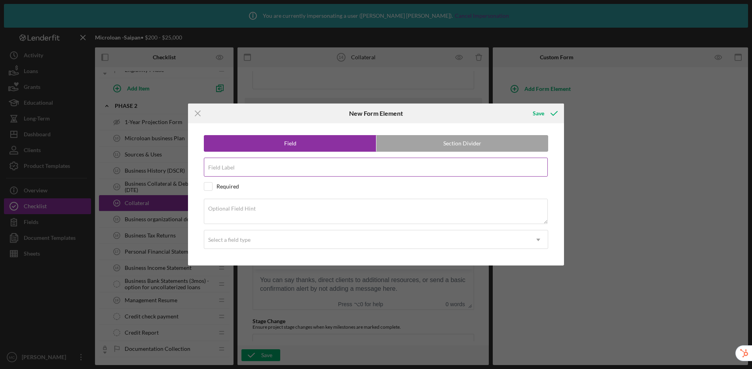
click at [322, 169] on input "Field Label" at bounding box center [376, 167] width 344 height 19
type input "L"
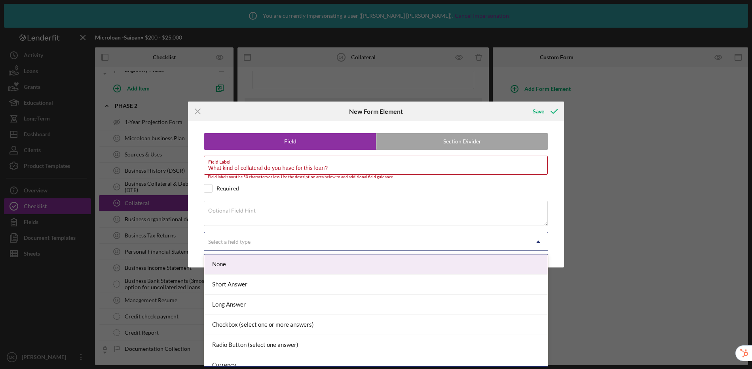
click at [267, 244] on div "Select a field type" at bounding box center [366, 242] width 324 height 18
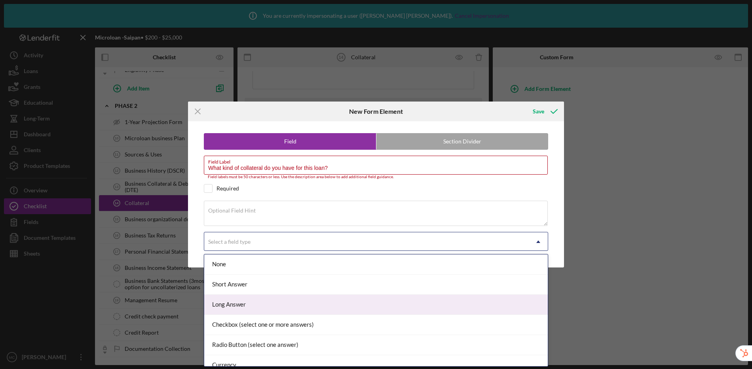
click at [246, 301] on div "Long Answer" at bounding box center [375, 305] width 343 height 20
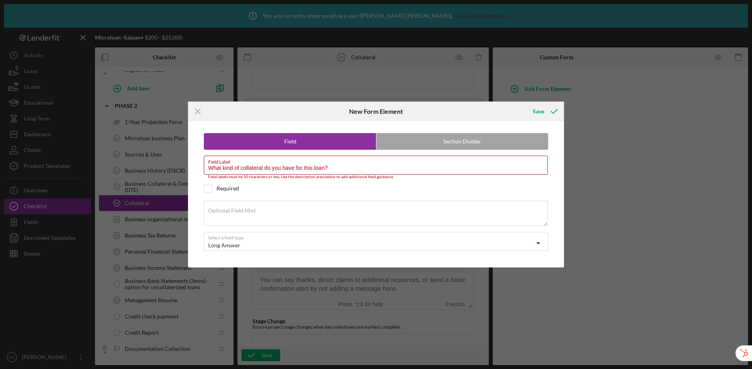
drag, startPoint x: 269, startPoint y: 171, endPoint x: 157, endPoint y: 169, distance: 111.6
click at [157, 169] on div "Icon/Menu Close New Form Element Save Field Section Divider Field Label What ki…" at bounding box center [376, 184] width 752 height 369
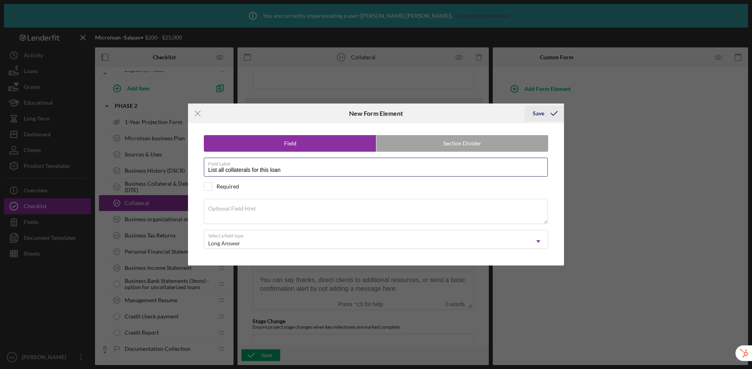
type input "List all collaterals for this loan"
click at [540, 114] on div "Save" at bounding box center [537, 114] width 11 height 16
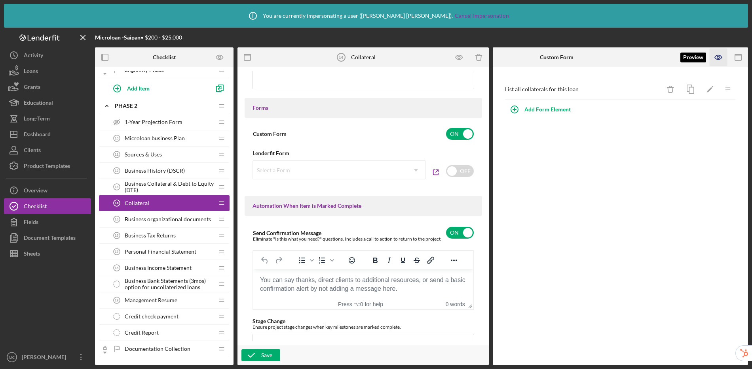
click at [644, 59] on icon "button" at bounding box center [718, 58] width 18 height 18
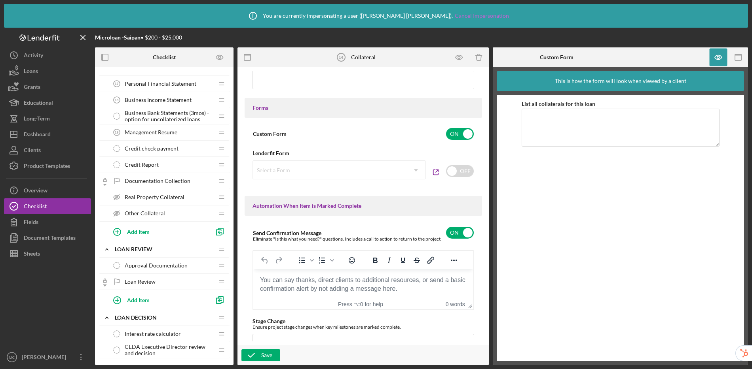
scroll to position [267, 0]
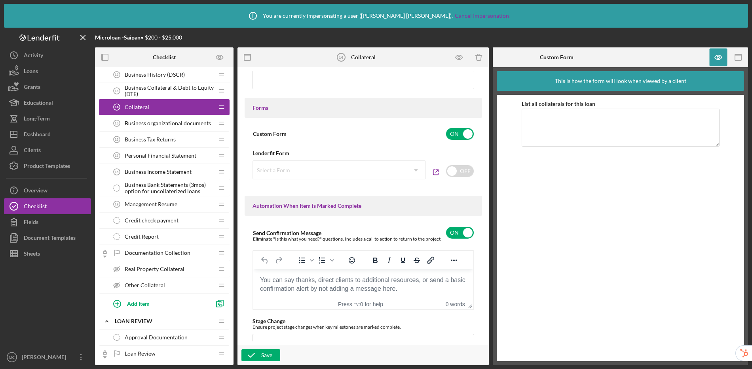
click at [161, 269] on span "Real Property Collateral" at bounding box center [155, 269] width 60 height 6
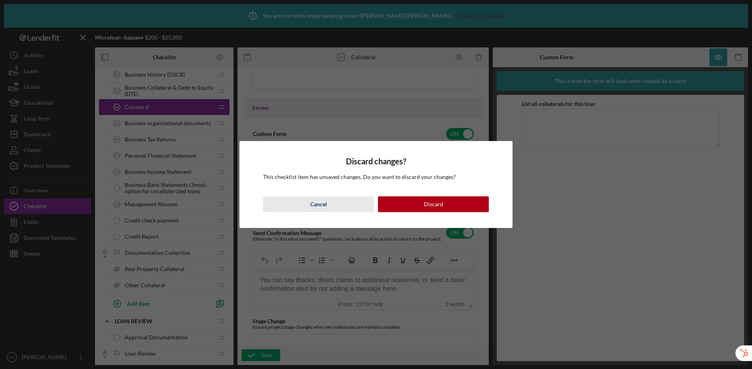
click at [314, 210] on div "Cancel" at bounding box center [318, 205] width 17 height 16
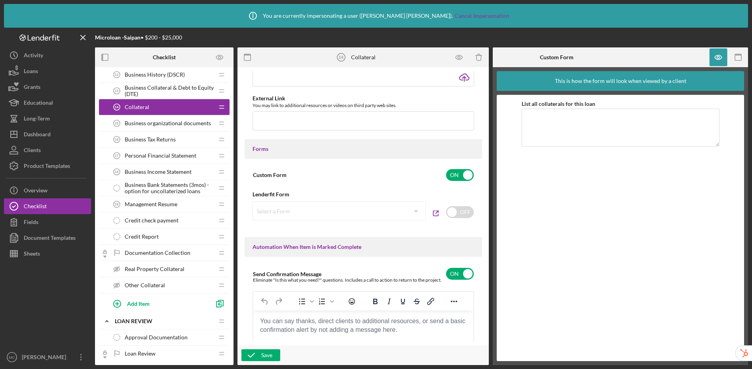
scroll to position [412, 0]
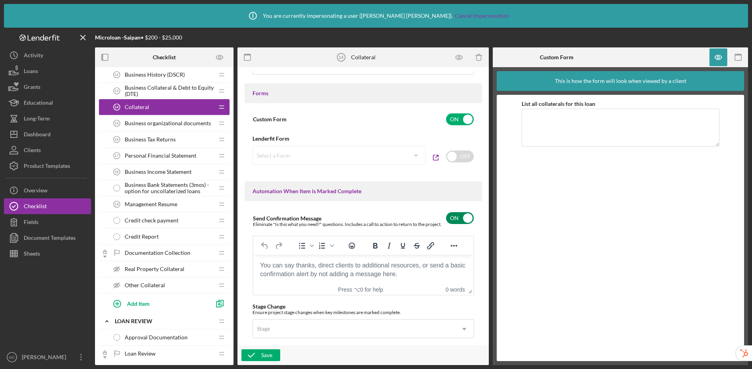
click at [454, 219] on input "checkbox" at bounding box center [460, 218] width 28 height 12
checkbox input "false"
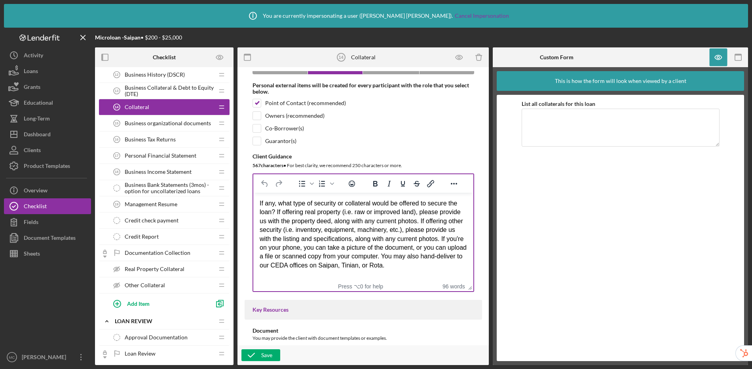
scroll to position [43, 0]
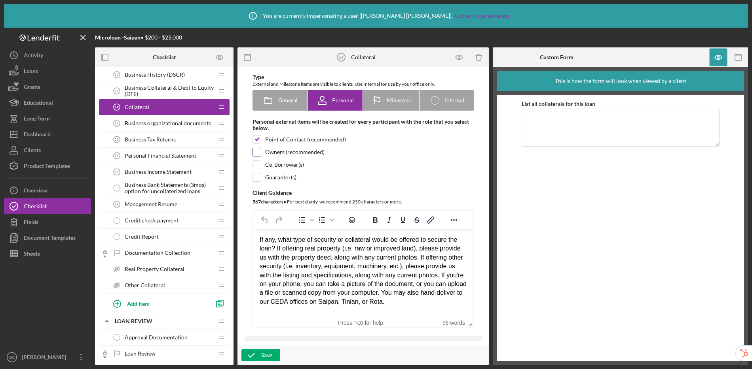
click at [254, 152] on input "checkbox" at bounding box center [257, 152] width 8 height 8
checkbox input "true"
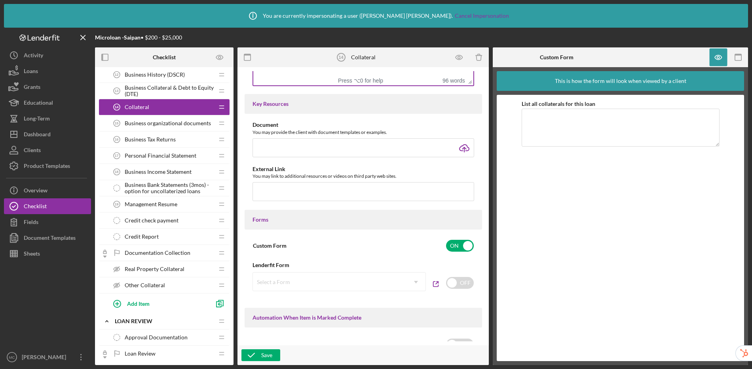
scroll to position [542, 0]
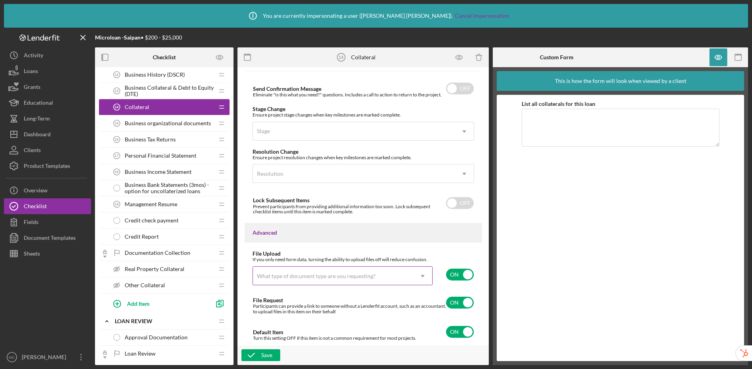
click at [380, 276] on div "What type of document type are you requesting?" at bounding box center [333, 276] width 160 height 18
click at [461, 273] on input "checkbox" at bounding box center [460, 275] width 28 height 12
checkbox input "false"
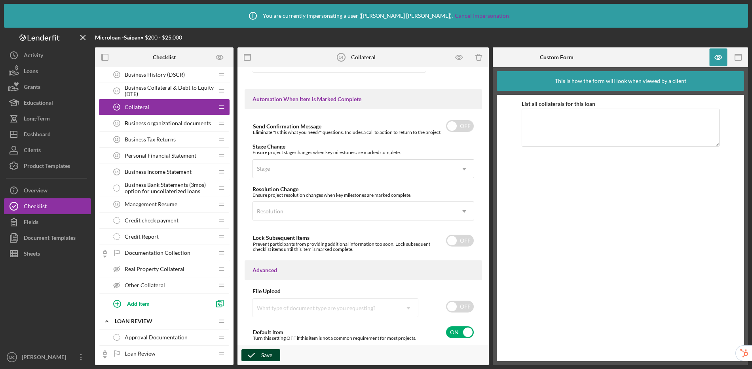
click at [262, 356] on div "Save" at bounding box center [266, 356] width 11 height 12
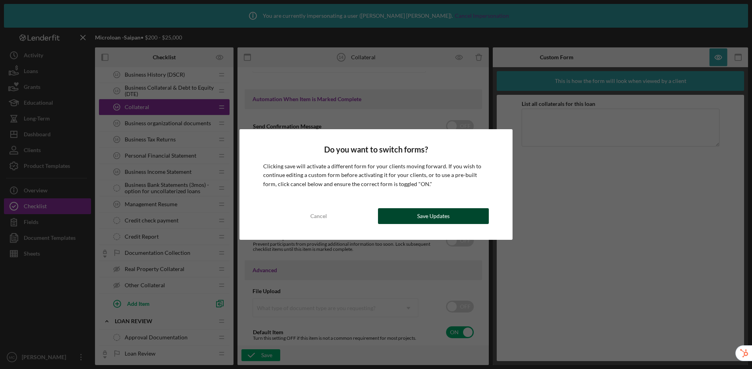
click at [412, 218] on button "Save Updates" at bounding box center [433, 216] width 111 height 16
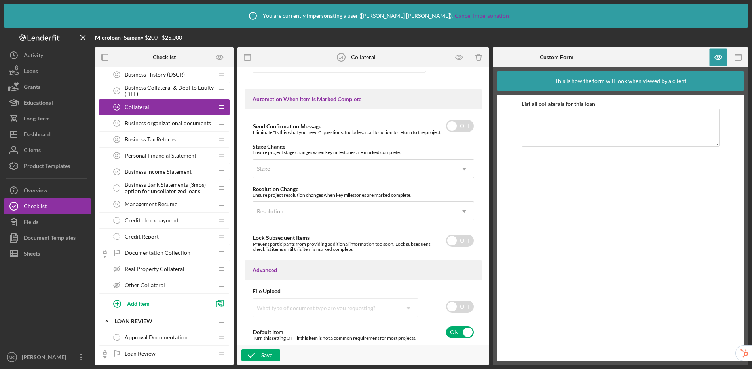
click at [138, 269] on span "Real Property Collateral" at bounding box center [155, 269] width 60 height 6
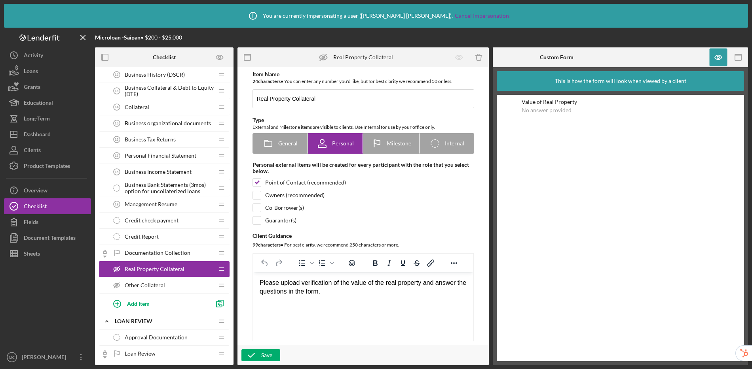
click at [166, 285] on div "Other Collateral Other Collateral" at bounding box center [161, 286] width 105 height 16
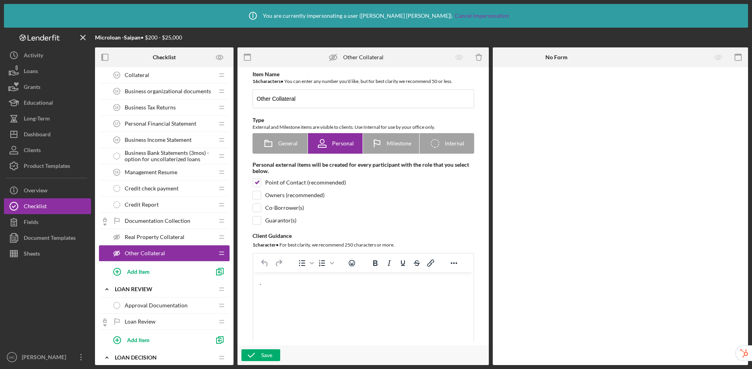
scroll to position [298, 0]
click at [159, 174] on span "Management Resume" at bounding box center [151, 174] width 53 height 6
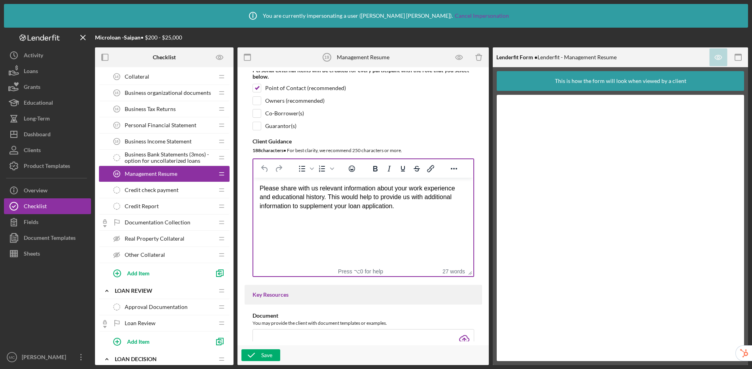
scroll to position [64, 0]
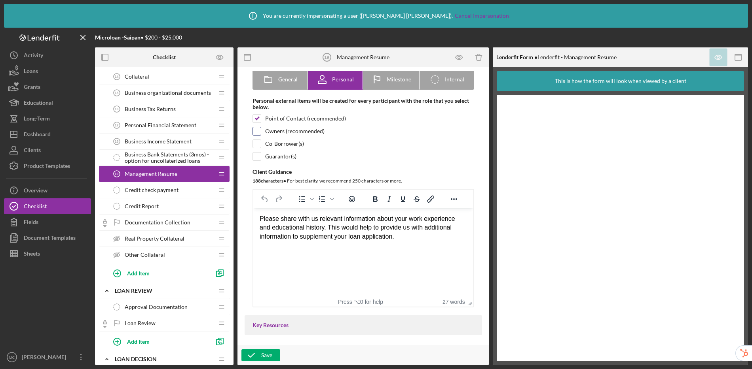
click at [256, 133] on input "checkbox" at bounding box center [257, 131] width 8 height 8
checkbox input "true"
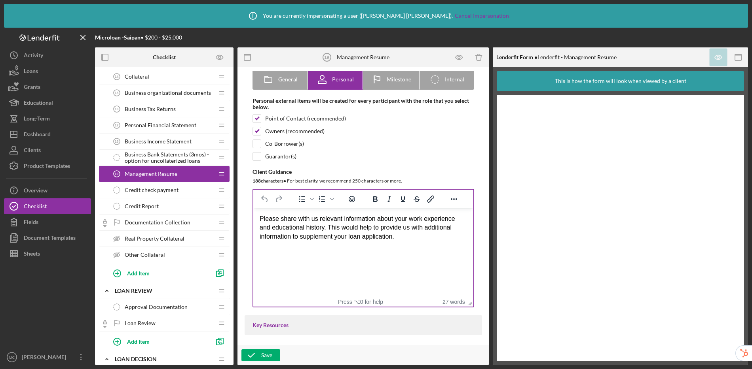
click at [428, 237] on div "Please share with us relevant information about your work experience and educat…" at bounding box center [362, 228] width 207 height 27
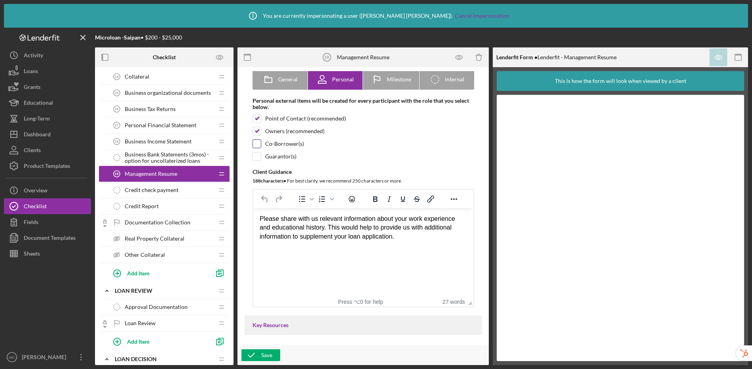
click at [253, 144] on input "checkbox" at bounding box center [257, 144] width 8 height 8
checkbox input "true"
click at [256, 155] on input "checkbox" at bounding box center [257, 157] width 8 height 8
checkbox input "true"
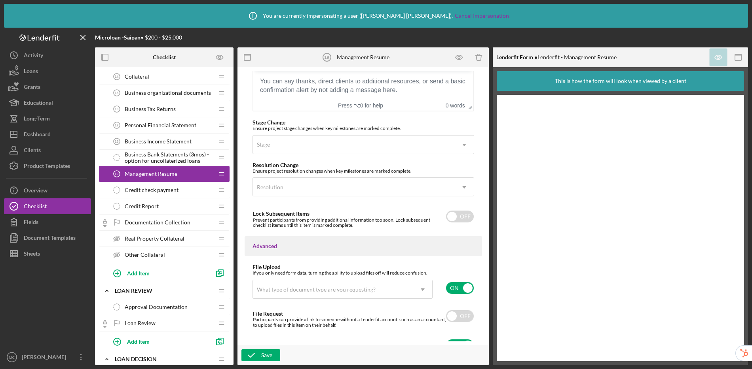
scroll to position [610, 0]
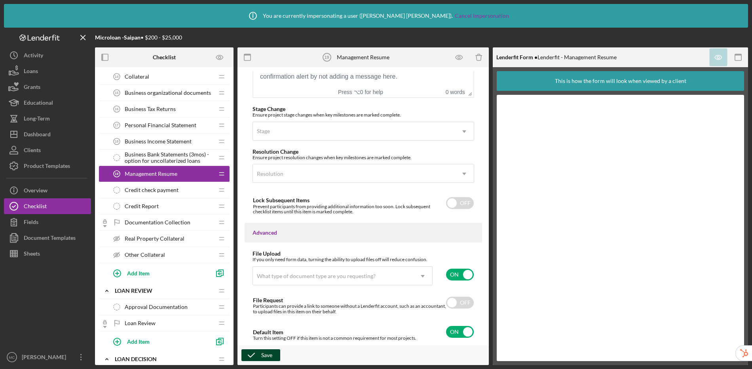
click at [271, 356] on div "Save" at bounding box center [266, 356] width 11 height 12
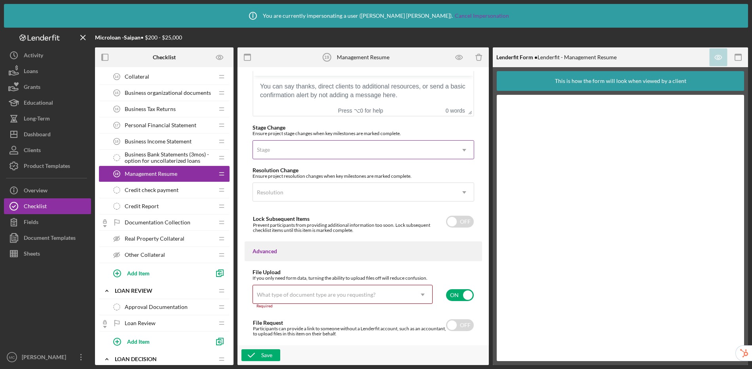
scroll to position [614, 0]
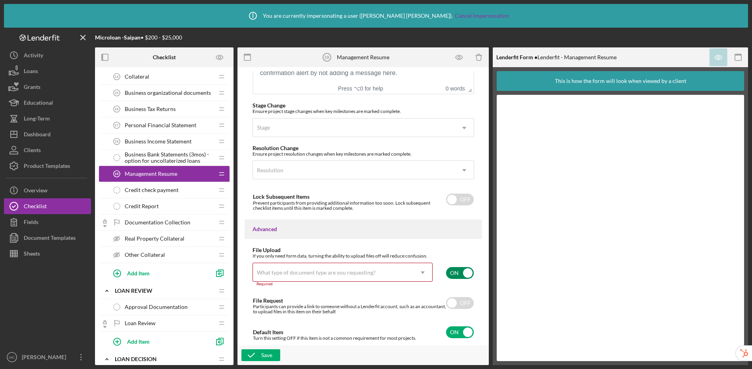
click at [459, 269] on input "checkbox" at bounding box center [460, 273] width 28 height 12
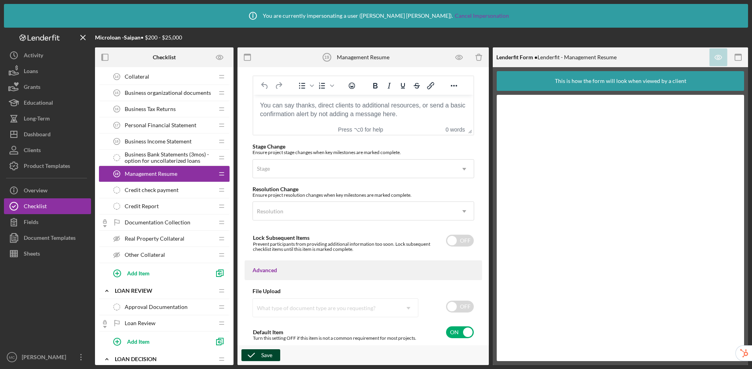
click at [259, 357] on icon "button" at bounding box center [251, 356] width 20 height 20
click at [448, 306] on input "checkbox" at bounding box center [460, 307] width 28 height 12
checkbox input "true"
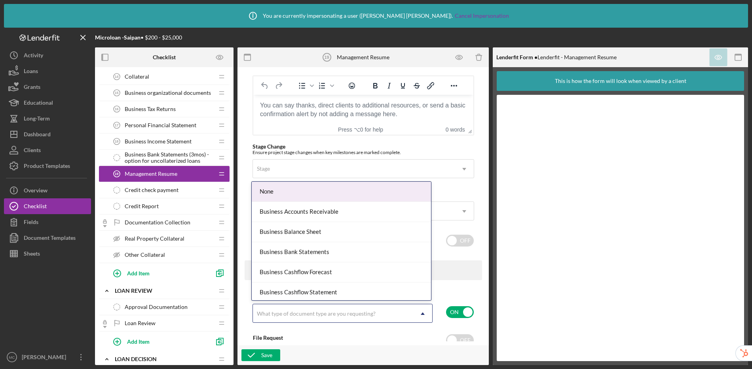
click at [322, 314] on div "What type of document type are you requesting?" at bounding box center [316, 314] width 119 height 6
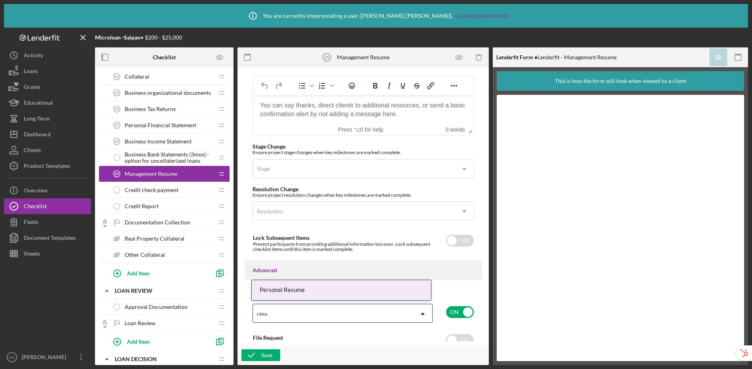
type input "resum"
click at [336, 290] on div "Personal Resume" at bounding box center [341, 290] width 179 height 20
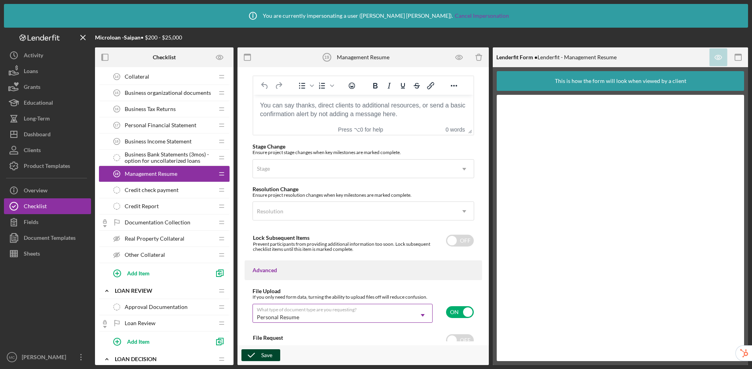
click at [267, 357] on div "Save" at bounding box center [266, 356] width 11 height 12
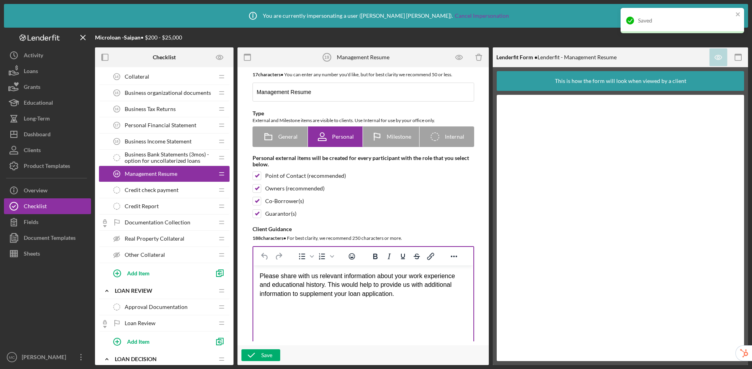
scroll to position [14, 0]
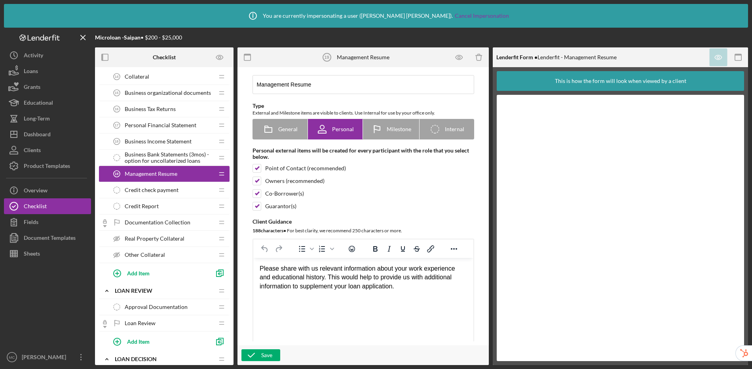
click at [422, 290] on div "Please share with us relevant information about your work experience and educat…" at bounding box center [362, 278] width 207 height 27
click at [266, 358] on div "Save" at bounding box center [266, 356] width 11 height 12
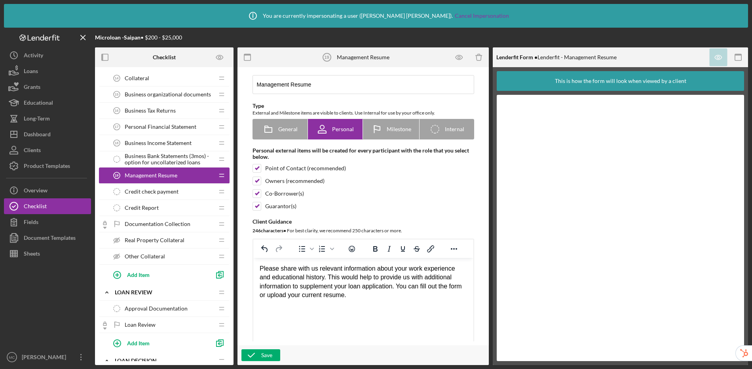
click at [168, 129] on span "Personal Financial Statement" at bounding box center [161, 127] width 72 height 6
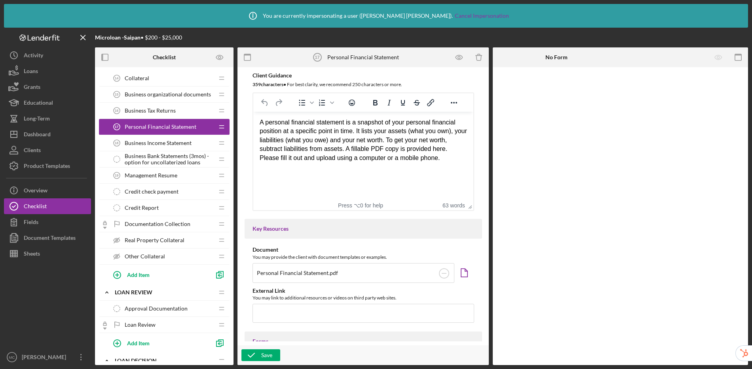
scroll to position [433, 0]
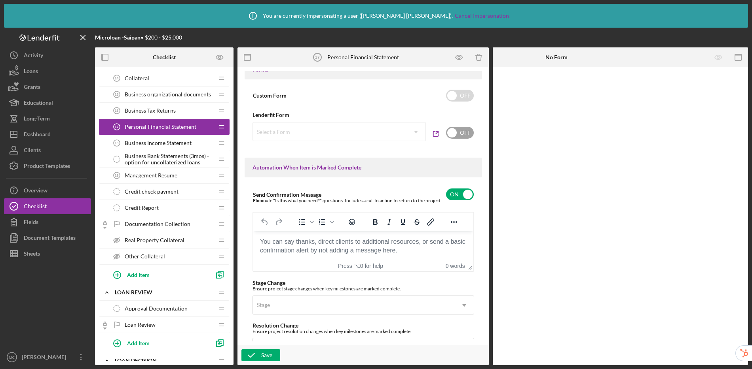
click at [453, 135] on input "checkbox" at bounding box center [460, 133] width 28 height 12
checkbox input "true"
click at [371, 132] on div "Select a Form" at bounding box center [329, 132] width 153 height 18
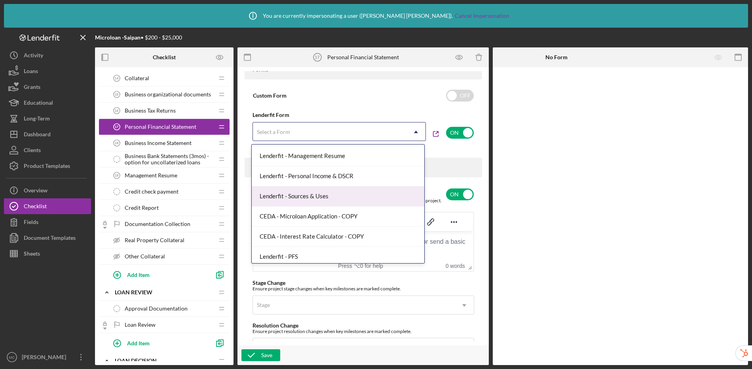
scroll to position [204, 0]
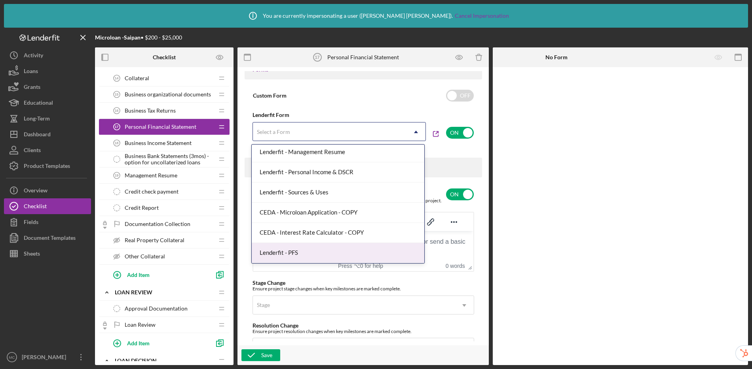
click at [308, 255] on div "Lenderfit - PFS" at bounding box center [338, 253] width 172 height 20
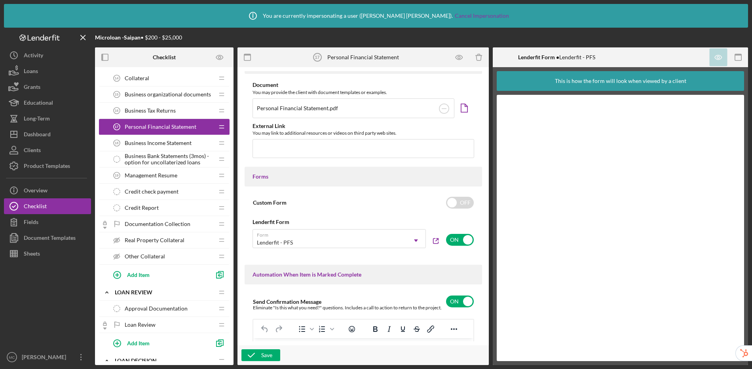
scroll to position [321, 0]
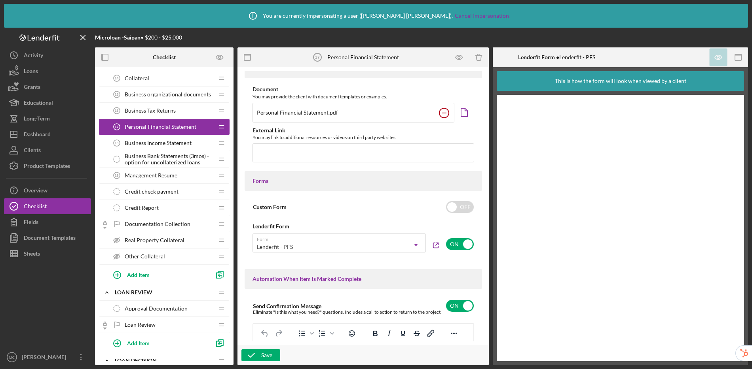
click at [444, 115] on circle at bounding box center [443, 112] width 9 height 9
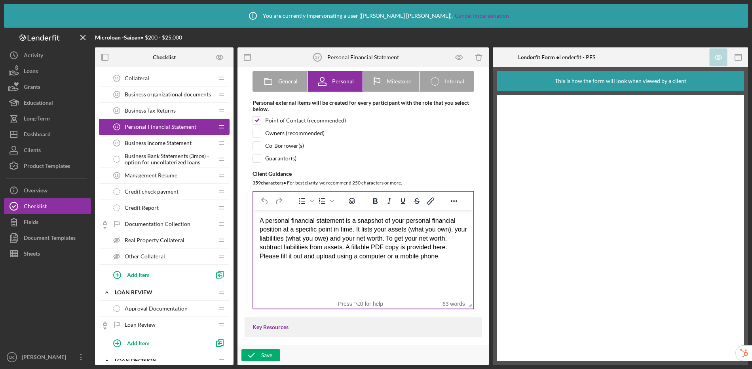
scroll to position [63, 0]
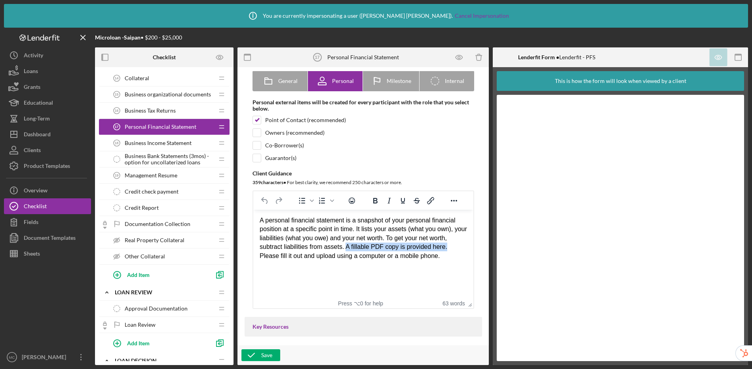
drag, startPoint x: 350, startPoint y: 246, endPoint x: 457, endPoint y: 247, distance: 107.2
click at [457, 247] on div "A personal financial statement is a snapshot of your personal financial positio…" at bounding box center [362, 238] width 207 height 44
click at [347, 246] on div "A personal financial statement is a snapshot of your personal financial positio…" at bounding box center [362, 238] width 207 height 44
drag, startPoint x: 404, startPoint y: 265, endPoint x: 407, endPoint y: 256, distance: 10.1
click at [407, 256] on div "A personal financial statement is a snapshot of your personal financial positio…" at bounding box center [362, 242] width 207 height 53
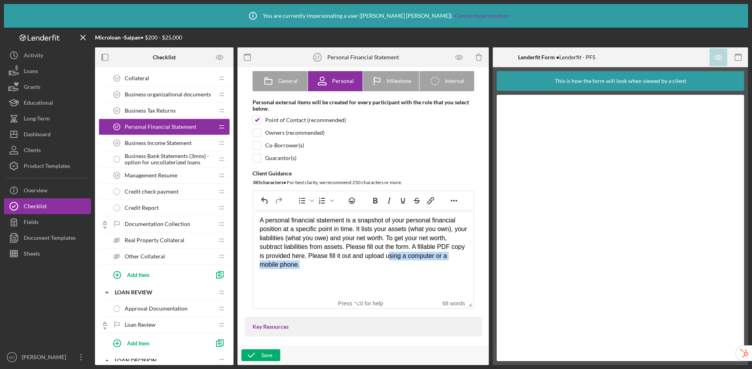
drag, startPoint x: 356, startPoint y: 265, endPoint x: 337, endPoint y: 260, distance: 19.8
click at [356, 265] on div "A personal financial statement is a snapshot of your personal financial positio…" at bounding box center [362, 242] width 207 height 53
drag, startPoint x: 323, startPoint y: 258, endPoint x: 416, endPoint y: 246, distance: 93.7
click at [416, 246] on div "A personal financial statement is a snapshot of your personal financial positio…" at bounding box center [362, 242] width 207 height 53
click at [253, 132] on input "checkbox" at bounding box center [257, 133] width 8 height 8
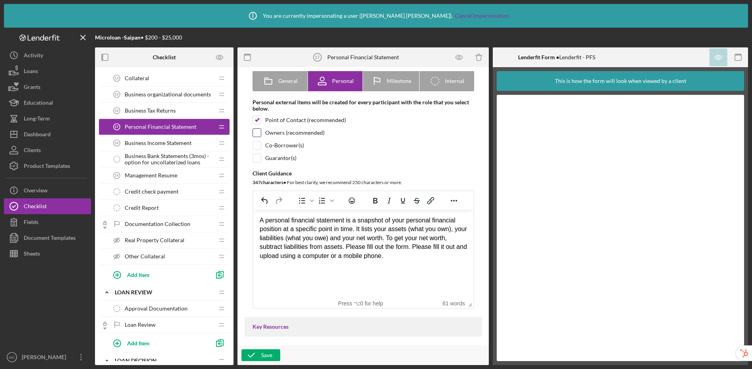
checkbox input "true"
click at [254, 147] on input "checkbox" at bounding box center [257, 146] width 8 height 8
checkbox input "true"
click at [254, 161] on input "checkbox" at bounding box center [257, 158] width 8 height 8
checkbox input "true"
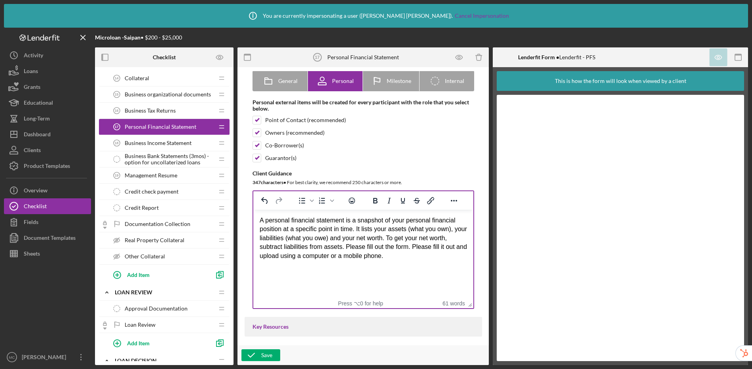
click at [459, 247] on div "A personal financial statement is a snapshot of your personal financial positio…" at bounding box center [362, 238] width 207 height 44
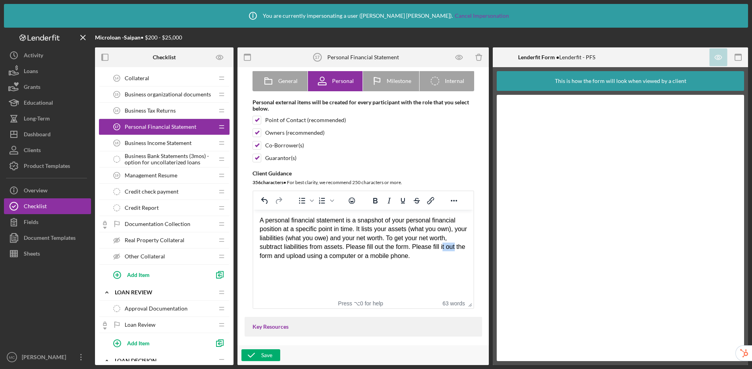
drag, startPoint x: 455, startPoint y: 248, endPoint x: 445, endPoint y: 248, distance: 10.3
click at [445, 248] on div "A personal financial statement is a snapshot of your personal financial positio…" at bounding box center [362, 238] width 207 height 44
drag, startPoint x: 415, startPoint y: 248, endPoint x: 347, endPoint y: 248, distance: 67.6
click at [347, 248] on div "A personal financial statement is a snapshot of your personal financial positio…" at bounding box center [362, 238] width 207 height 44
drag, startPoint x: 415, startPoint y: 249, endPoint x: 447, endPoint y: 248, distance: 32.1
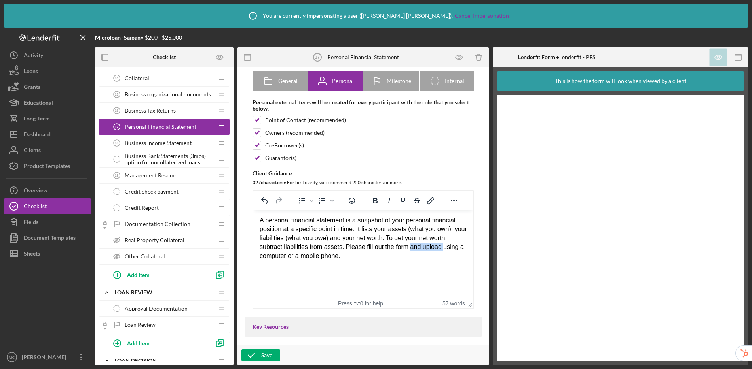
click at [447, 248] on div "A personal financial statement is a snapshot of your personal financial positio…" at bounding box center [362, 238] width 207 height 44
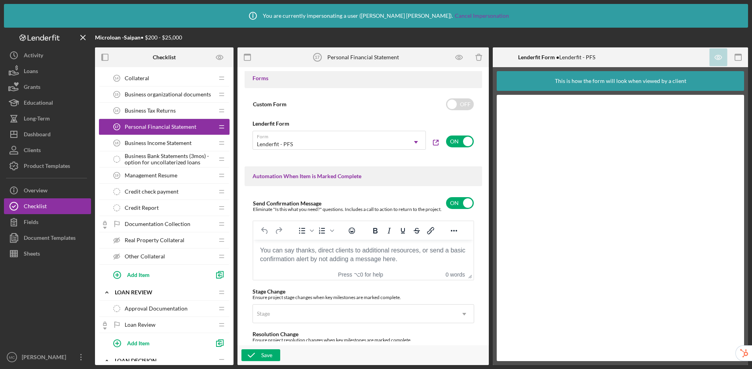
scroll to position [610, 0]
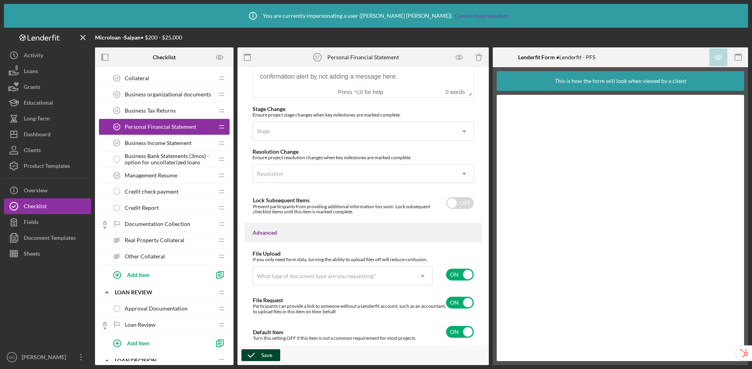
click at [263, 354] on div "Save" at bounding box center [266, 356] width 11 height 12
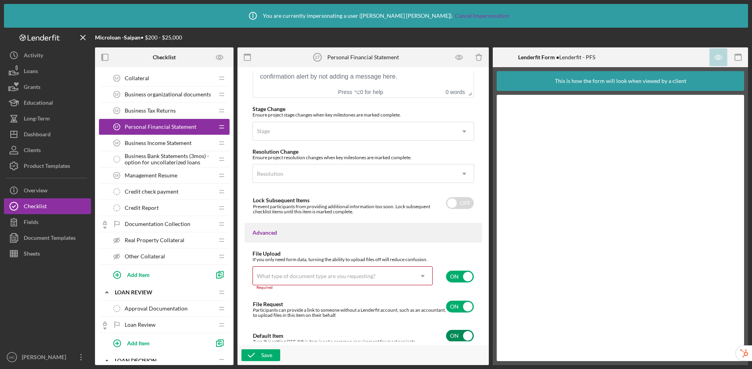
scroll to position [614, 0]
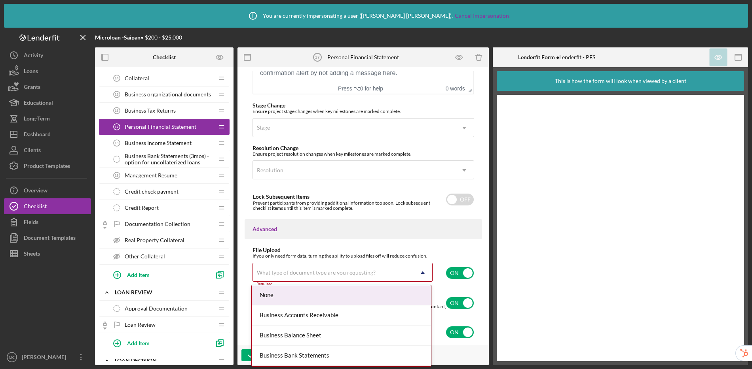
click at [371, 270] on div "What type of document type are you requesting?" at bounding box center [316, 273] width 119 height 6
click at [479, 272] on div "File Upload If you only need form data, turning the ability to upload files off…" at bounding box center [362, 294] width 237 height 95
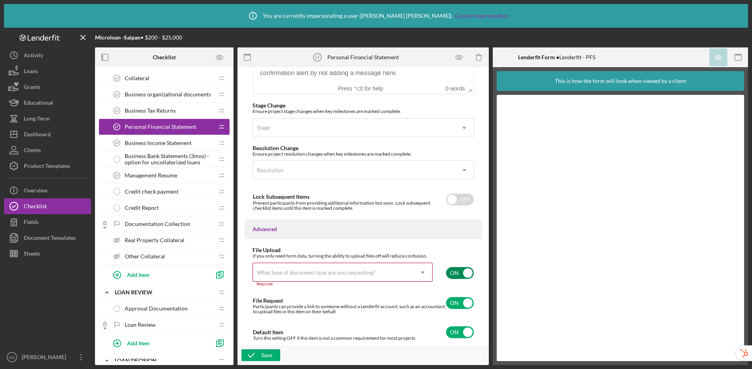
click at [460, 274] on input "checkbox" at bounding box center [460, 273] width 28 height 12
checkbox input "false"
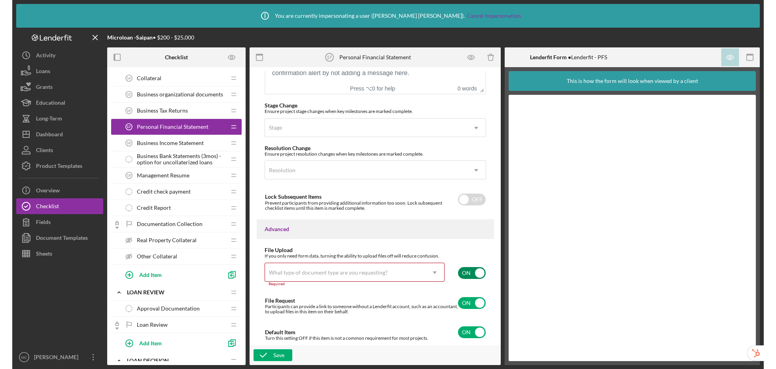
scroll to position [572, 0]
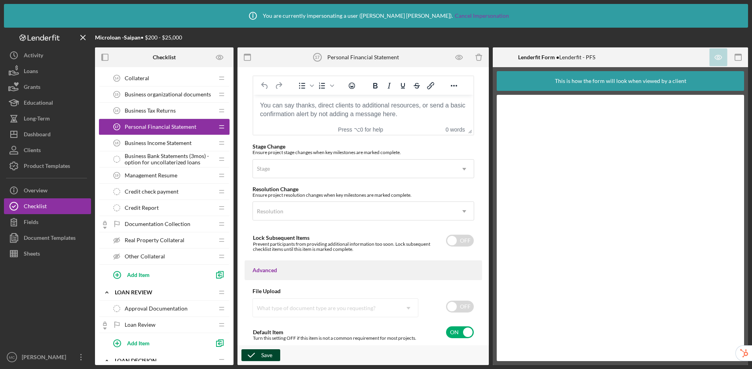
click at [267, 354] on div "Save" at bounding box center [266, 356] width 11 height 12
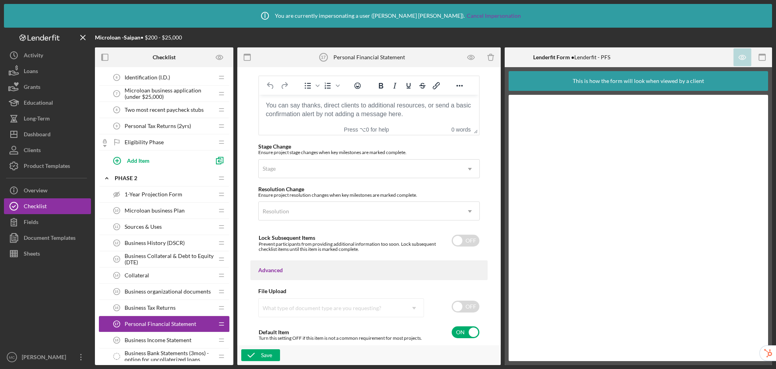
scroll to position [233, 0]
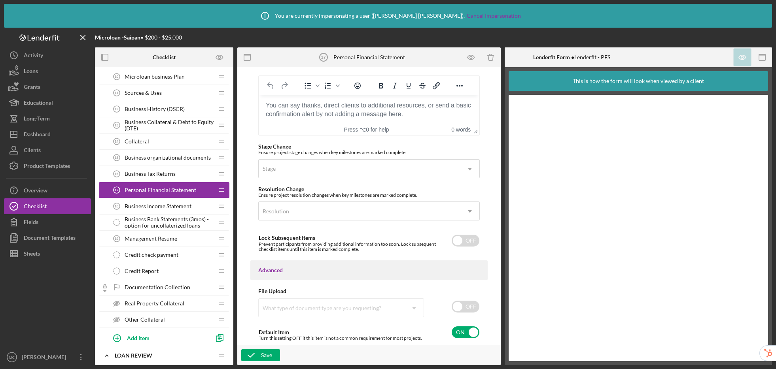
drag, startPoint x: 221, startPoint y: 179, endPoint x: 373, endPoint y: 1, distance: 234.0
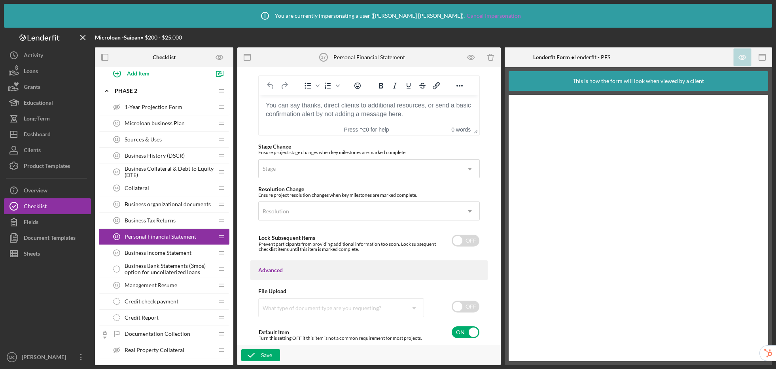
scroll to position [0, 0]
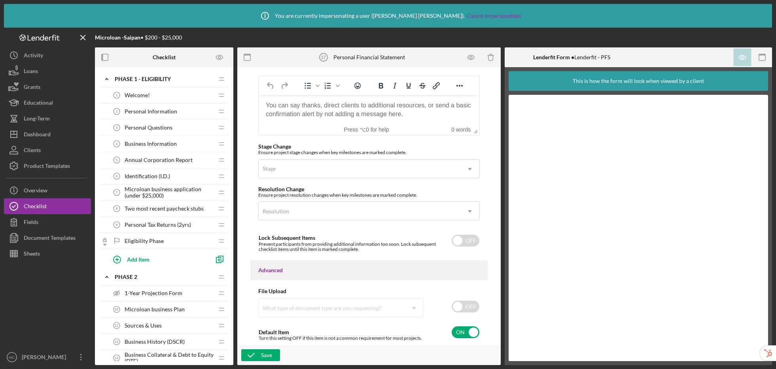
click at [172, 129] on div "Personal Questions 3 Personal Questions" at bounding box center [161, 128] width 105 height 16
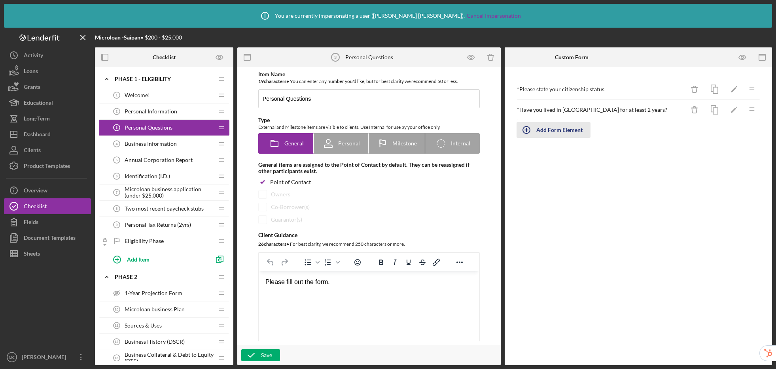
click at [566, 131] on div "Add Form Element" at bounding box center [559, 130] width 46 height 16
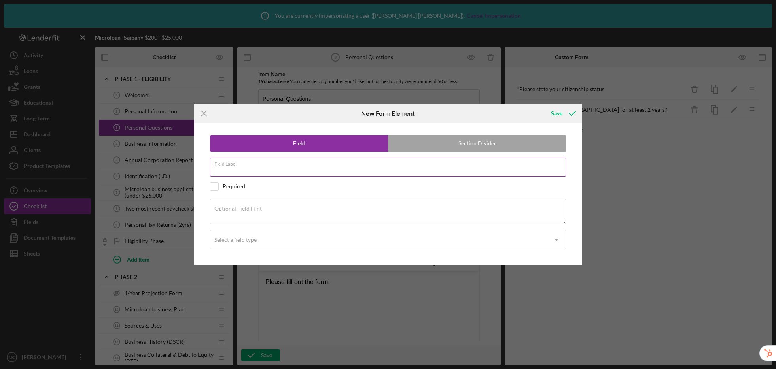
click at [322, 170] on input "Field Label" at bounding box center [388, 167] width 356 height 19
type input "Do you have any delinquent loans/credit?"
click at [325, 247] on div "Select a field type" at bounding box center [378, 240] width 337 height 18
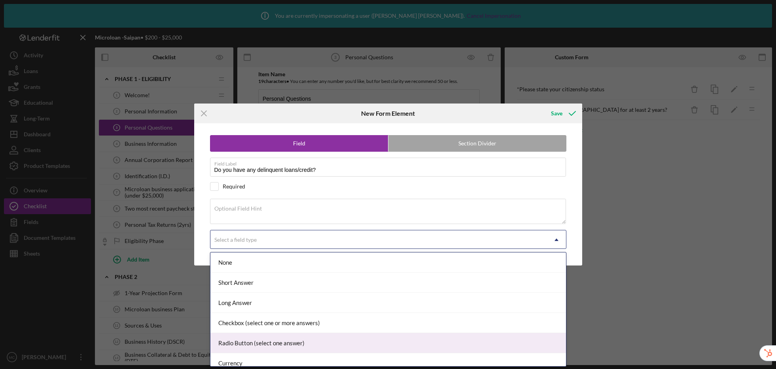
click at [321, 353] on div "Radio Button (select one answer)" at bounding box center [388, 343] width 356 height 20
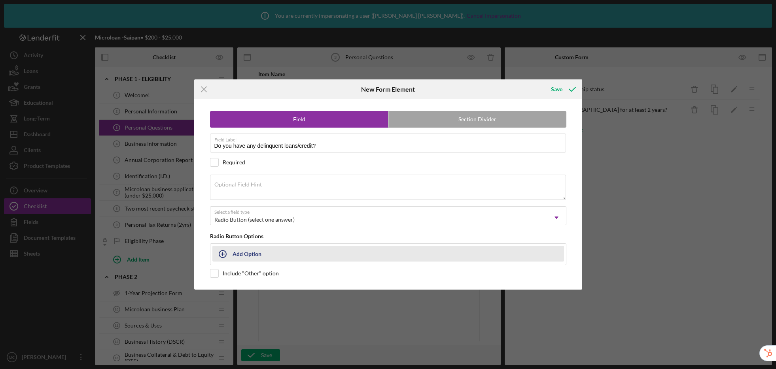
click at [252, 253] on div "Add Option" at bounding box center [247, 253] width 29 height 15
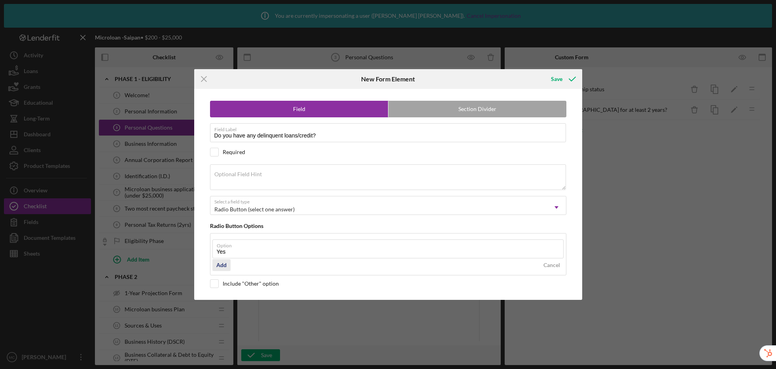
type input "Yes"
click at [225, 269] on div "Add" at bounding box center [221, 266] width 10 height 12
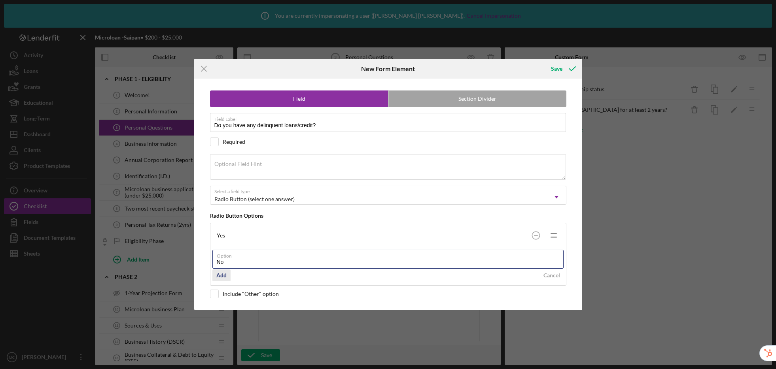
type input "No"
click at [222, 276] on div "Add" at bounding box center [221, 276] width 10 height 12
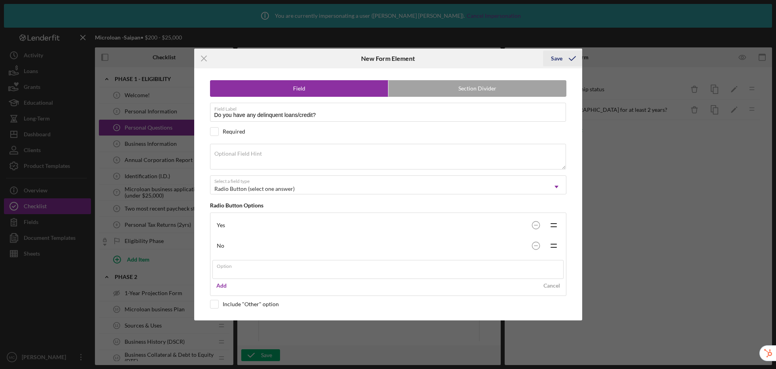
click at [566, 58] on div "Icon/Menu Close New Form Element Save Field Section Divider Field Label Do you …" at bounding box center [388, 184] width 776 height 369
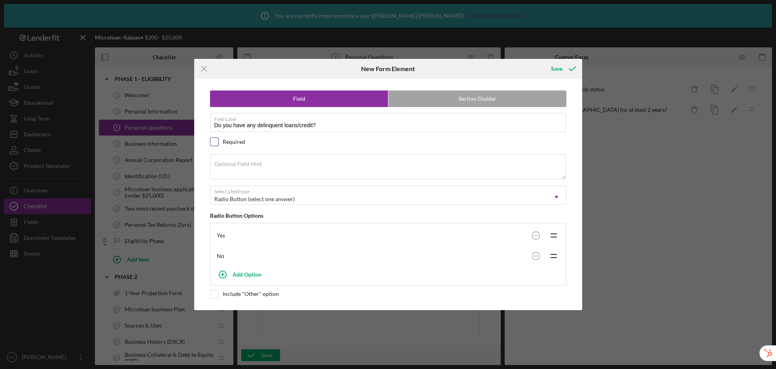
click at [213, 142] on input "checkbox" at bounding box center [214, 142] width 8 height 8
checkbox input "true"
click at [560, 67] on div "Save" at bounding box center [556, 69] width 11 height 16
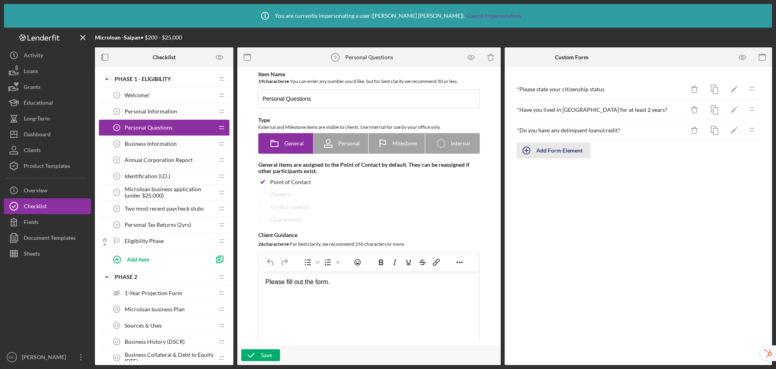
click at [562, 152] on div "Add Form Element" at bounding box center [559, 151] width 46 height 16
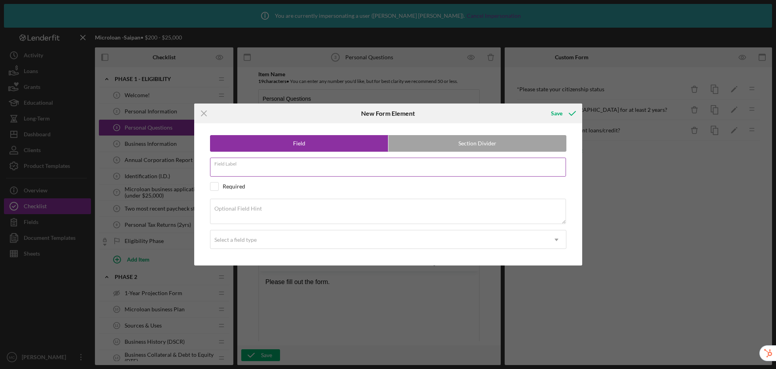
click at [252, 167] on input "Field Label" at bounding box center [388, 167] width 356 height 19
type input "Have you received any BOOST funding?"
click at [209, 188] on div "Field Section Divider Field Label Have you received any BOOST funding? Required…" at bounding box center [388, 194] width 380 height 142
click at [218, 186] on input "checkbox" at bounding box center [214, 187] width 8 height 8
checkbox input "true"
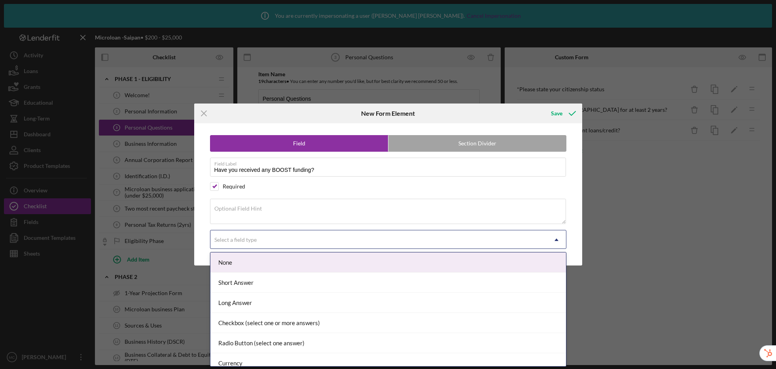
click at [246, 241] on div "Select a field type" at bounding box center [235, 240] width 42 height 6
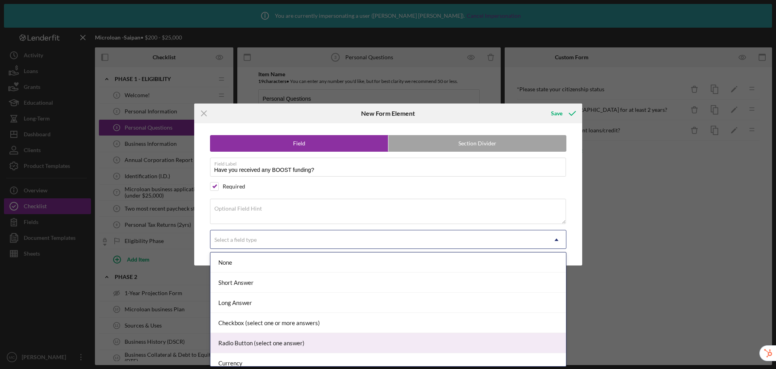
click at [273, 347] on div "Radio Button (select one answer)" at bounding box center [388, 343] width 356 height 20
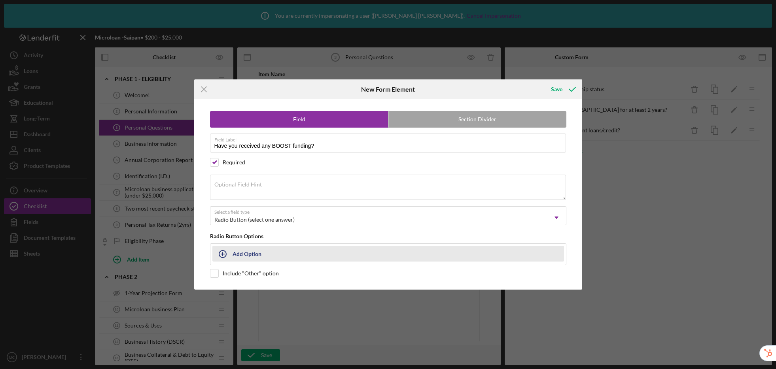
click at [258, 252] on div "Add Option" at bounding box center [247, 253] width 29 height 15
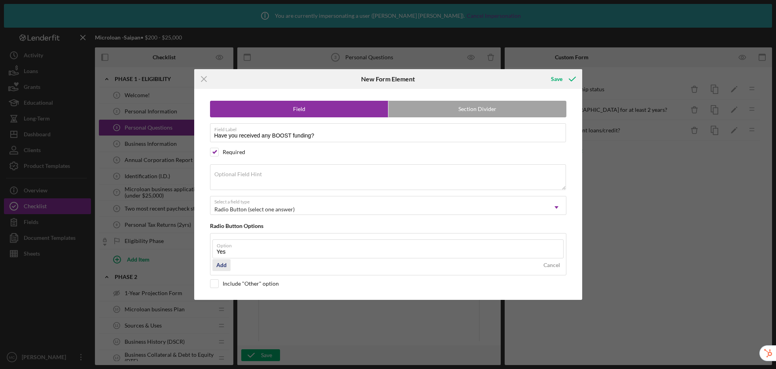
type input "Yes"
click at [225, 267] on div "Add" at bounding box center [221, 266] width 10 height 12
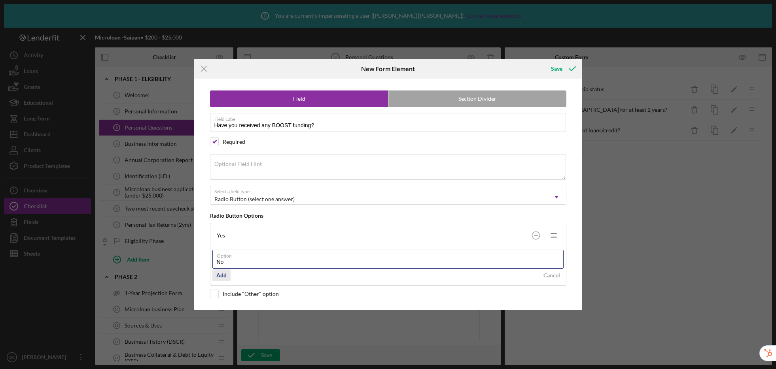
type input "No"
click at [226, 276] on div "Add" at bounding box center [221, 276] width 10 height 12
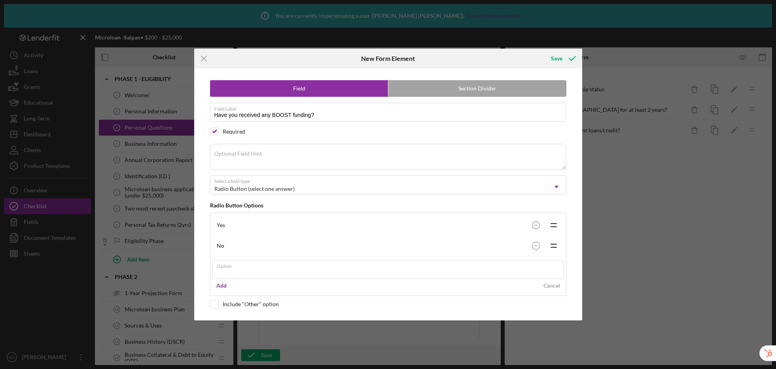
click at [557, 60] on div "Save" at bounding box center [562, 59] width 39 height 20
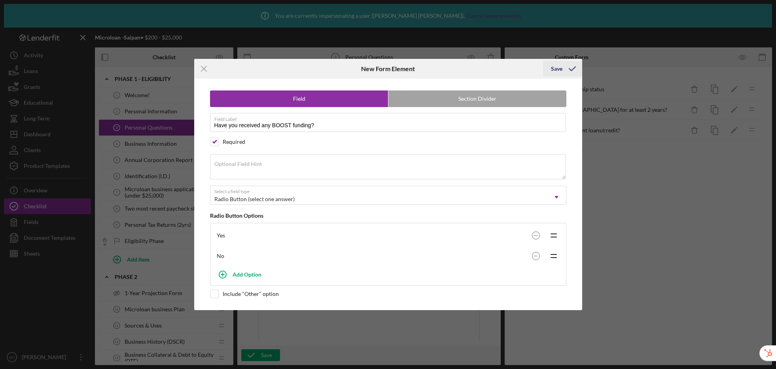
click at [563, 66] on icon "submit" at bounding box center [573, 69] width 20 height 20
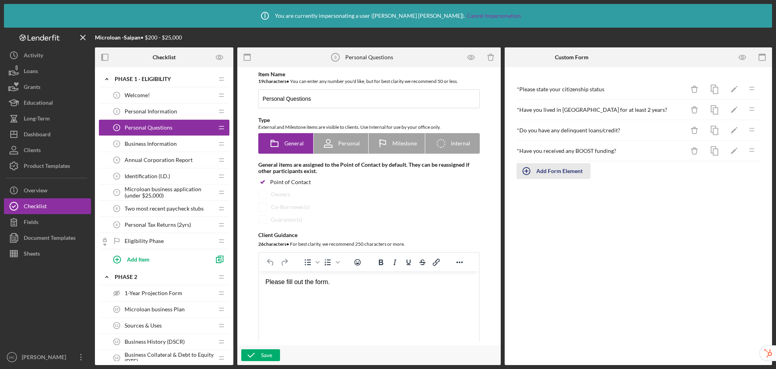
click at [553, 171] on div "Add Form Element" at bounding box center [559, 171] width 46 height 16
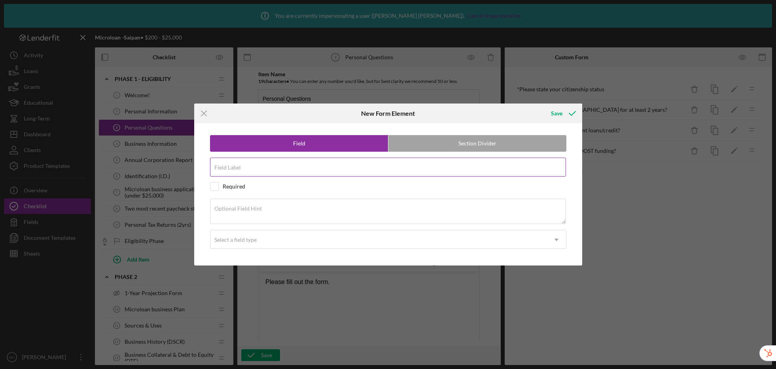
click at [239, 170] on label "Field Label" at bounding box center [227, 168] width 27 height 6
click at [239, 170] on input "Field Label" at bounding box center [388, 167] width 356 height 19
type input "What is your estimated credit score?"
click at [217, 186] on input "checkbox" at bounding box center [214, 187] width 8 height 8
checkbox input "true"
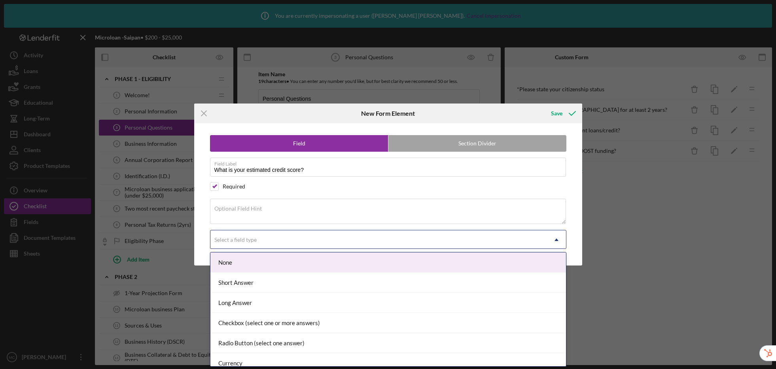
click at [373, 237] on div "Select a field type" at bounding box center [378, 240] width 337 height 18
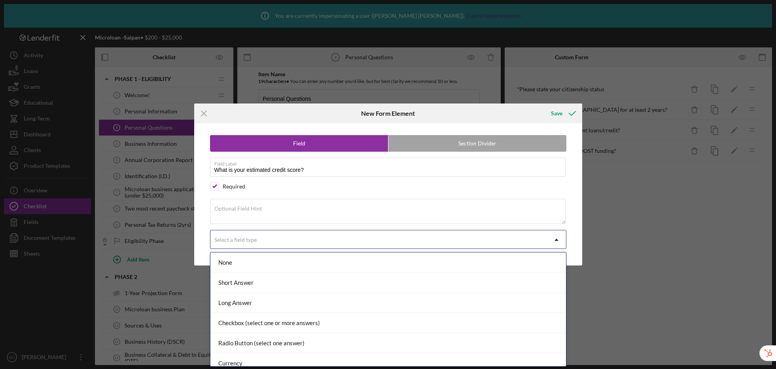
scroll to position [88, 0]
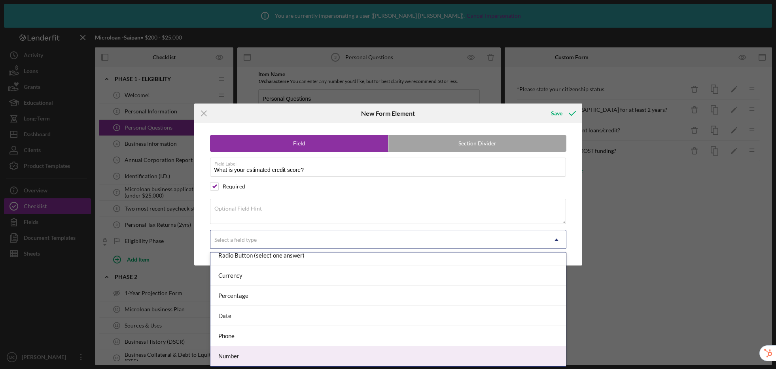
click at [333, 349] on div "Number" at bounding box center [388, 357] width 356 height 20
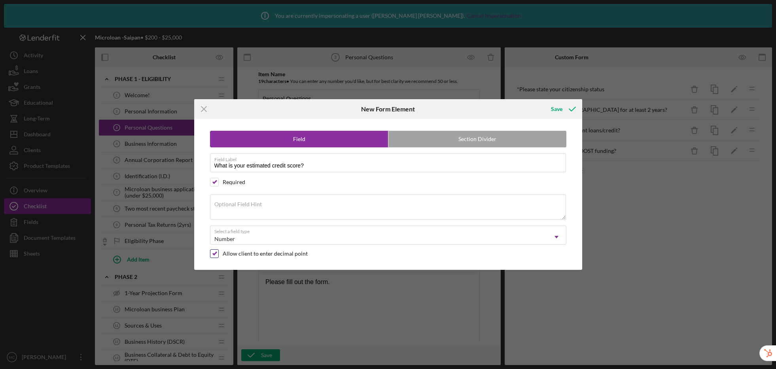
click at [214, 254] on input "checkbox" at bounding box center [214, 254] width 8 height 8
checkbox input "false"
click at [559, 110] on div "Save" at bounding box center [556, 109] width 11 height 16
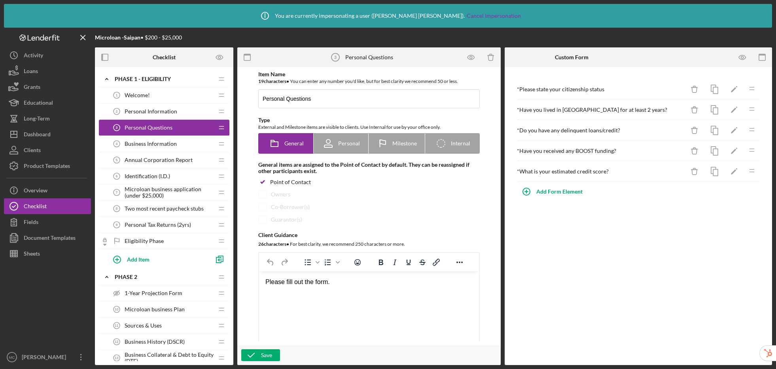
click at [176, 99] on div "Welcome! 1 Welcome!" at bounding box center [161, 95] width 105 height 16
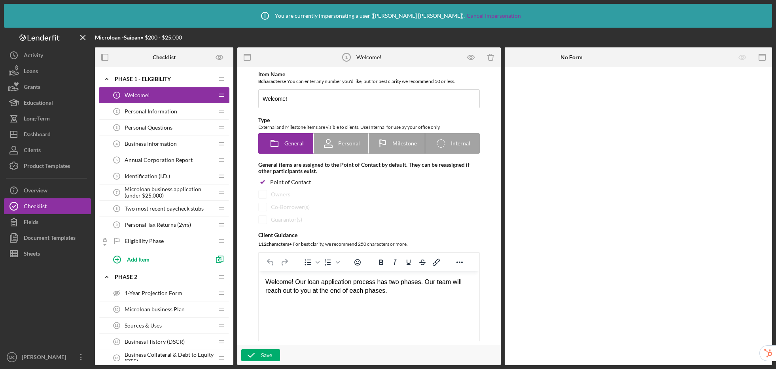
click at [152, 110] on span "Personal Information" at bounding box center [151, 111] width 53 height 6
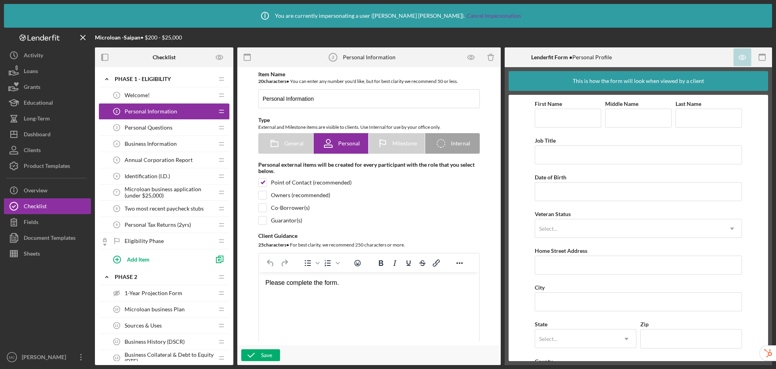
click at [151, 131] on span "Personal Questions" at bounding box center [149, 128] width 48 height 6
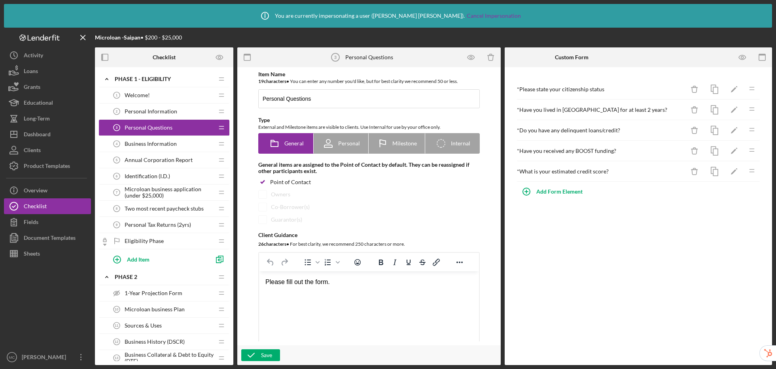
click at [154, 109] on span "Personal Information" at bounding box center [151, 111] width 53 height 6
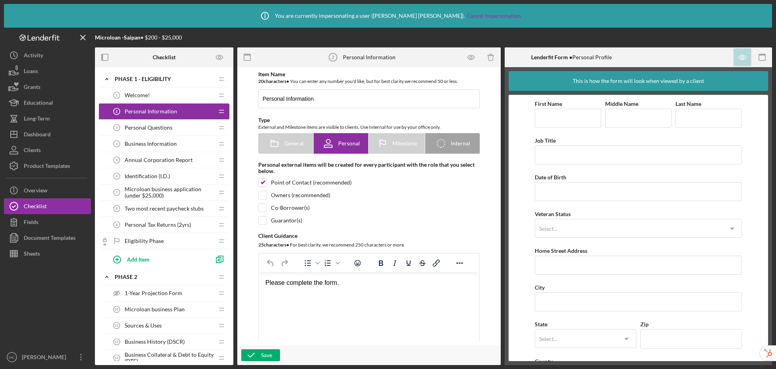
click at [154, 127] on span "Personal Questions" at bounding box center [149, 128] width 48 height 6
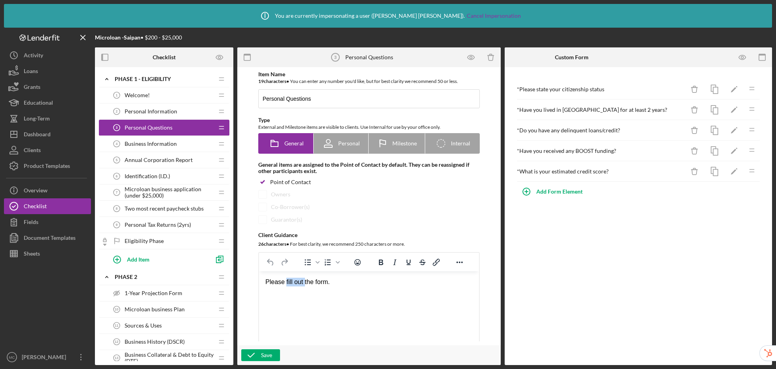
drag, startPoint x: 305, startPoint y: 283, endPoint x: 596, endPoint y: 541, distance: 388.1
click at [286, 282] on div "Please fill out the form." at bounding box center [368, 282] width 207 height 9
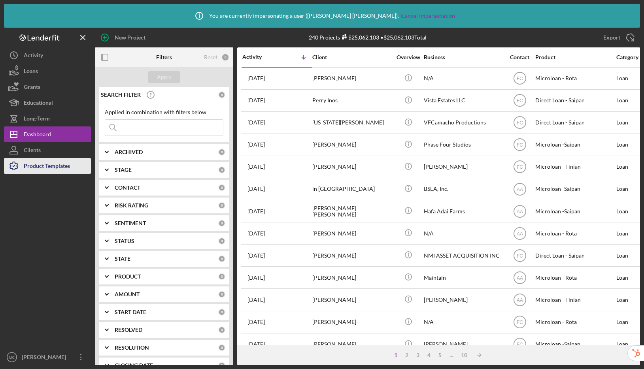
click at [53, 170] on div "Product Templates" at bounding box center [47, 167] width 46 height 18
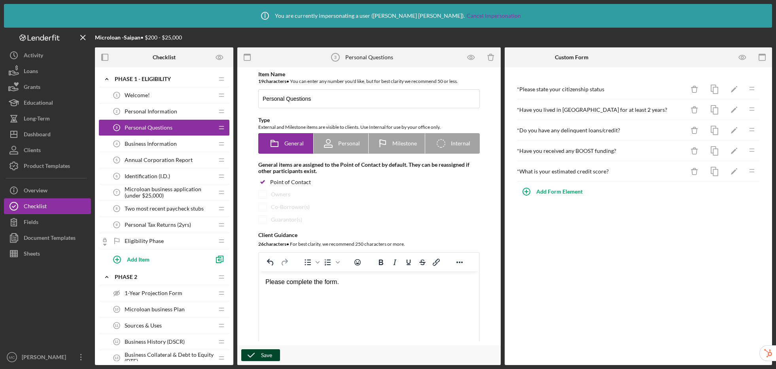
click at [265, 356] on div "Save" at bounding box center [266, 356] width 11 height 12
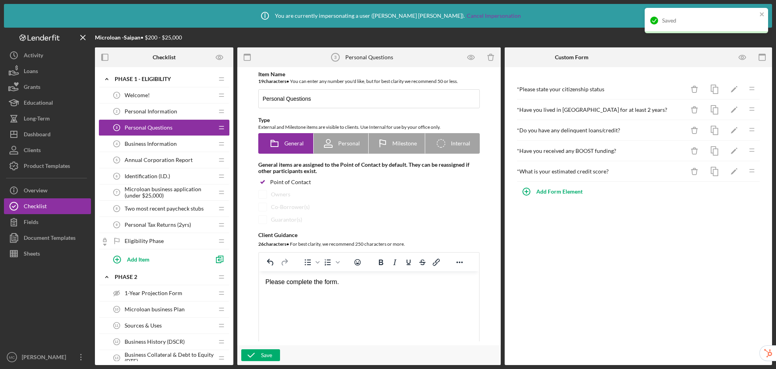
click at [151, 148] on div "Business Information 4 Business Information" at bounding box center [161, 144] width 105 height 16
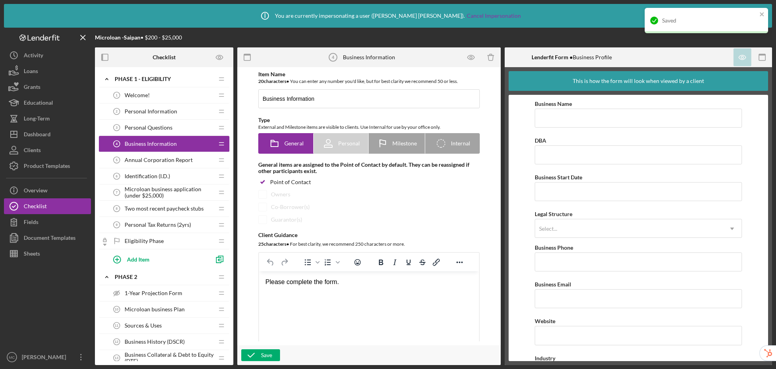
click at [150, 160] on span "Annual Corporation Report" at bounding box center [159, 160] width 68 height 6
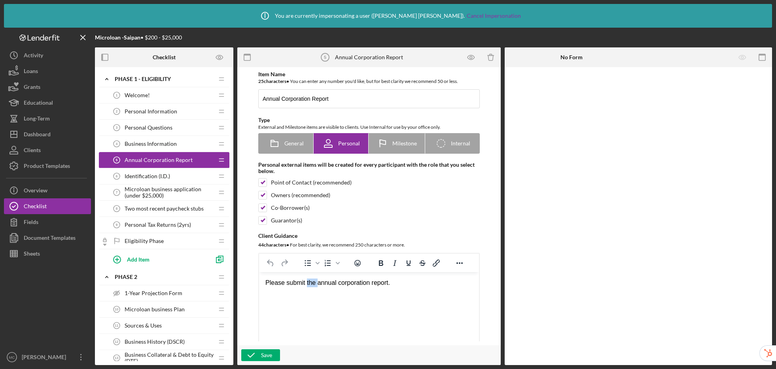
drag, startPoint x: 316, startPoint y: 285, endPoint x: 307, endPoint y: 286, distance: 8.7
click at [307, 286] on div "Please submit the annual corporation report." at bounding box center [368, 283] width 207 height 9
click at [265, 352] on div "Save" at bounding box center [266, 356] width 11 height 12
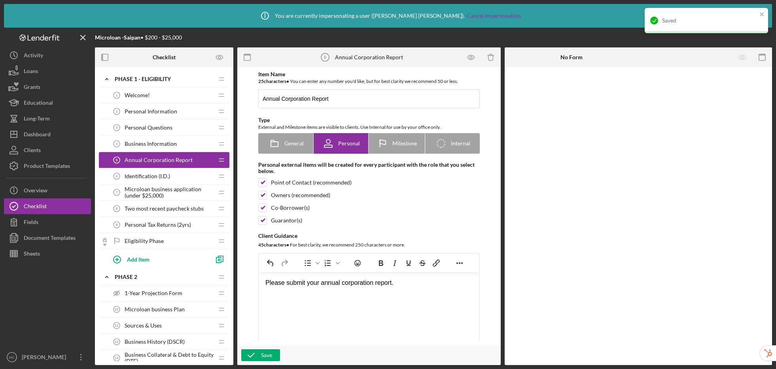
click at [156, 173] on span "Identification (I.D.)" at bounding box center [147, 176] width 45 height 6
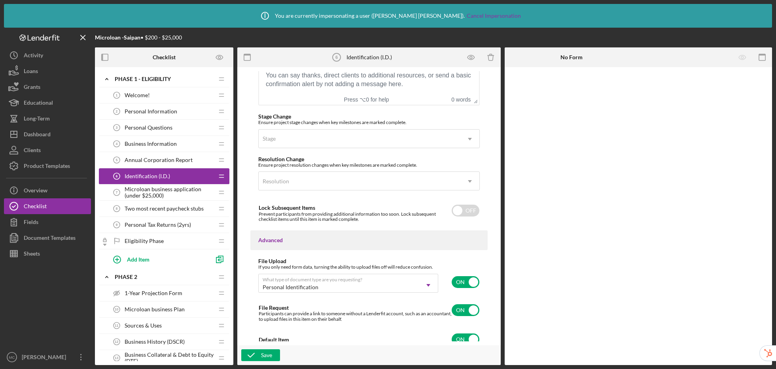
scroll to position [607, 0]
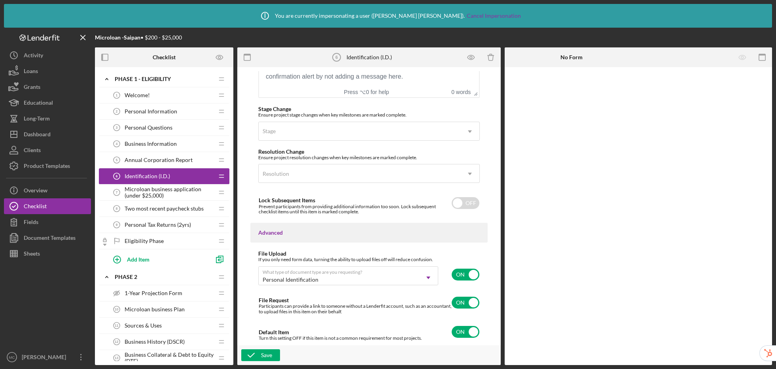
click at [150, 192] on span "Microloan business application (under $25,000)" at bounding box center [169, 192] width 89 height 13
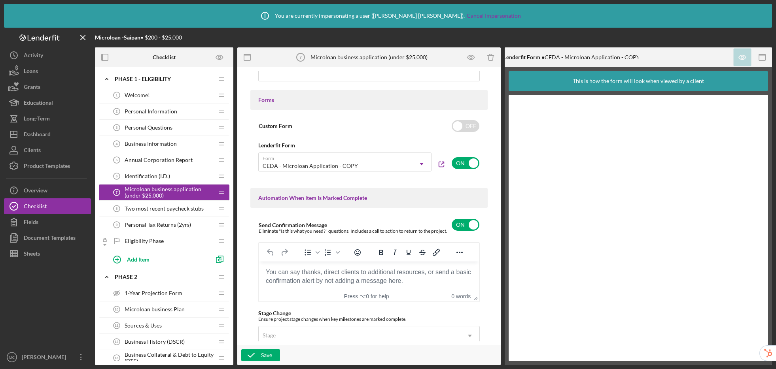
scroll to position [493, 0]
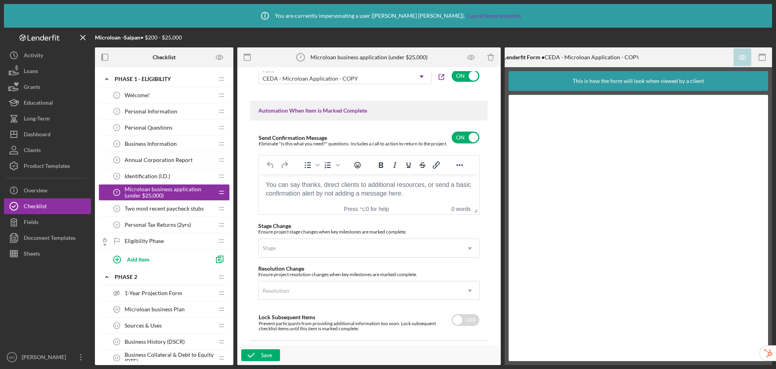
click at [154, 206] on span "Two most recent paycheck stubs" at bounding box center [164, 209] width 79 height 6
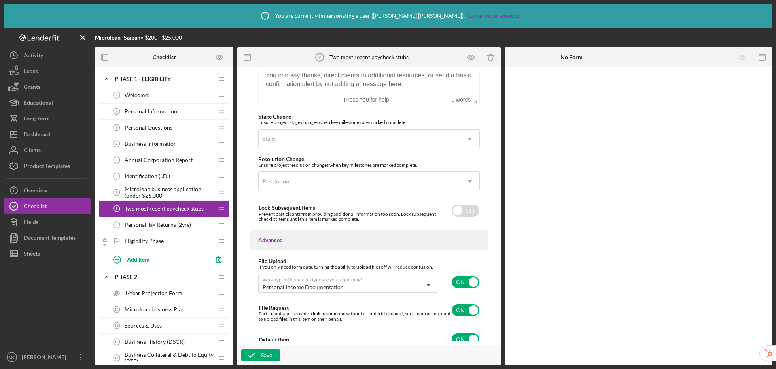
scroll to position [610, 0]
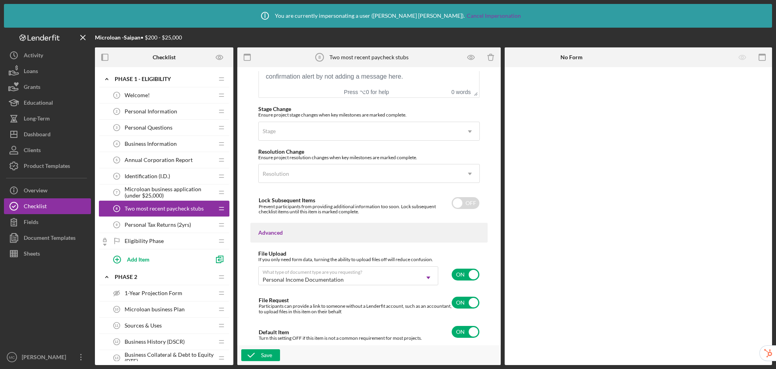
click at [129, 223] on span "Personal Tax Returns (2yrs)" at bounding box center [158, 225] width 66 height 6
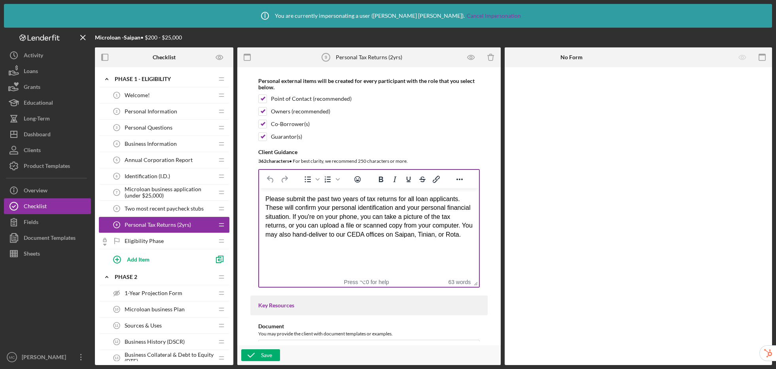
scroll to position [53, 0]
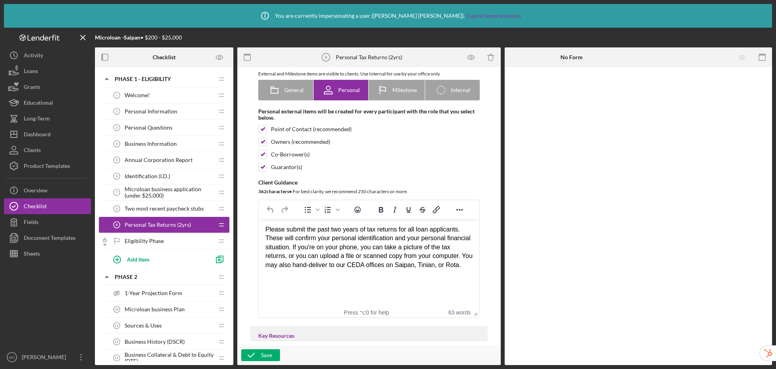
click at [154, 212] on div "Two most recent paycheck stubs 8 Two most recent paycheck stubs" at bounding box center [161, 209] width 105 height 16
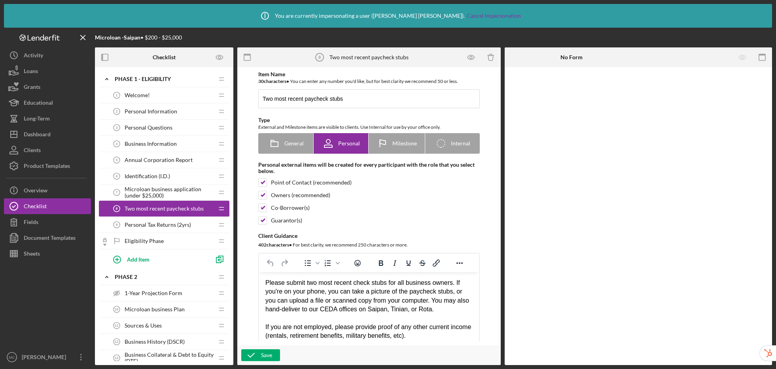
click at [158, 193] on span "Microloan business application (under $25,000)" at bounding box center [169, 192] width 89 height 13
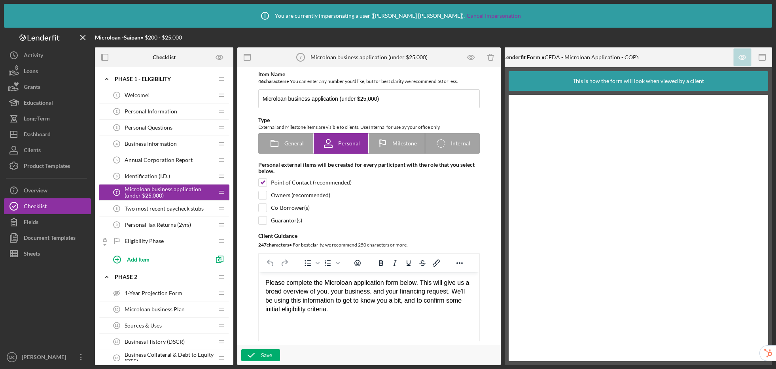
click at [152, 225] on span "Personal Tax Returns (2yrs)" at bounding box center [158, 225] width 66 height 6
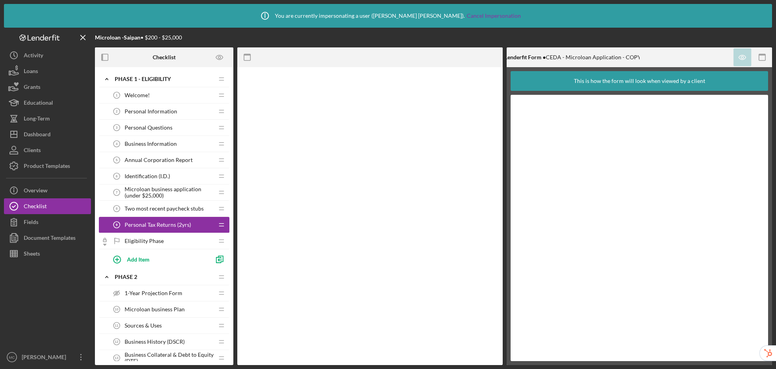
click at [152, 225] on span "Personal Tax Returns (2yrs)" at bounding box center [158, 225] width 66 height 6
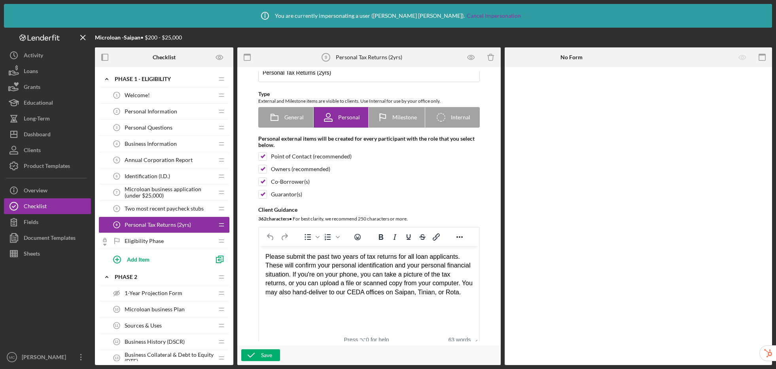
scroll to position [37, 0]
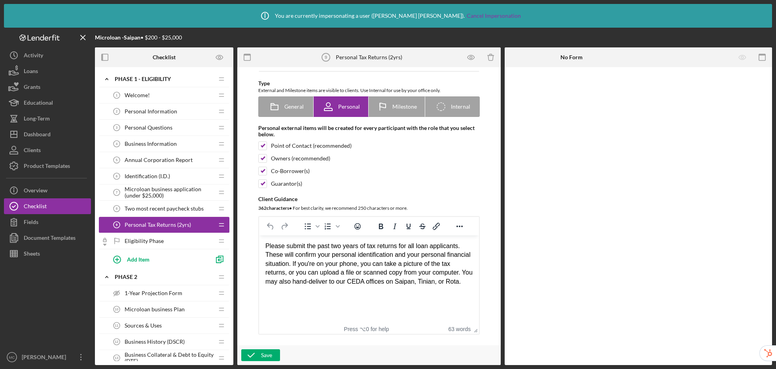
click at [318, 266] on div "Please submit the past two years of tax returns for all loan applicants. These …" at bounding box center [368, 264] width 207 height 44
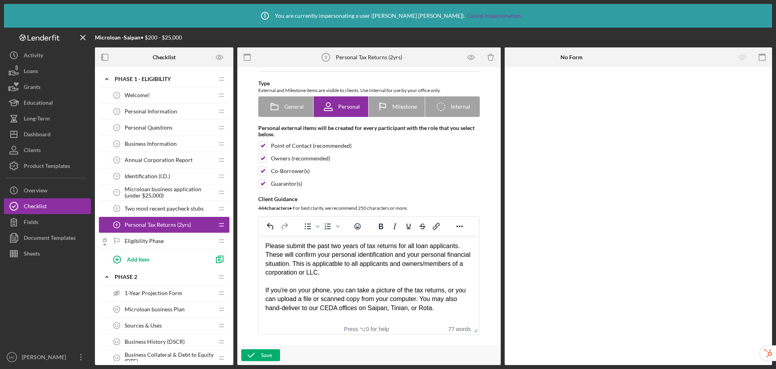
click at [359, 264] on div "Please submit the past two years of tax returns for all loan applicants. These …" at bounding box center [368, 260] width 207 height 36
click at [397, 274] on div "Please submit the past two years of tax returns for all loan applicants. These …" at bounding box center [368, 260] width 207 height 36
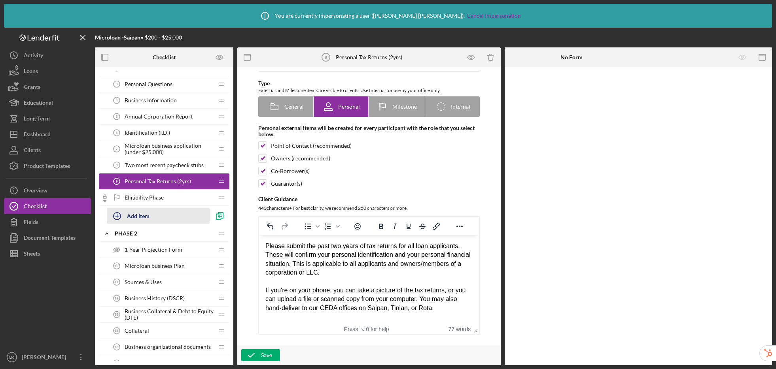
scroll to position [48, 0]
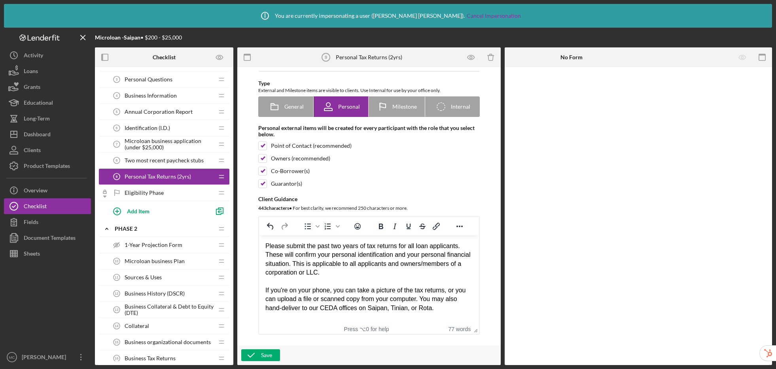
click at [162, 246] on span "1-Year Projection Form" at bounding box center [154, 245] width 58 height 6
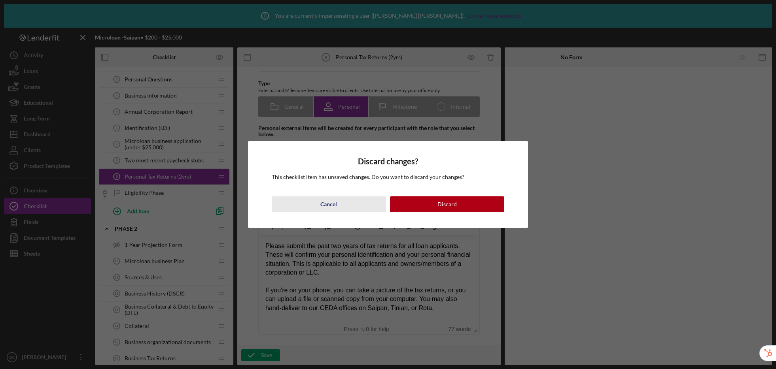
click at [331, 205] on div "Cancel" at bounding box center [328, 205] width 17 height 16
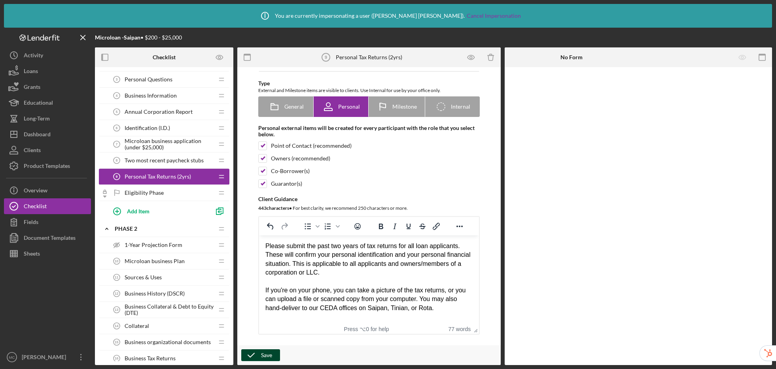
click at [268, 358] on div "Save" at bounding box center [266, 356] width 11 height 12
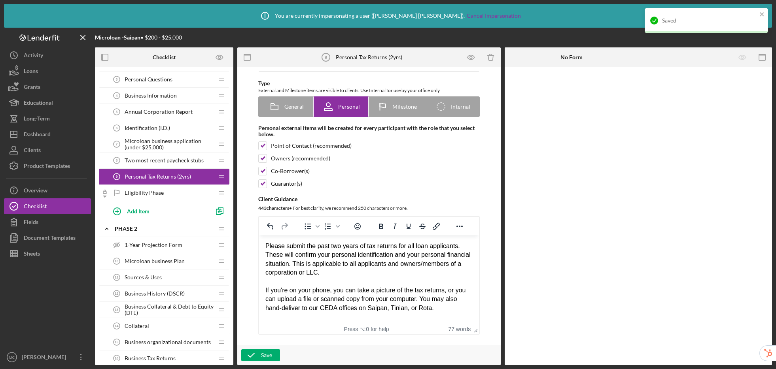
click at [151, 244] on span "1-Year Projection Form" at bounding box center [154, 245] width 58 height 6
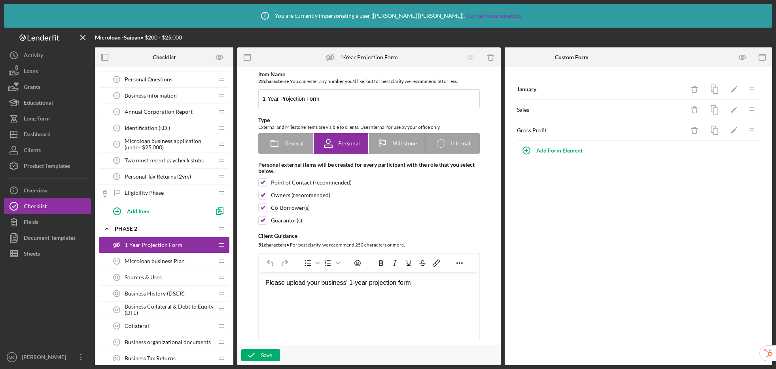
click at [155, 324] on div "Collateral 14 Collateral" at bounding box center [161, 326] width 105 height 16
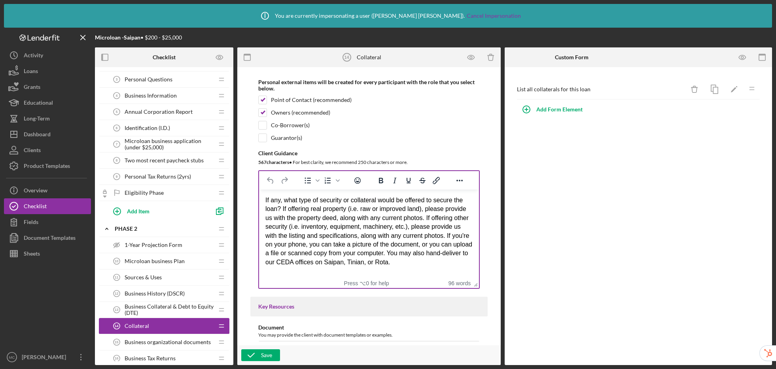
scroll to position [4, 0]
click at [310, 240] on div "If any, what type of security or collateral would be offered to secure the loan…" at bounding box center [368, 231] width 207 height 71
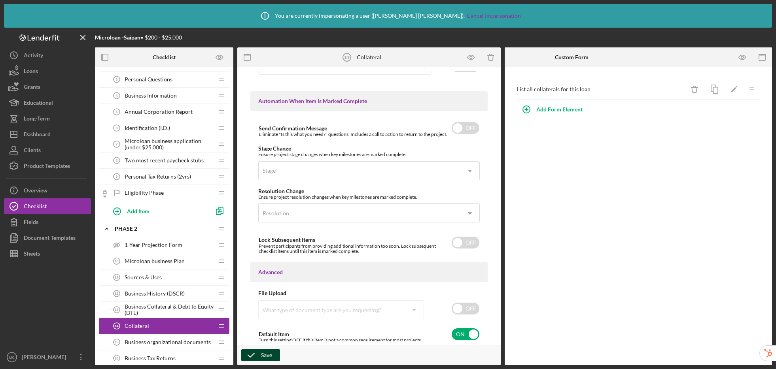
scroll to position [504, 0]
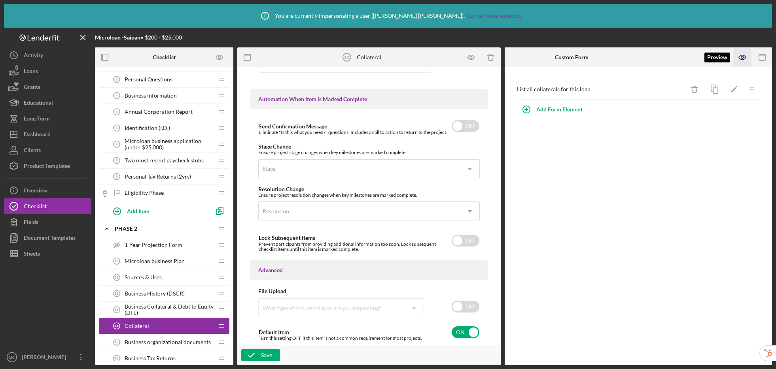
click at [741, 53] on icon "button" at bounding box center [743, 58] width 18 height 18
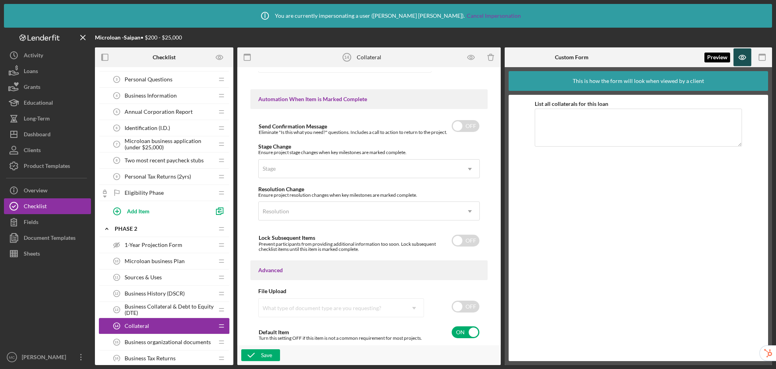
click at [742, 54] on icon "button" at bounding box center [743, 58] width 18 height 18
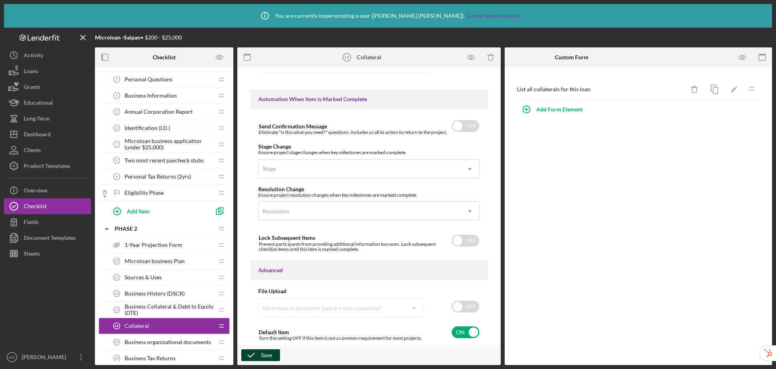
click at [265, 355] on div "Save" at bounding box center [266, 356] width 11 height 12
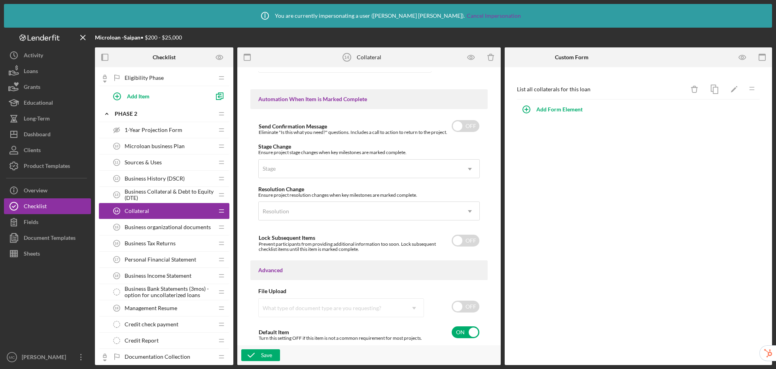
scroll to position [34, 0]
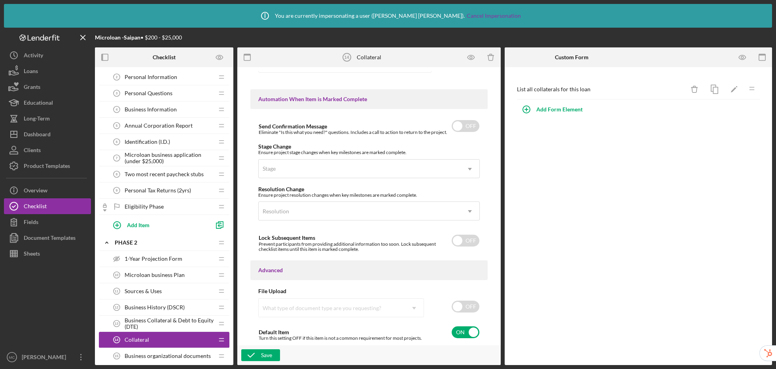
click at [161, 190] on span "Personal Tax Returns (2yrs)" at bounding box center [158, 191] width 66 height 6
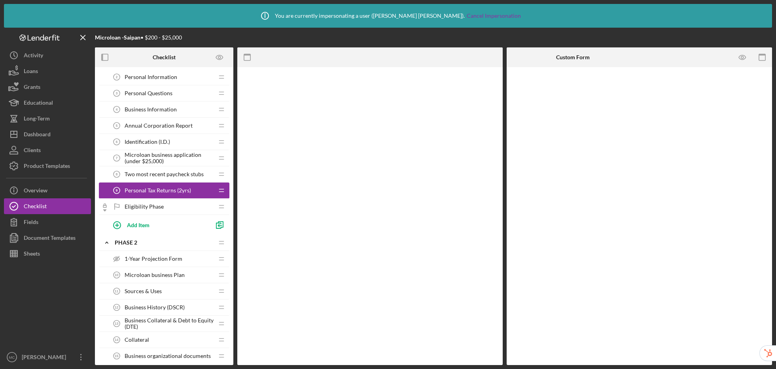
click at [161, 190] on span "Personal Tax Returns (2yrs)" at bounding box center [158, 191] width 66 height 6
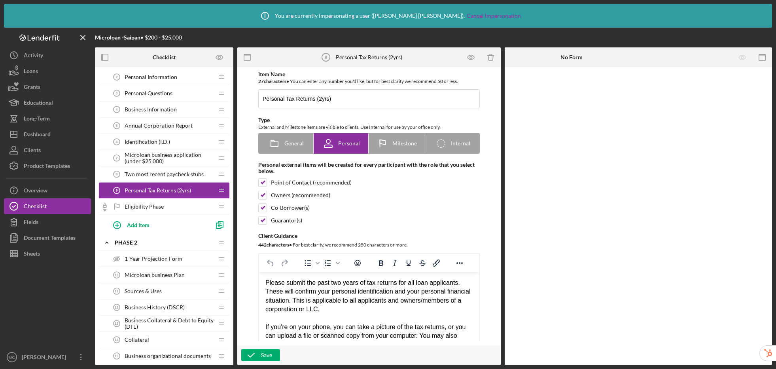
scroll to position [189, 0]
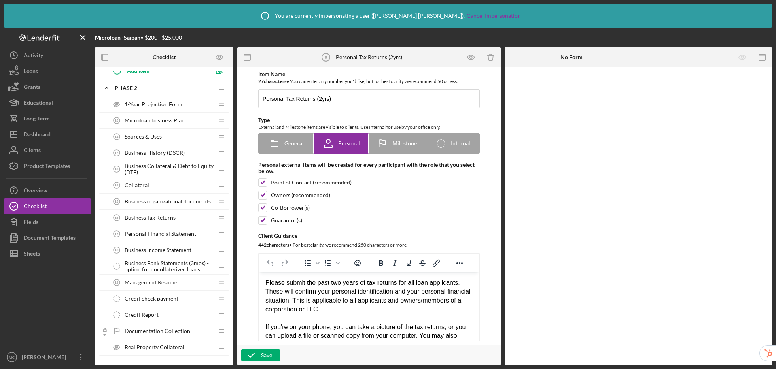
click at [167, 100] on div "1-Year Projection Form 1-Year Projection Form" at bounding box center [161, 105] width 105 height 16
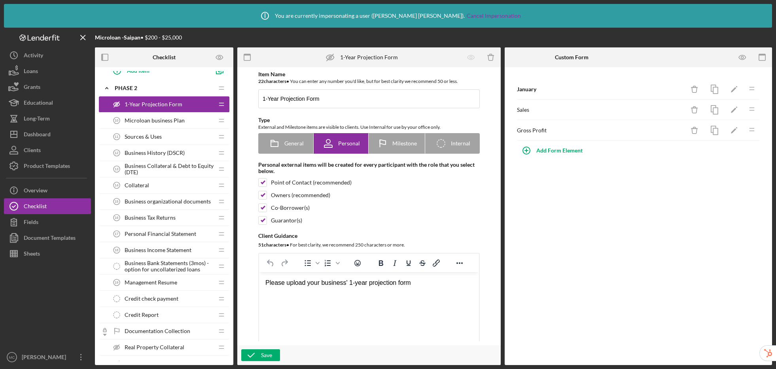
click at [167, 122] on span "Microloan business Plan" at bounding box center [155, 120] width 60 height 6
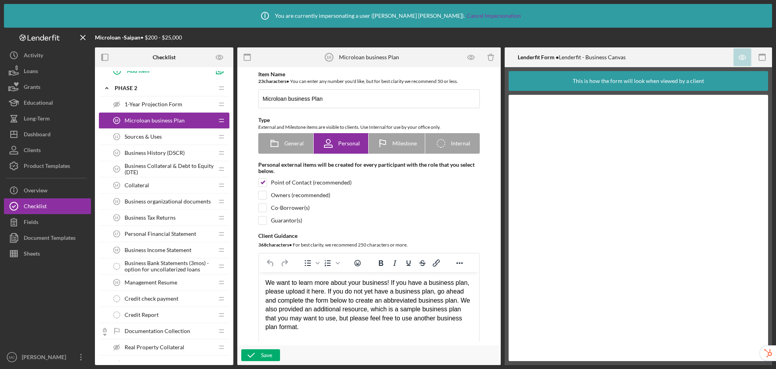
click at [147, 186] on span "Collateral" at bounding box center [137, 185] width 25 height 6
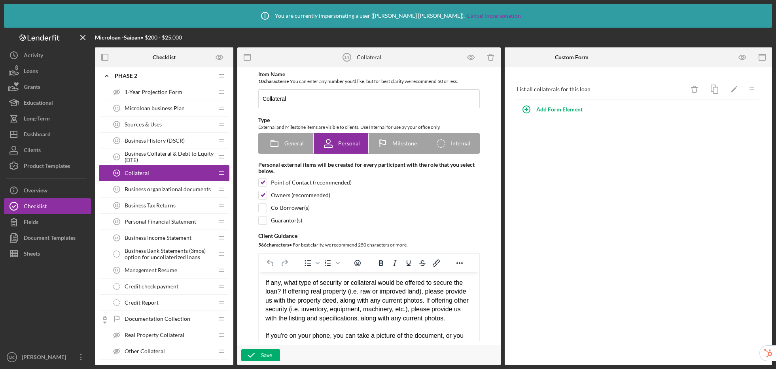
scroll to position [239, 0]
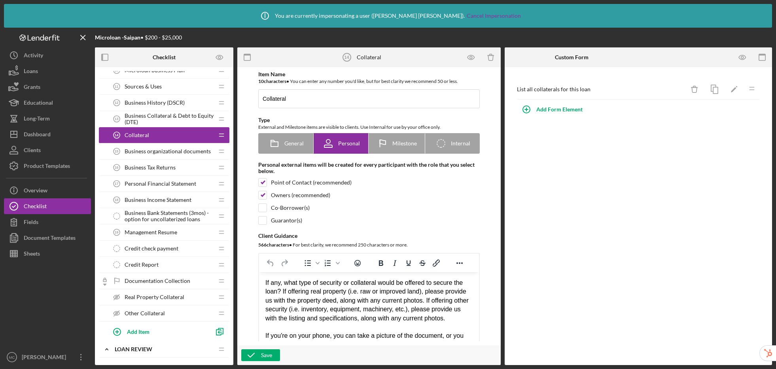
click at [169, 295] on span "Real Property Collateral" at bounding box center [155, 297] width 60 height 6
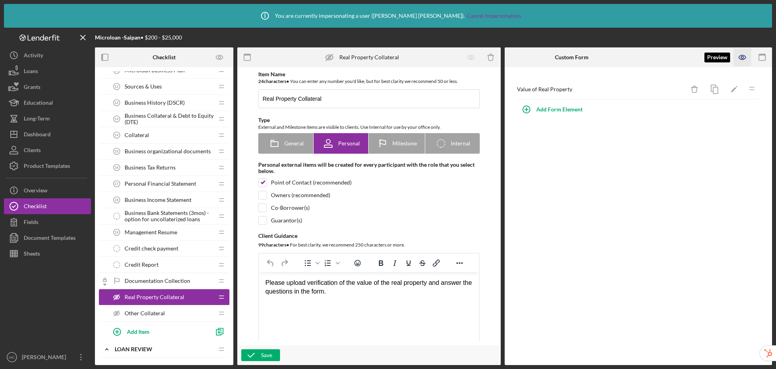
click at [744, 60] on icon "button" at bounding box center [743, 58] width 18 height 18
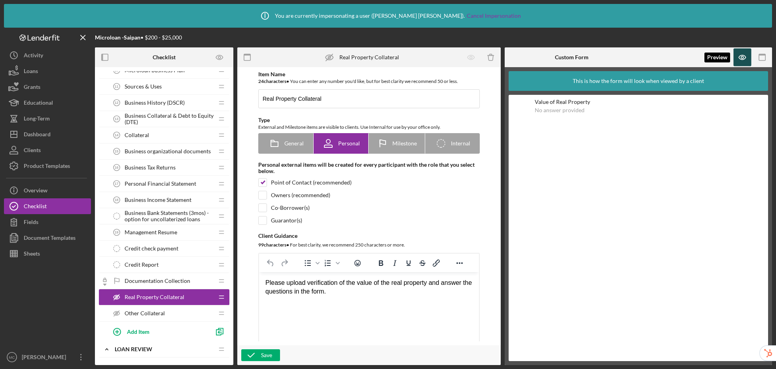
click at [744, 60] on icon "button" at bounding box center [743, 58] width 18 height 18
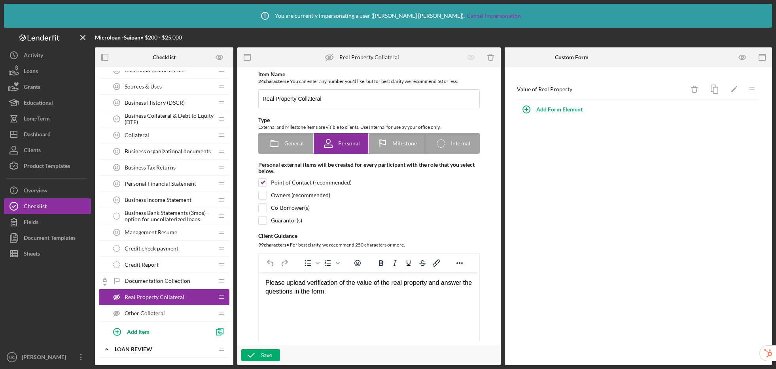
scroll to position [229, 0]
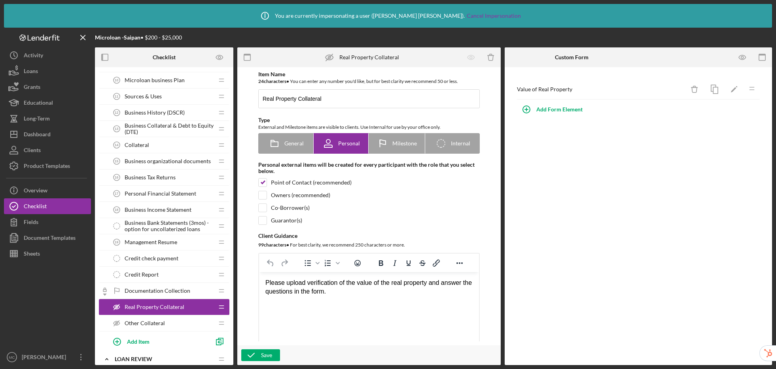
click at [165, 244] on span "Management Resume" at bounding box center [151, 242] width 53 height 6
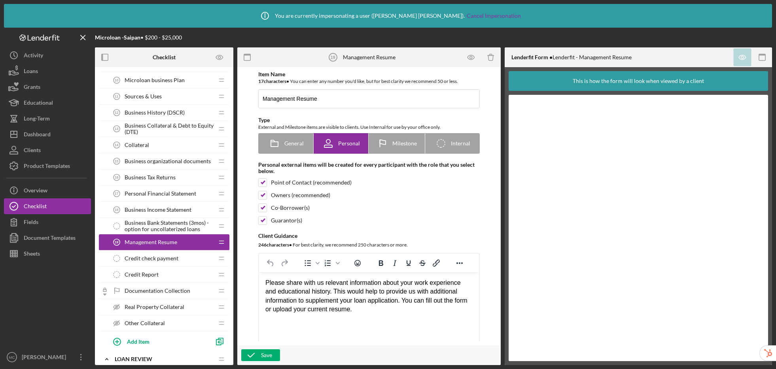
click at [392, 311] on div "Please share with us relevant information about your work experience and educat…" at bounding box center [368, 297] width 207 height 36
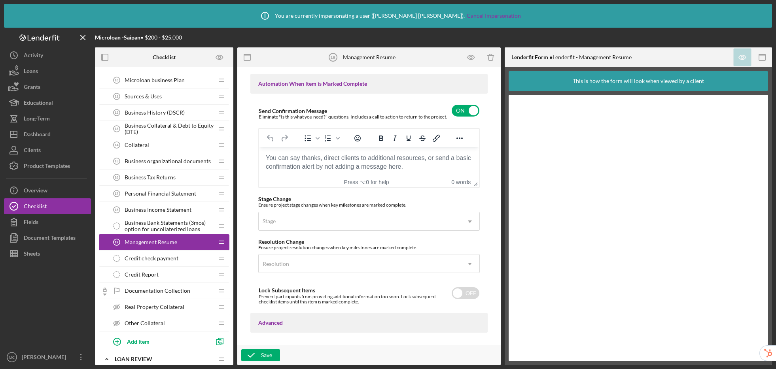
scroll to position [610, 0]
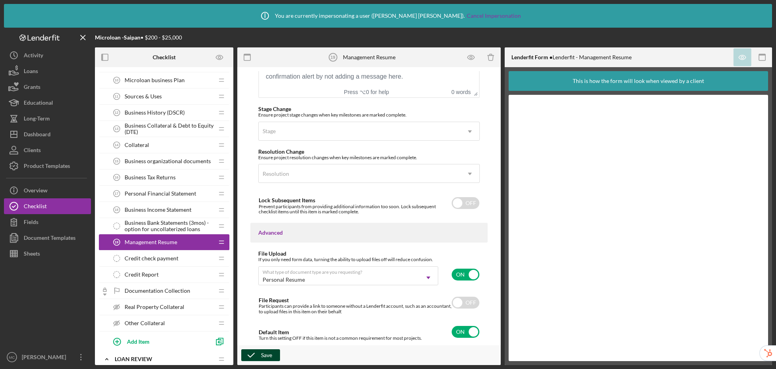
click at [256, 357] on icon "button" at bounding box center [251, 356] width 20 height 20
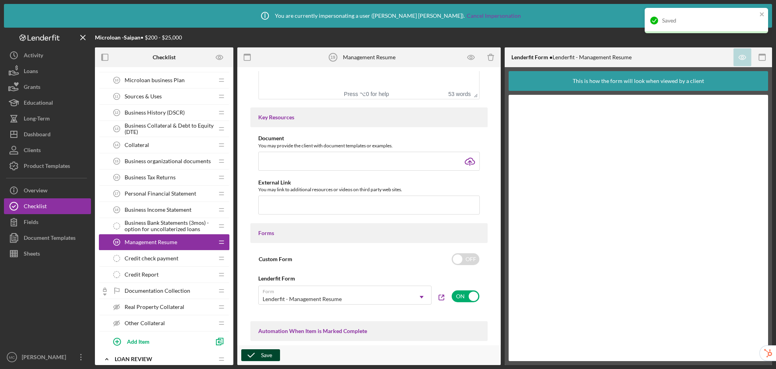
scroll to position [87, 0]
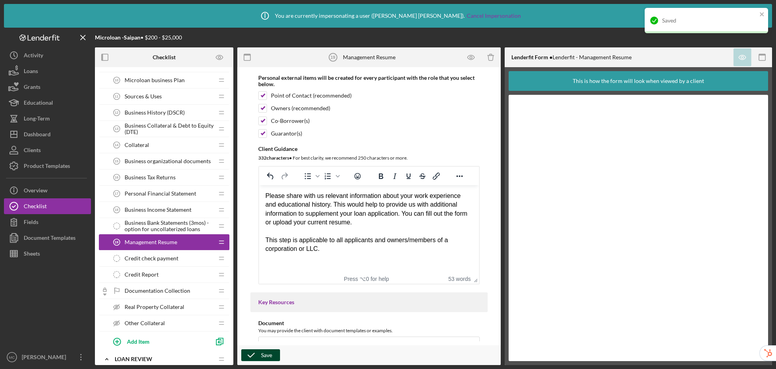
click at [261, 356] on div "Save" at bounding box center [266, 356] width 11 height 12
click at [183, 197] on span "Personal Financial Statement" at bounding box center [161, 194] width 72 height 6
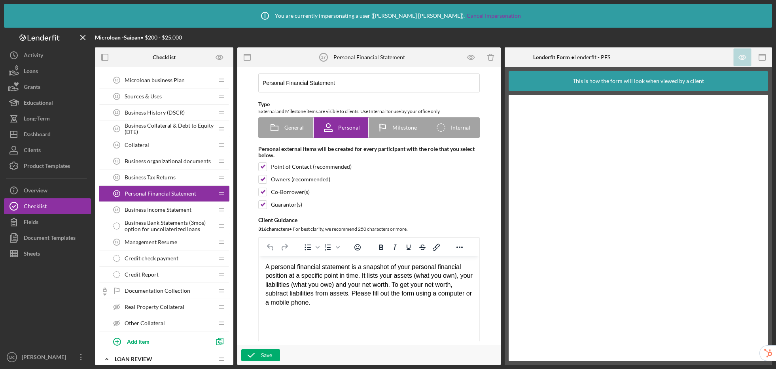
scroll to position [26, 0]
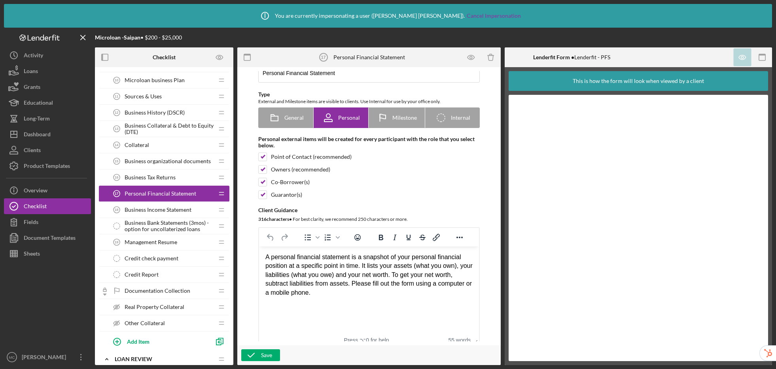
click at [355, 286] on div "A personal financial statement is a snapshot of your personal financial positio…" at bounding box center [368, 275] width 207 height 44
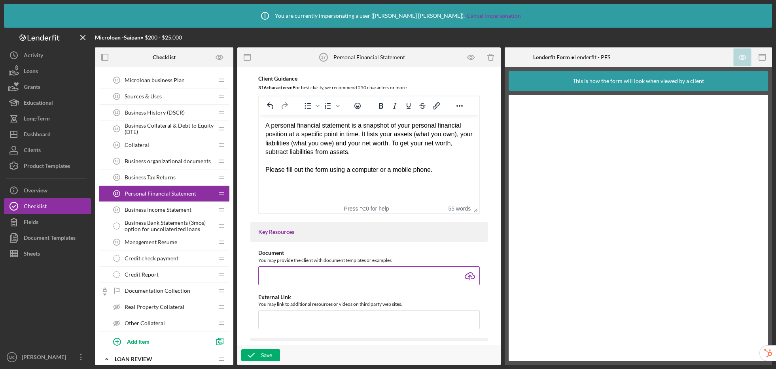
scroll to position [320, 0]
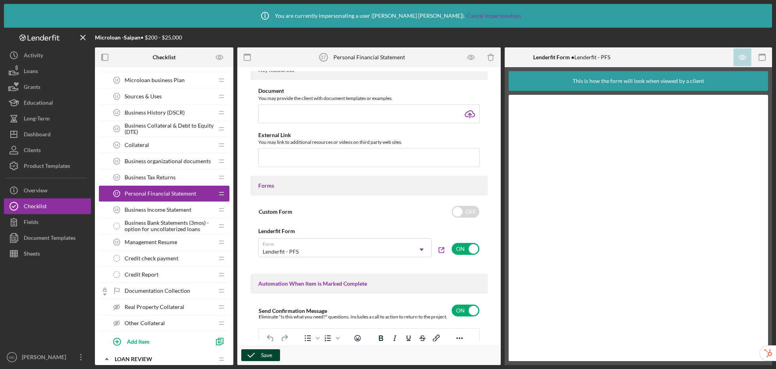
click at [264, 354] on div "Save" at bounding box center [266, 356] width 11 height 12
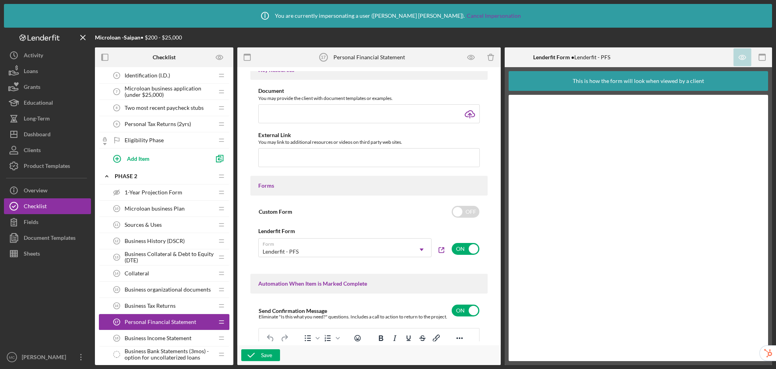
scroll to position [0, 0]
